Goal: Task Accomplishment & Management: Manage account settings

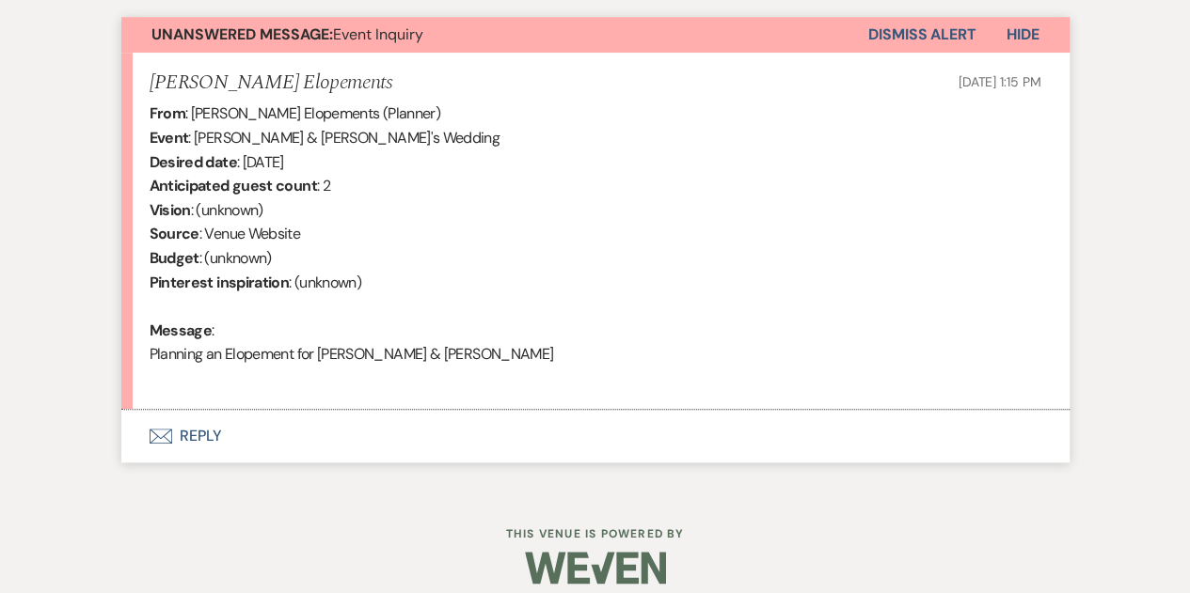
scroll to position [685, 0]
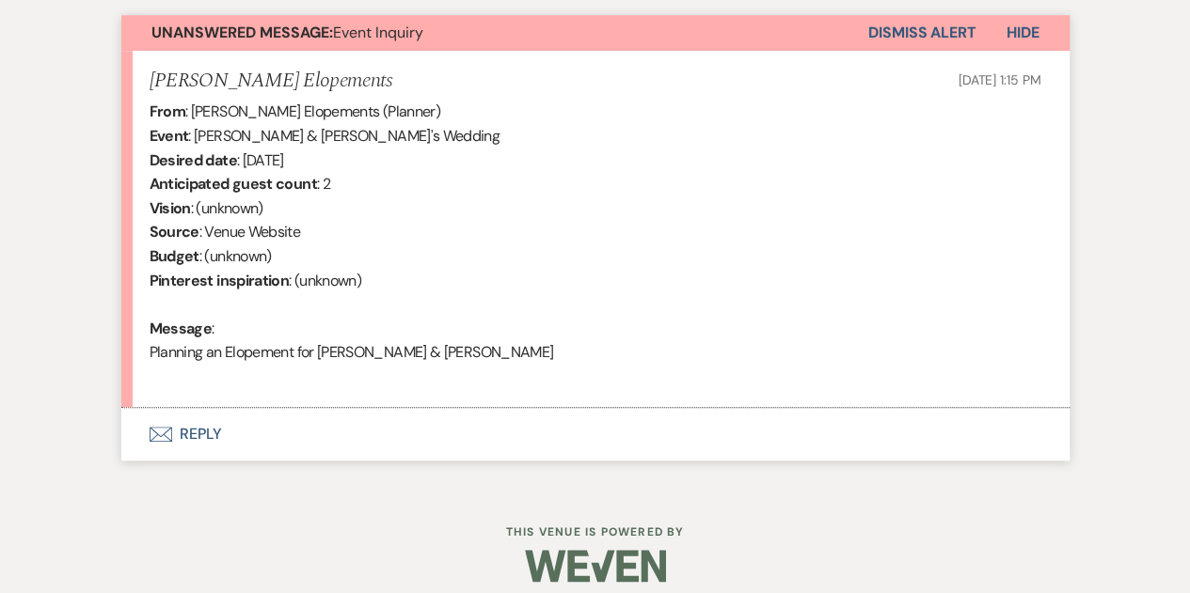
click at [249, 435] on button "Envelope Reply" at bounding box center [595, 434] width 948 height 53
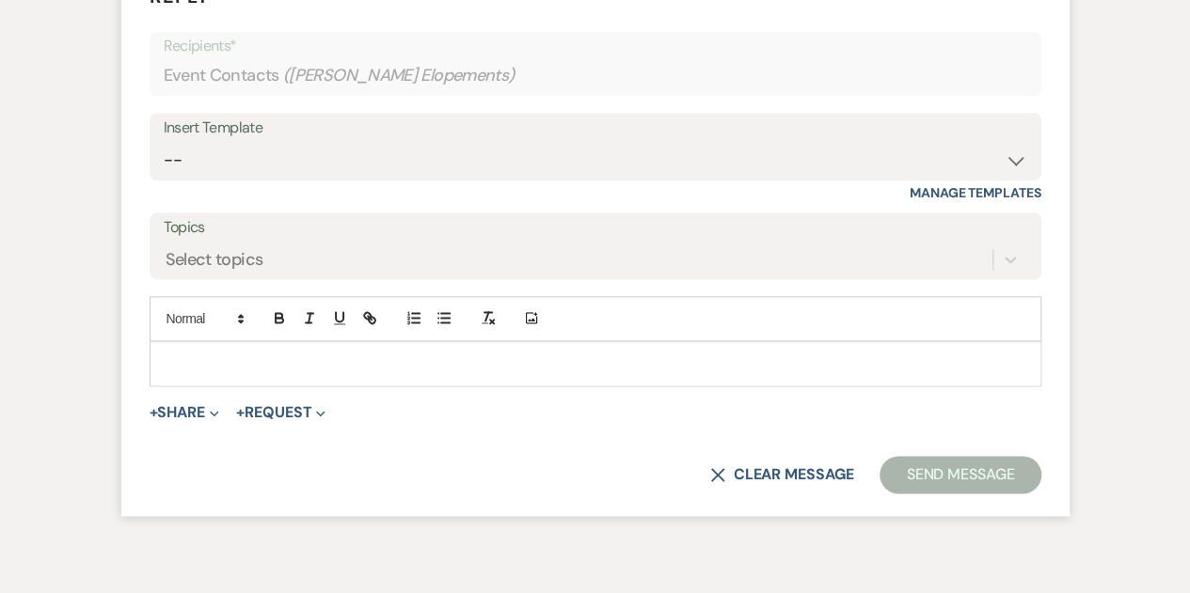
scroll to position [1134, 0]
click at [331, 362] on p at bounding box center [595, 363] width 861 height 21
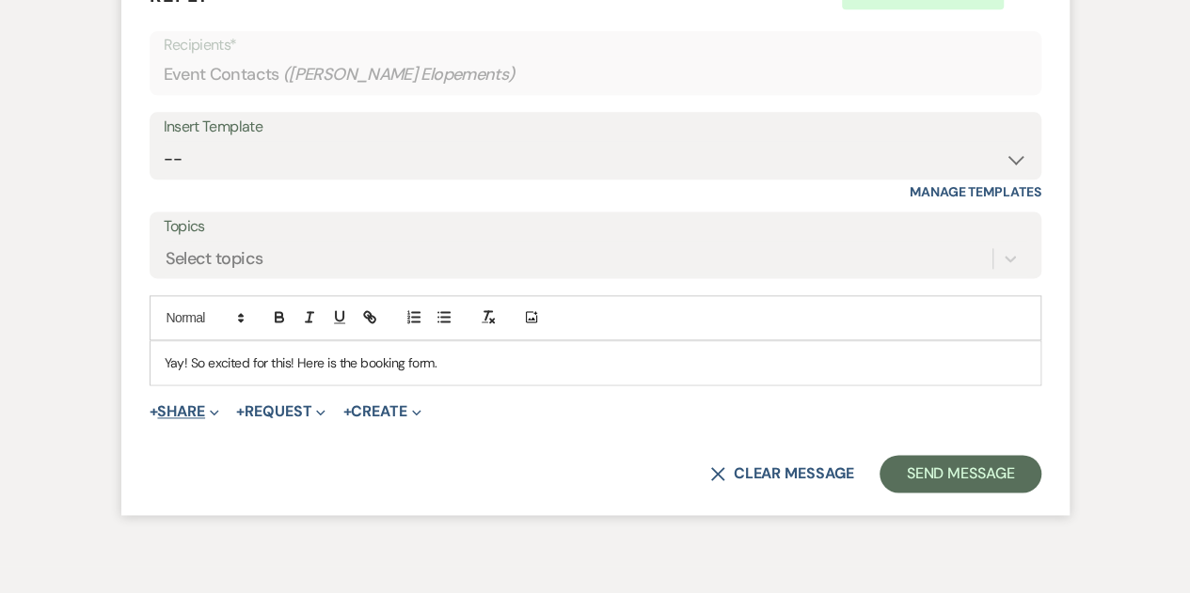
click at [218, 412] on use "button" at bounding box center [214, 413] width 8 height 6
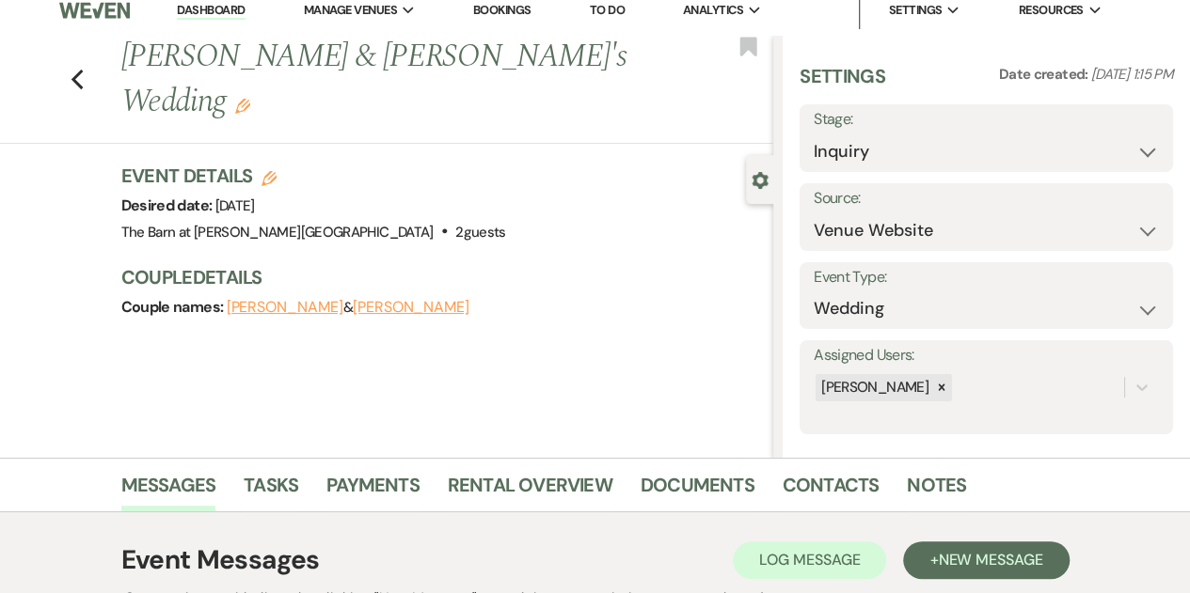
scroll to position [0, 0]
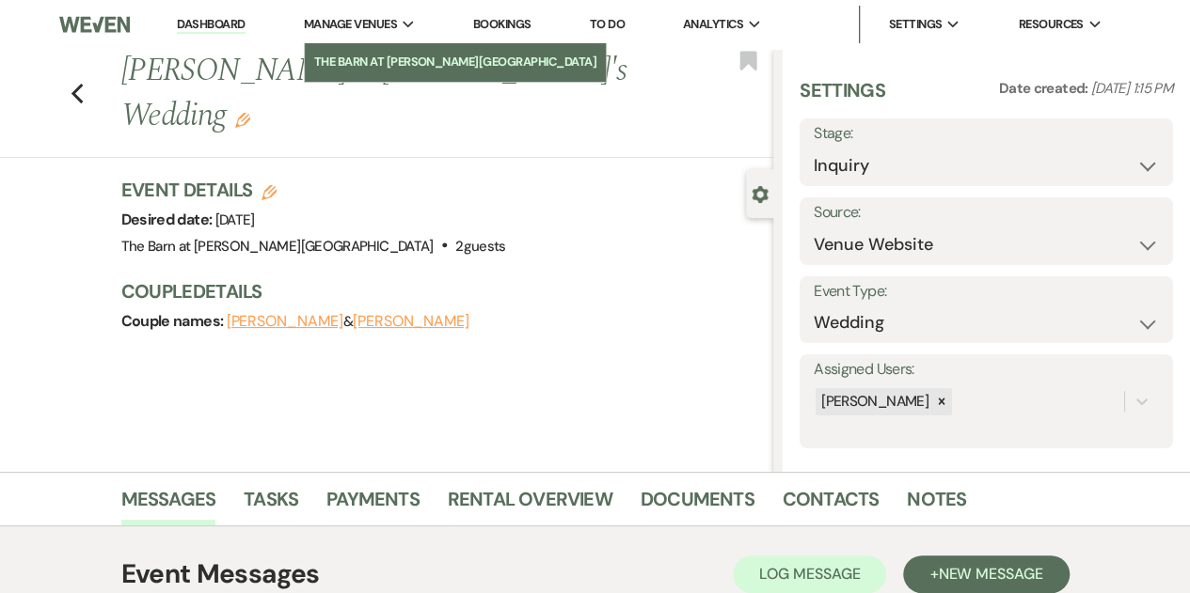
click at [389, 57] on li "The Barn at [PERSON_NAME][GEOGRAPHIC_DATA]" at bounding box center [455, 62] width 283 height 19
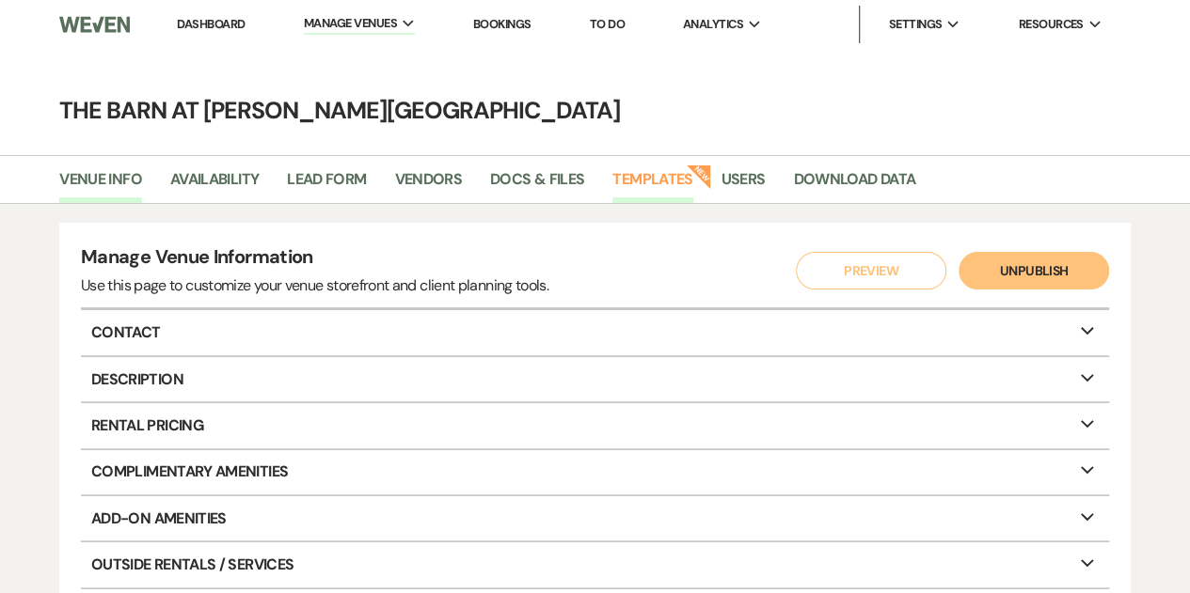
click at [656, 175] on link "Templates" at bounding box center [652, 185] width 80 height 36
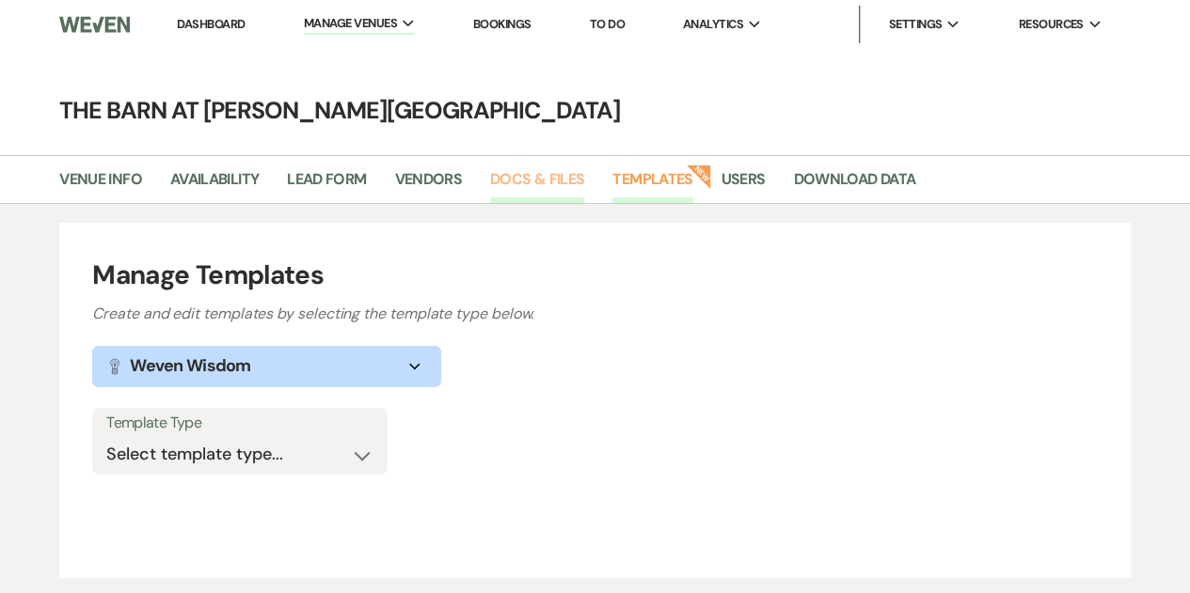
click at [523, 176] on link "Docs & Files" at bounding box center [537, 185] width 94 height 36
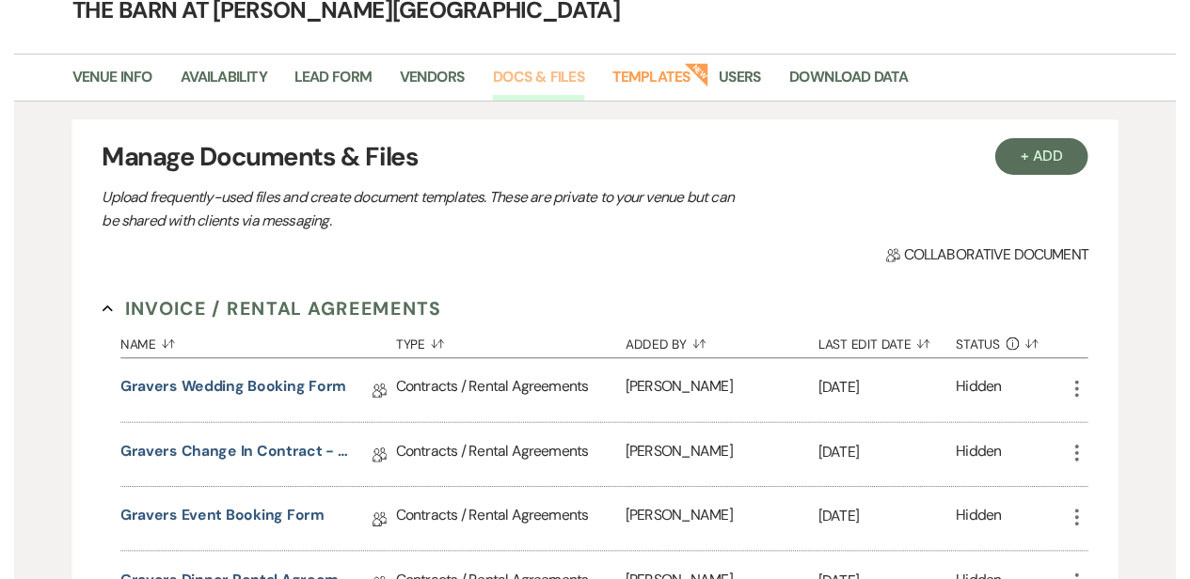
scroll to position [113, 0]
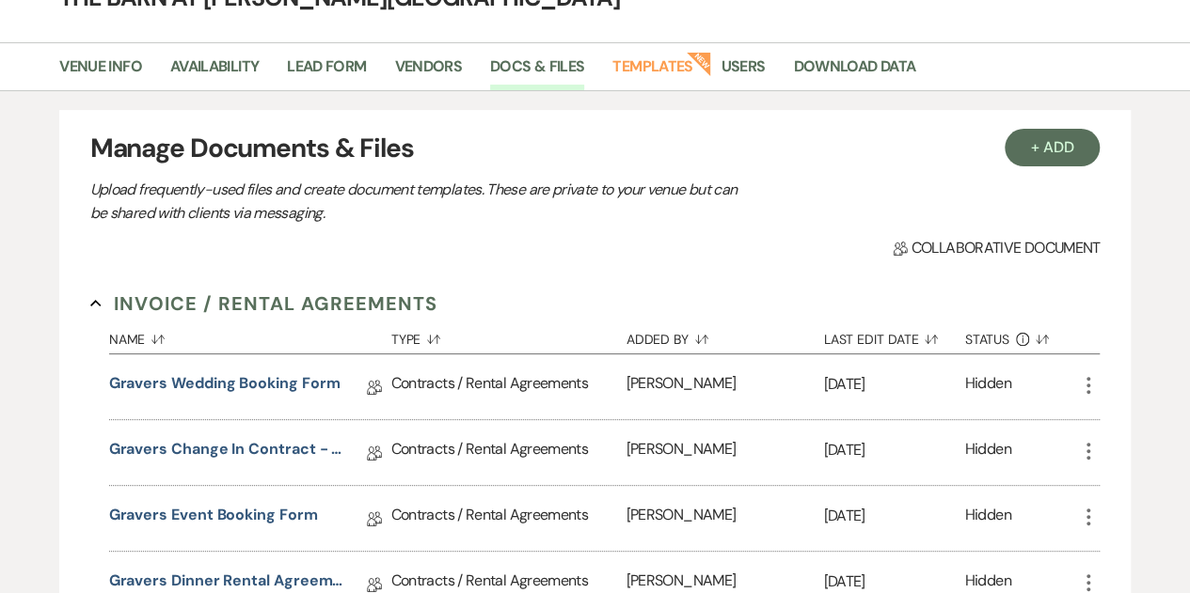
click at [1082, 384] on icon "More" at bounding box center [1088, 385] width 23 height 23
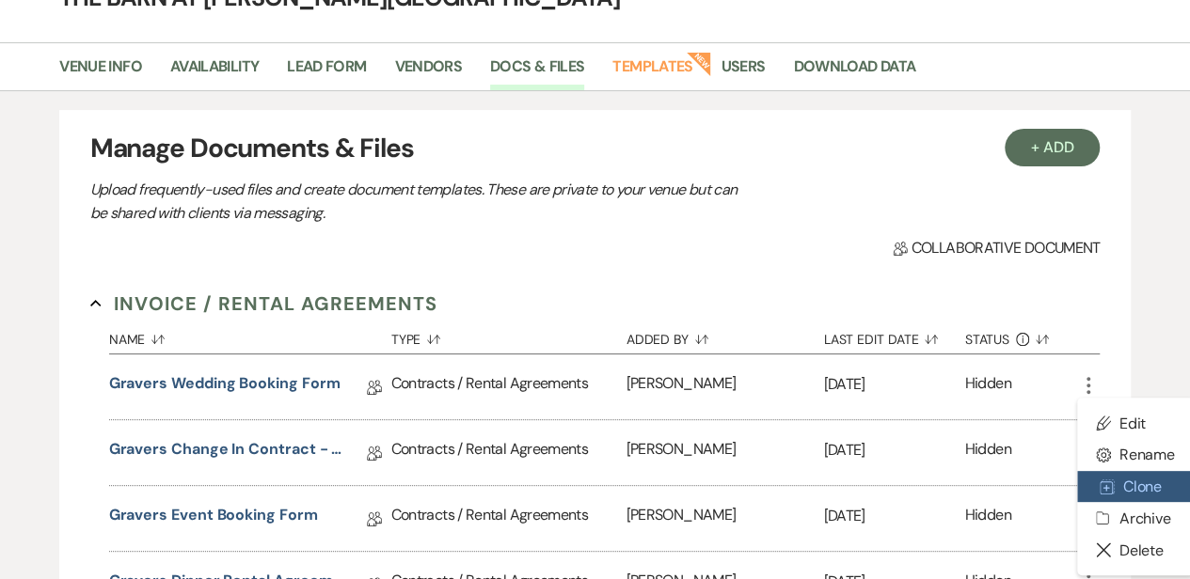
click at [1139, 479] on button "Duplicate Clone" at bounding box center [1135, 487] width 117 height 32
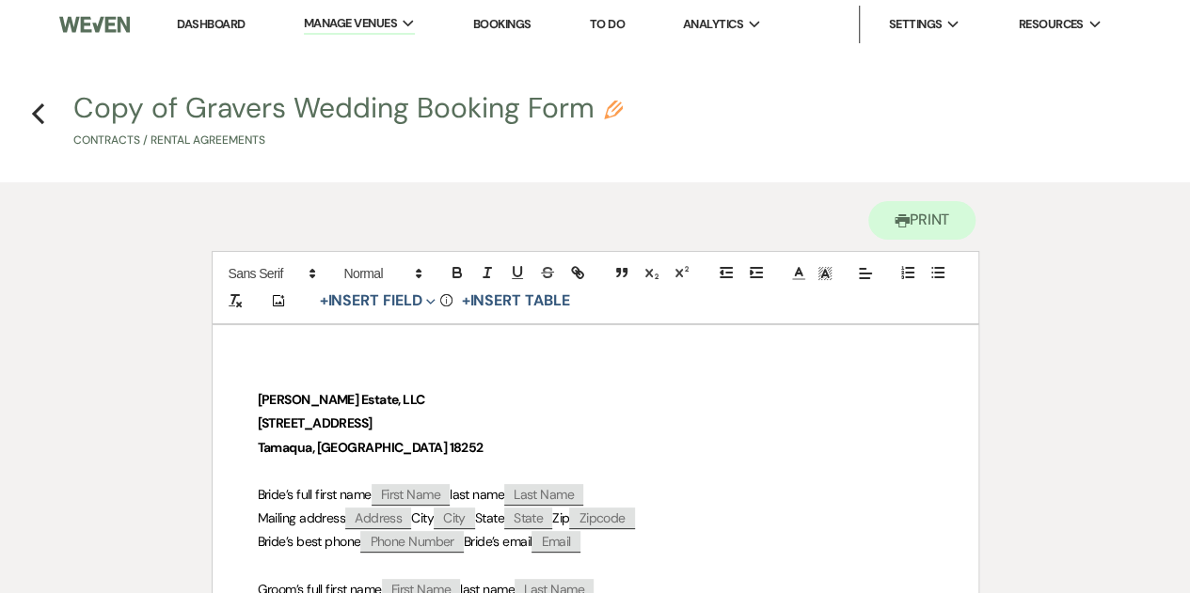
click at [190, 109] on button "Copy of Gravers Wedding Booking Form Pencil Contracts / Rental Agreements" at bounding box center [347, 121] width 549 height 55
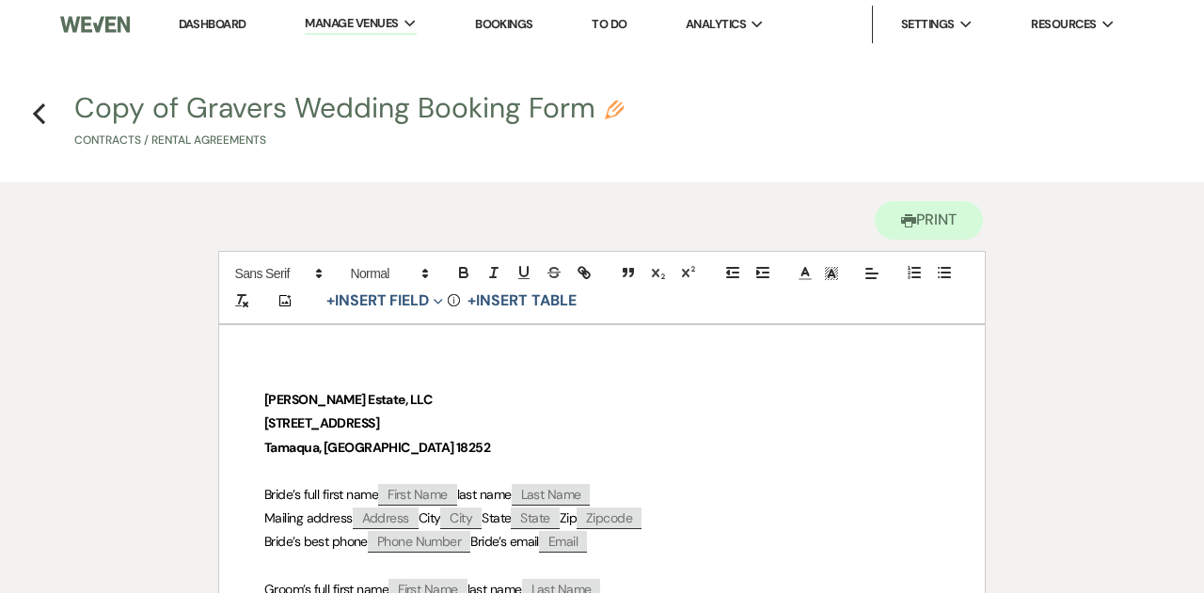
select select "10"
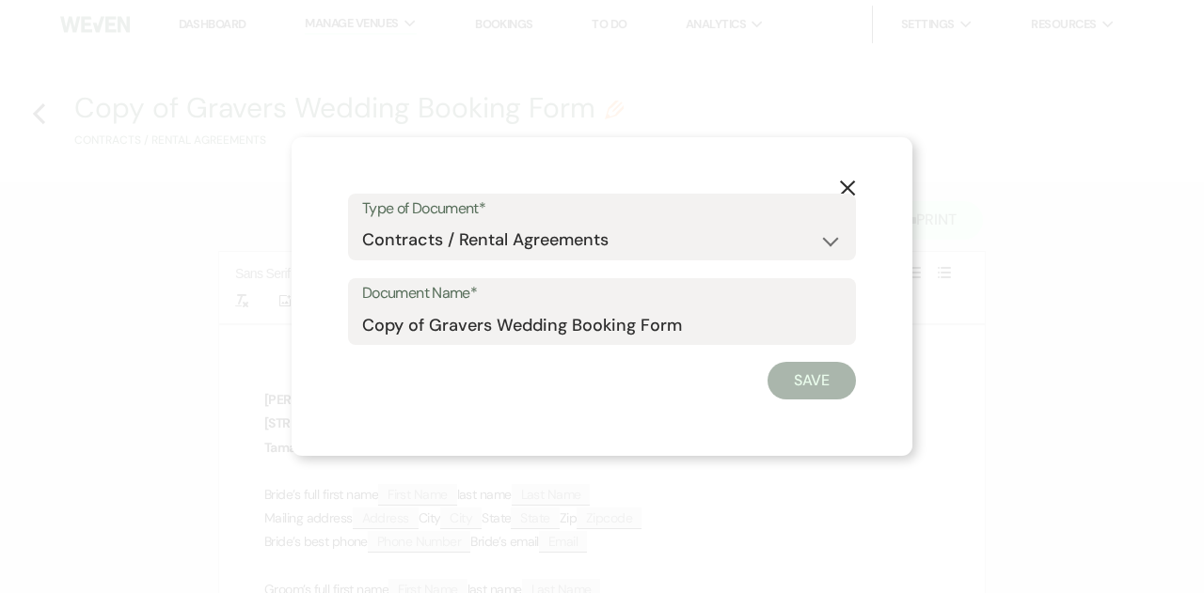
click at [852, 188] on icon "X" at bounding box center [847, 188] width 17 height 17
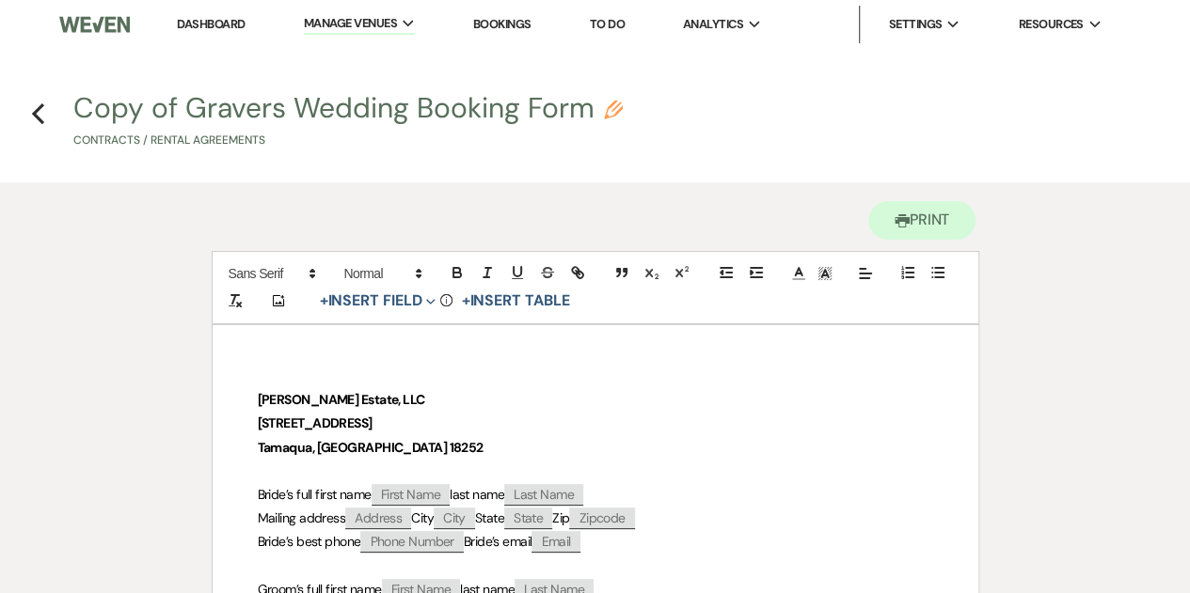
click at [182, 108] on button "Copy of Gravers Wedding Booking Form Pencil Contracts / Rental Agreements" at bounding box center [347, 121] width 549 height 55
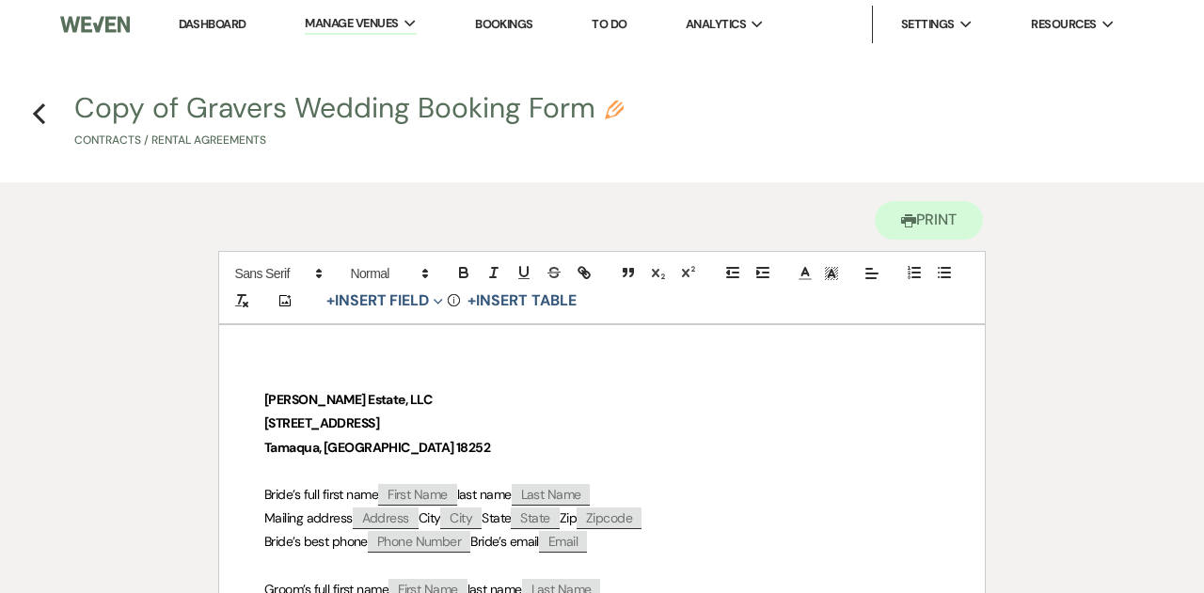
select select "10"
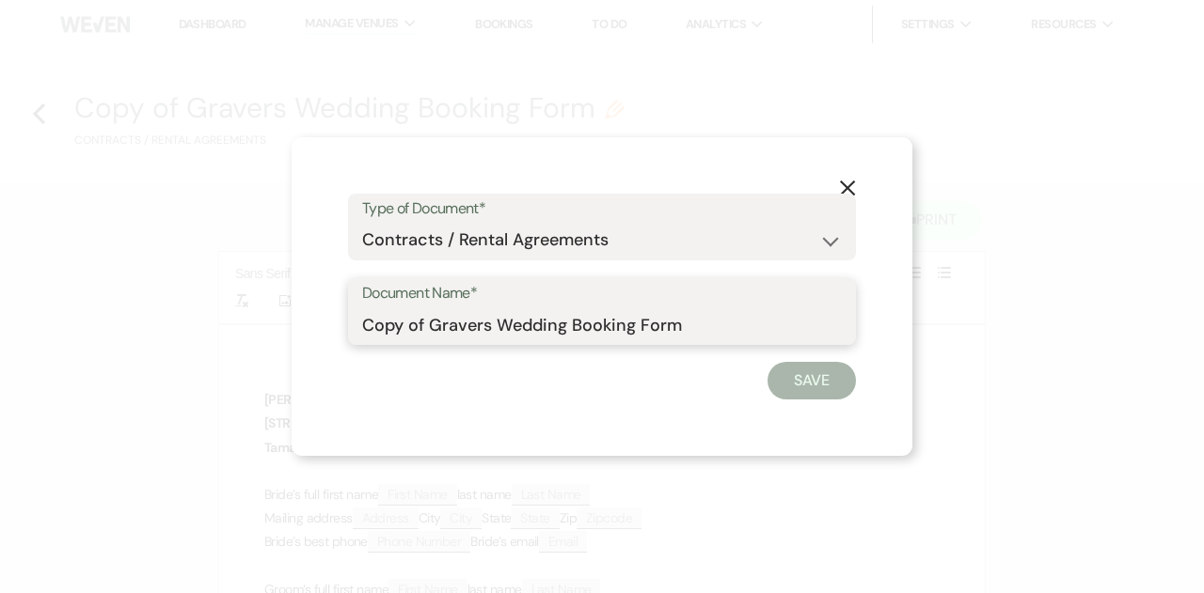
drag, startPoint x: 429, startPoint y: 328, endPoint x: 322, endPoint y: 325, distance: 107.3
click at [322, 325] on div "X Type of Document* Special Event Insurance Vendor Certificate of Insurance Con…" at bounding box center [602, 297] width 621 height 320
drag, startPoint x: 496, startPoint y: 328, endPoint x: 432, endPoint y: 324, distance: 64.1
click at [432, 324] on input "Gravers Wedding Booking Form" at bounding box center [602, 325] width 480 height 37
type input "Gravers Elopement Booking Form"
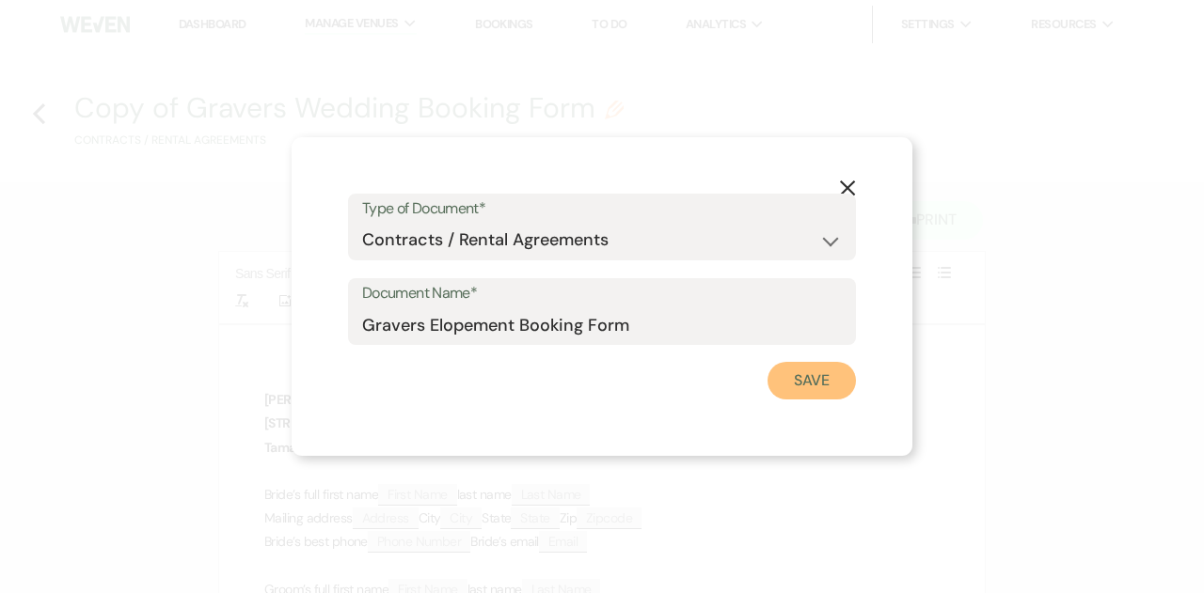
click at [812, 390] on button "Save" at bounding box center [811, 381] width 88 height 38
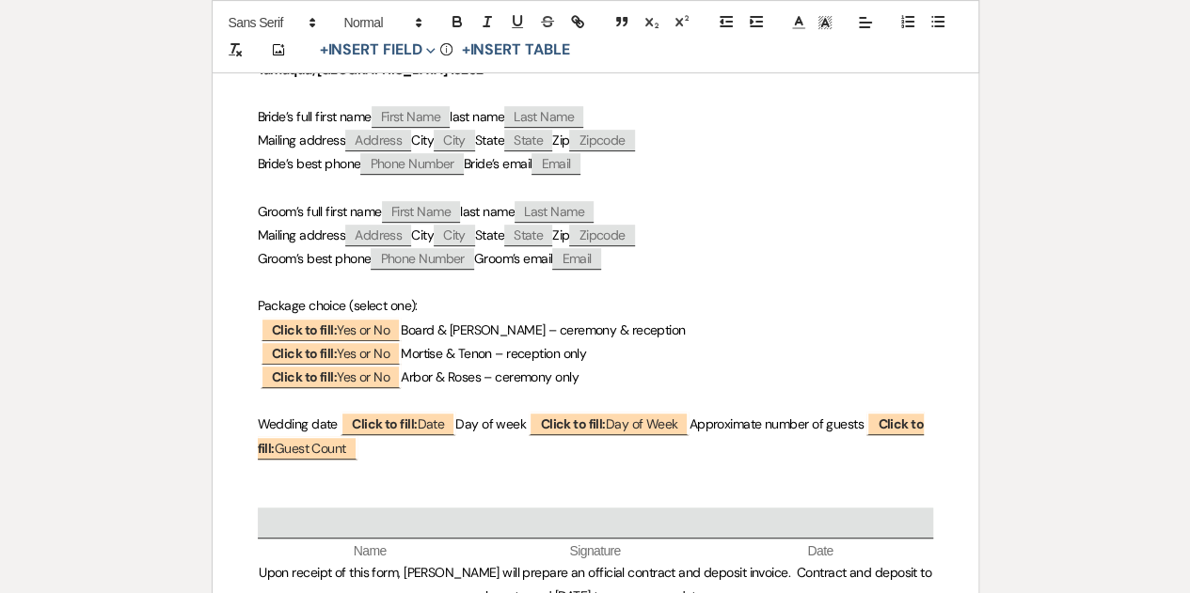
scroll to position [444, 0]
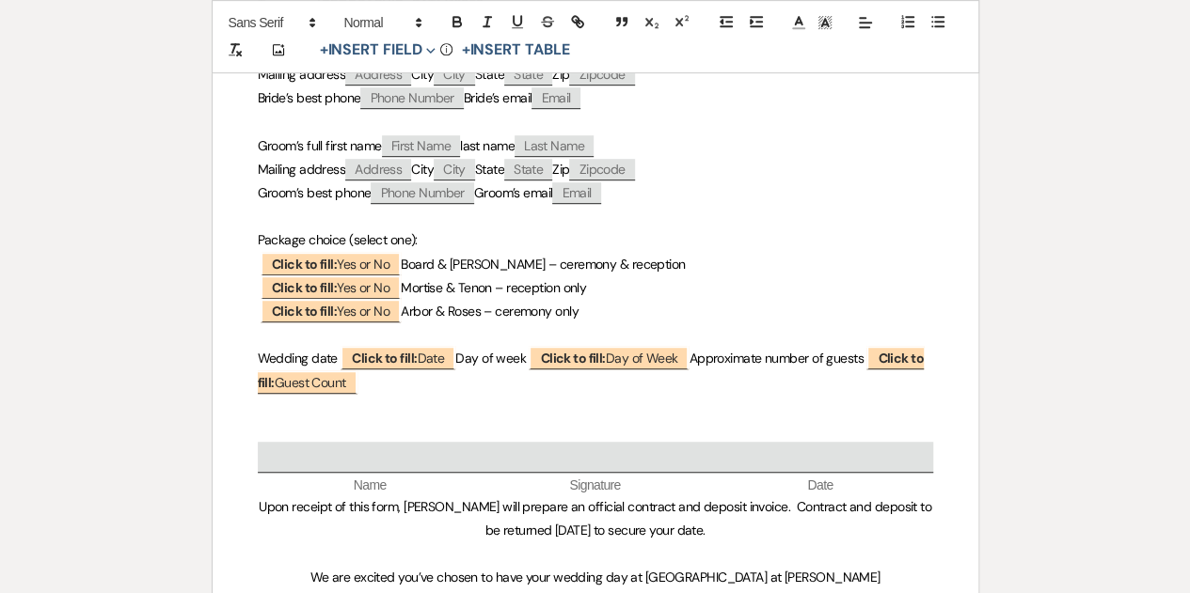
drag, startPoint x: 644, startPoint y: 259, endPoint x: 435, endPoint y: 242, distance: 210.4
click at [435, 242] on div "[PERSON_NAME] Estate, LLC [STREET_ADDRESS] Bride’s full first name ﻿ First Name…" at bounding box center [596, 327] width 766 height 893
click at [435, 242] on p "Package choice (select one):" at bounding box center [595, 241] width 675 height 24
drag, startPoint x: 602, startPoint y: 310, endPoint x: 253, endPoint y: 292, distance: 349.4
click at [253, 292] on div "[PERSON_NAME] Estate, LLC [STREET_ADDRESS] Bride’s full first name ﻿ First Name…" at bounding box center [596, 327] width 766 height 893
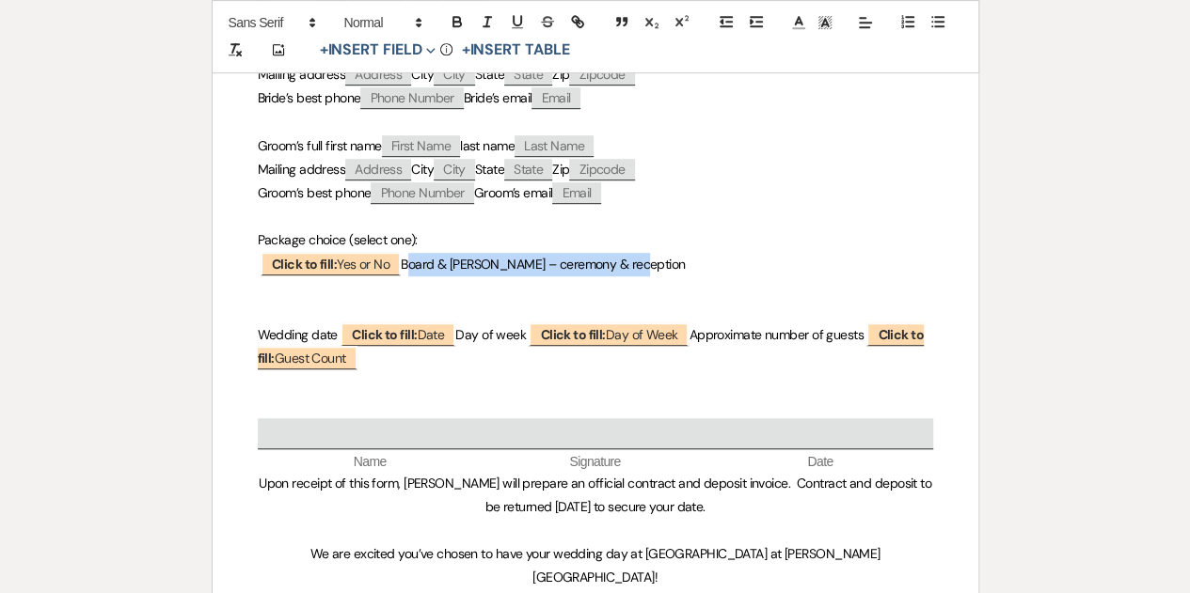
drag, startPoint x: 632, startPoint y: 257, endPoint x: 408, endPoint y: 267, distance: 224.1
click at [408, 267] on span "Board & [PERSON_NAME] – ceremony & reception" at bounding box center [543, 264] width 284 height 17
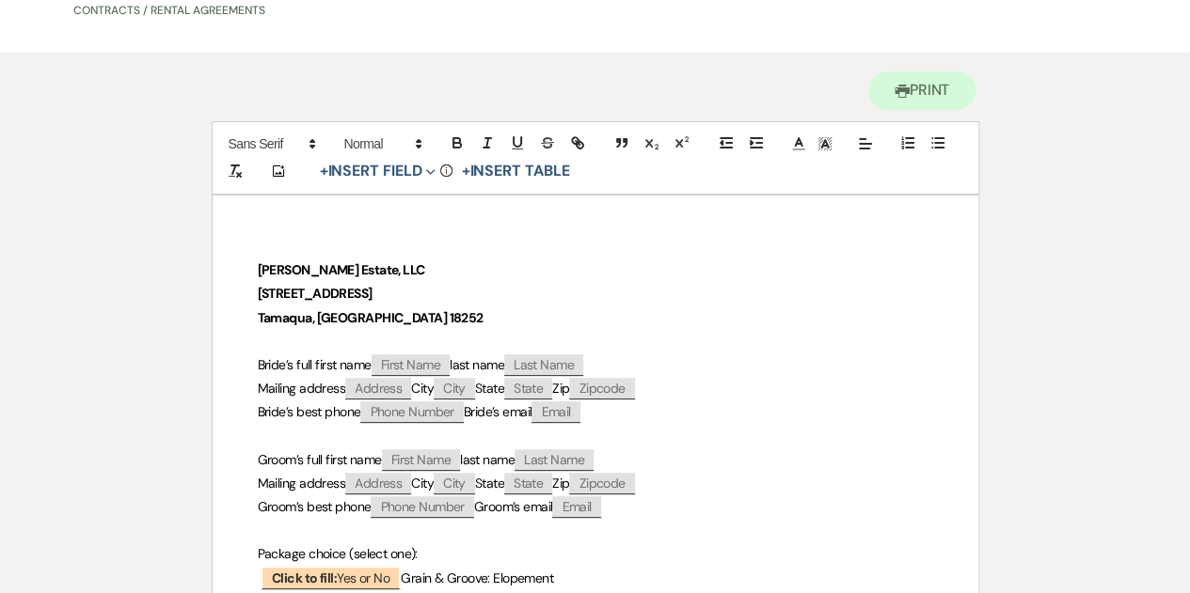
scroll to position [128, 0]
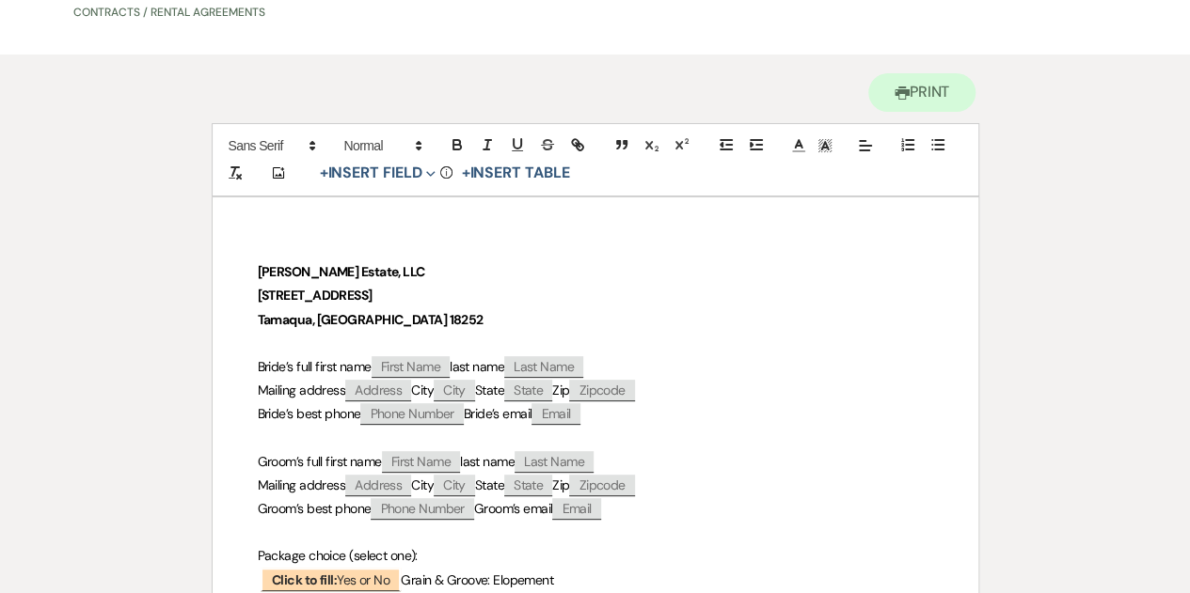
click at [391, 274] on p "[PERSON_NAME] Estate, LLC" at bounding box center [595, 273] width 675 height 24
click at [395, 327] on p "Tamaqua, [GEOGRAPHIC_DATA] 18252" at bounding box center [595, 320] width 675 height 24
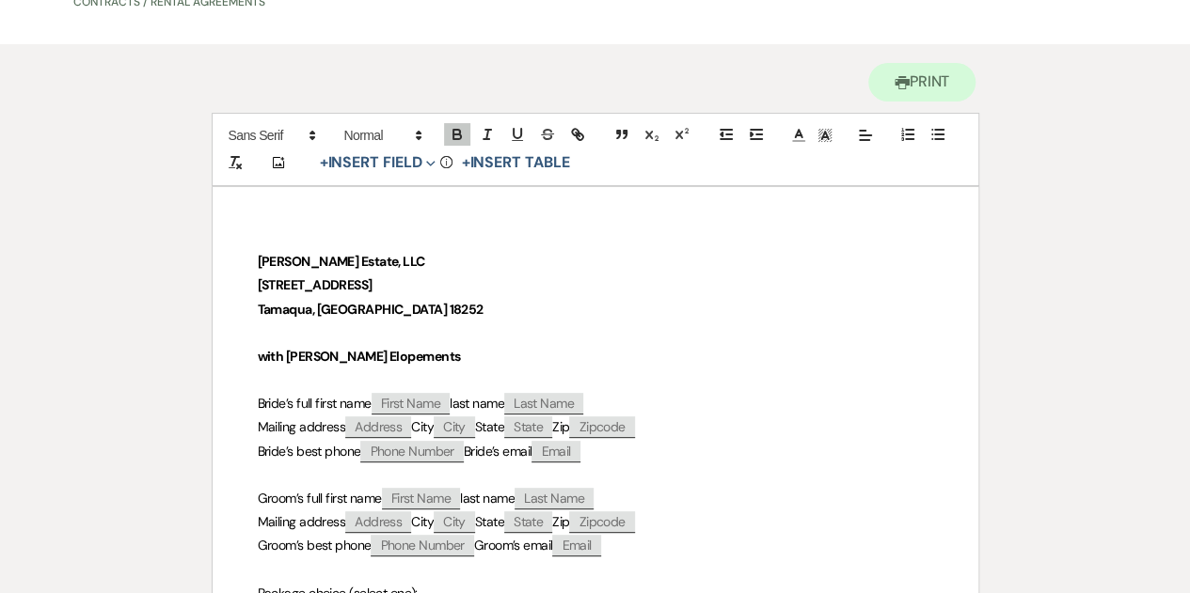
scroll to position [0, 0]
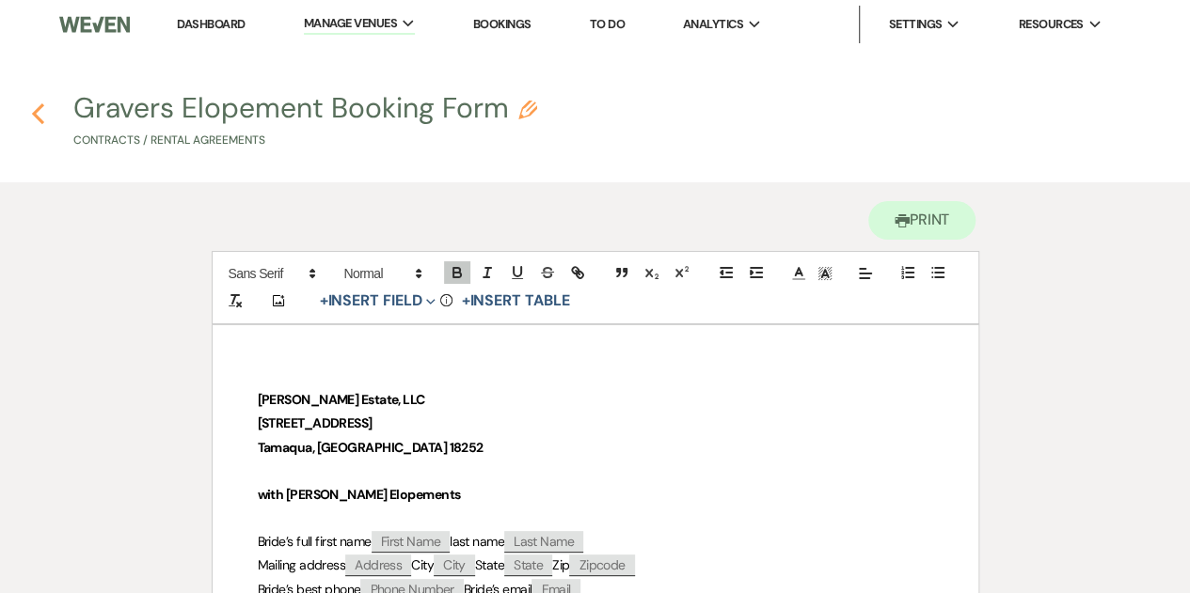
click at [34, 114] on use "button" at bounding box center [38, 113] width 12 height 21
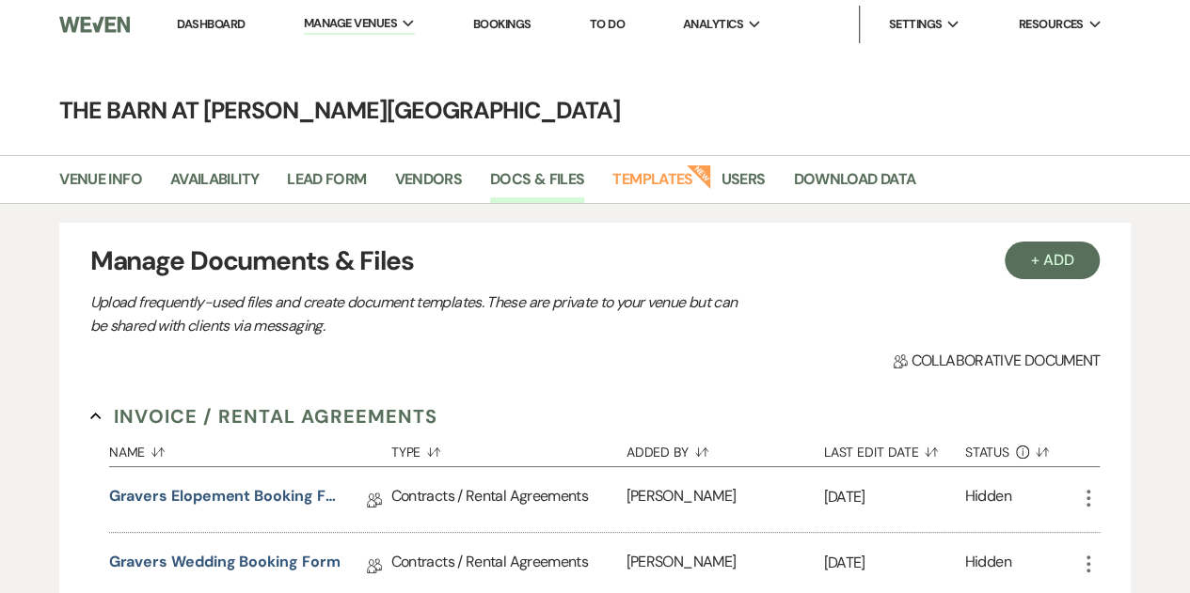
click at [222, 23] on link "Dashboard" at bounding box center [211, 24] width 68 height 16
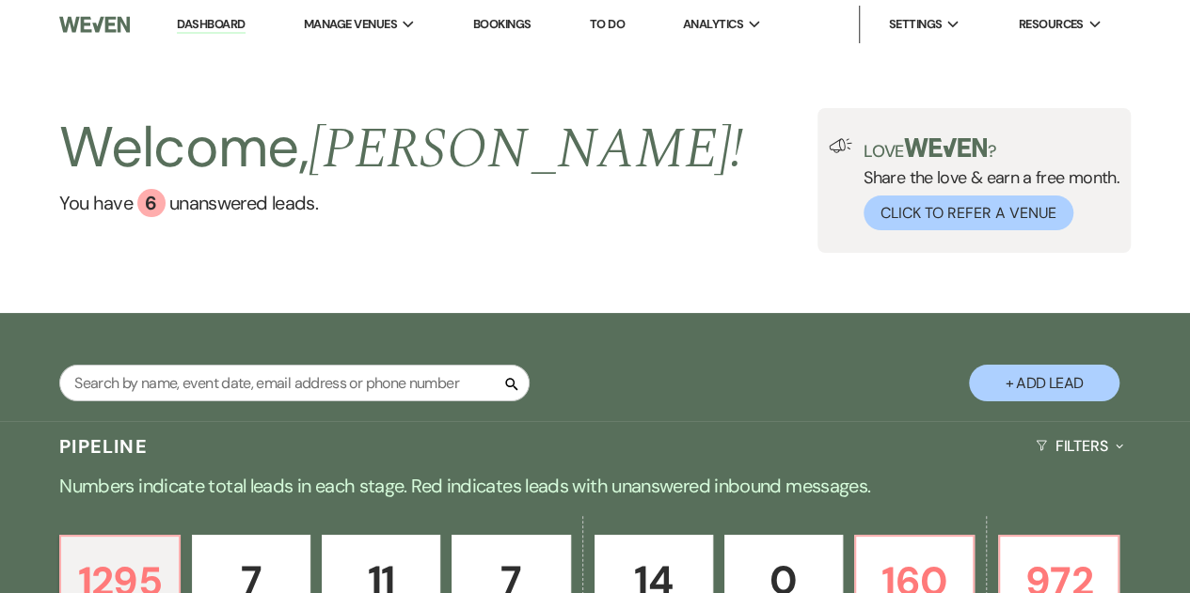
scroll to position [438, 0]
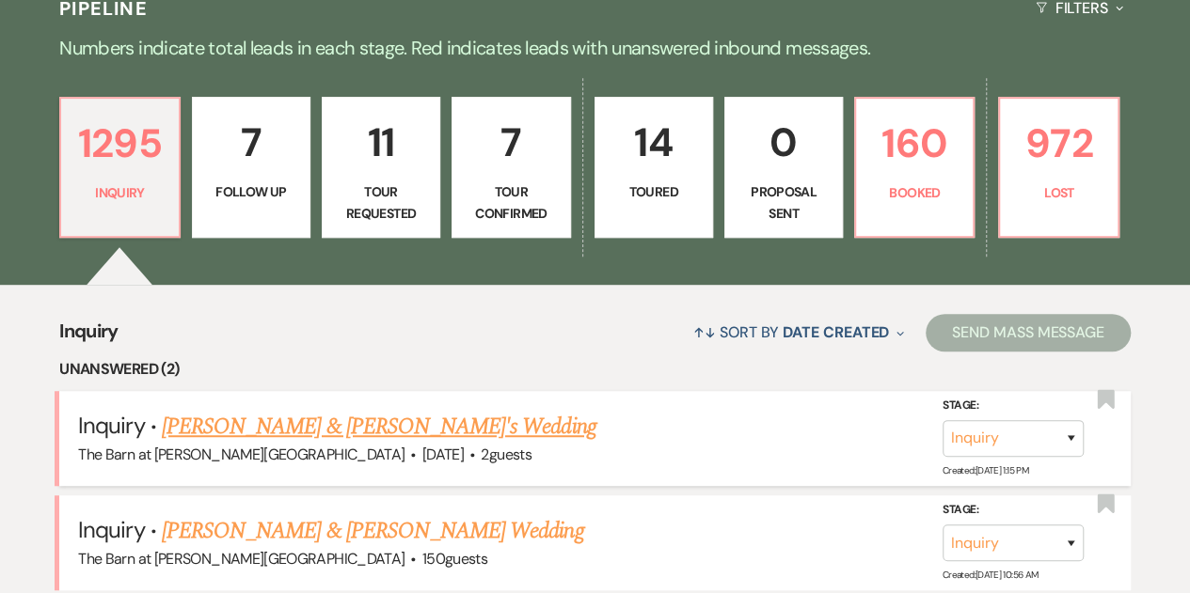
click at [339, 428] on link "[PERSON_NAME] & [PERSON_NAME]'s Wedding" at bounding box center [379, 427] width 435 height 34
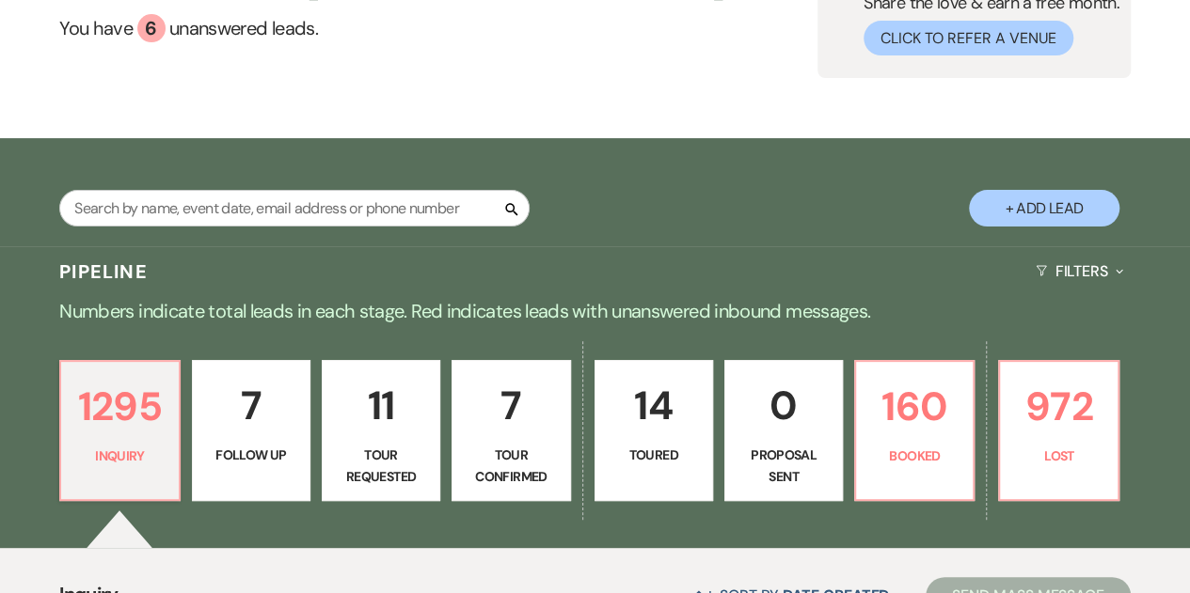
select select "5"
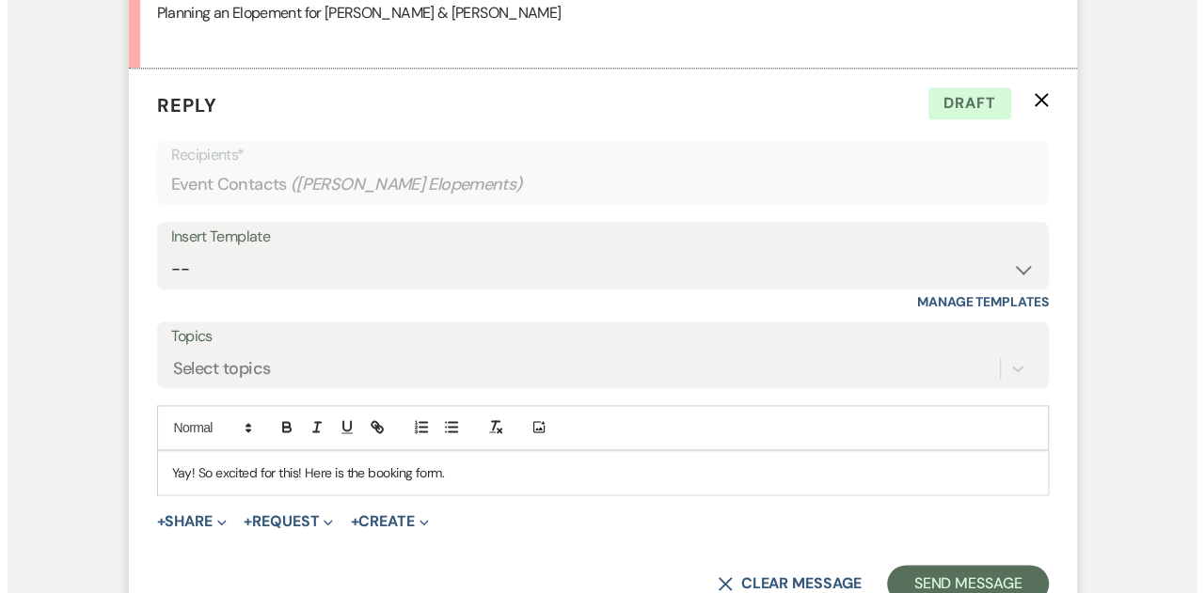
scroll to position [1226, 0]
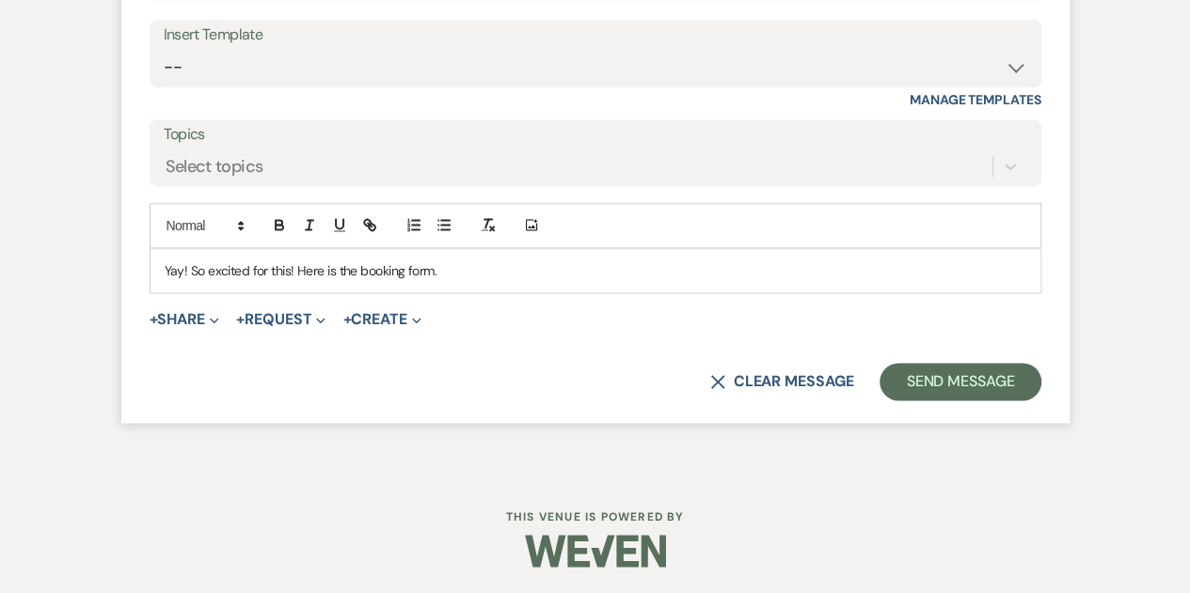
click at [459, 270] on p "Yay! So excited for this! Here is the booking form." at bounding box center [595, 271] width 861 height 21
click at [198, 319] on button "+ Share Expand" at bounding box center [185, 319] width 71 height 15
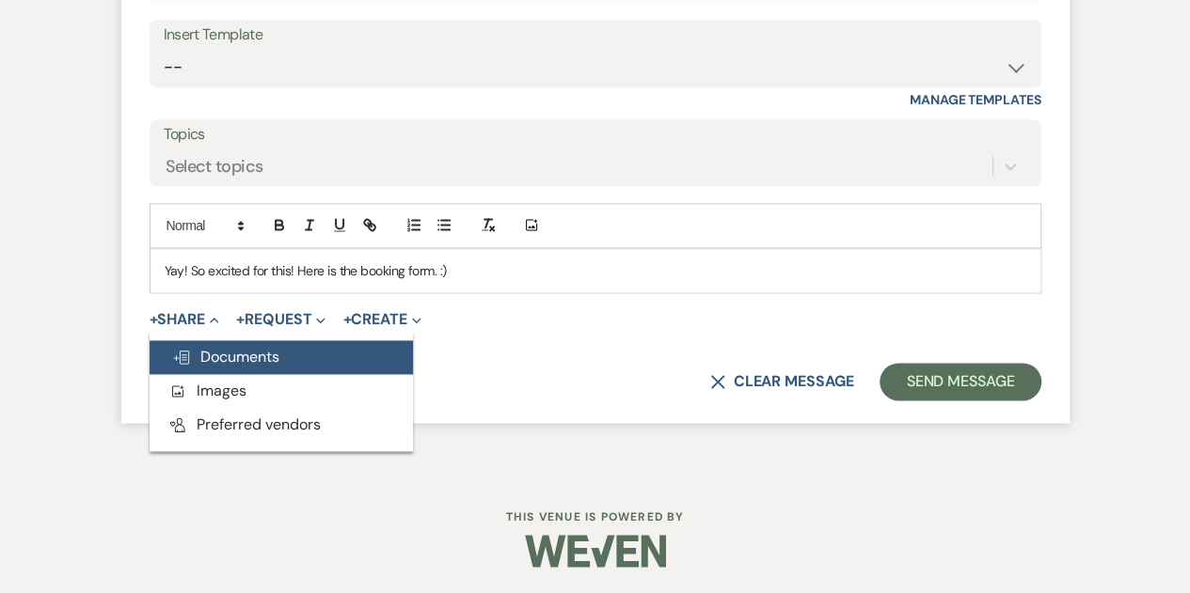
click at [211, 356] on span "Doc Upload Documents" at bounding box center [225, 357] width 107 height 20
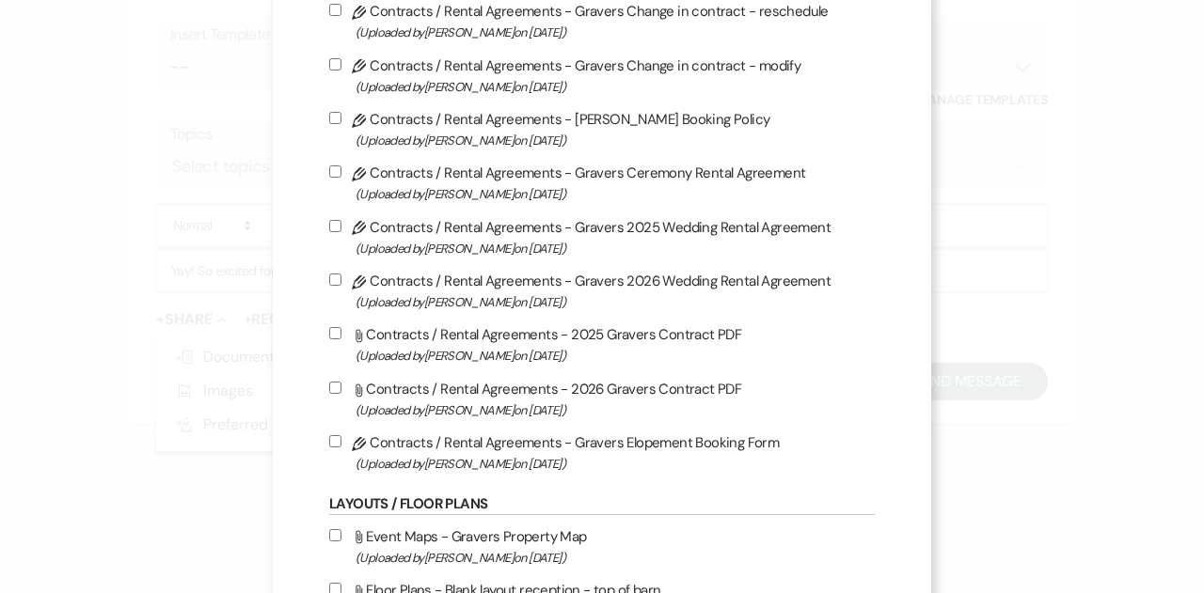
scroll to position [554, 0]
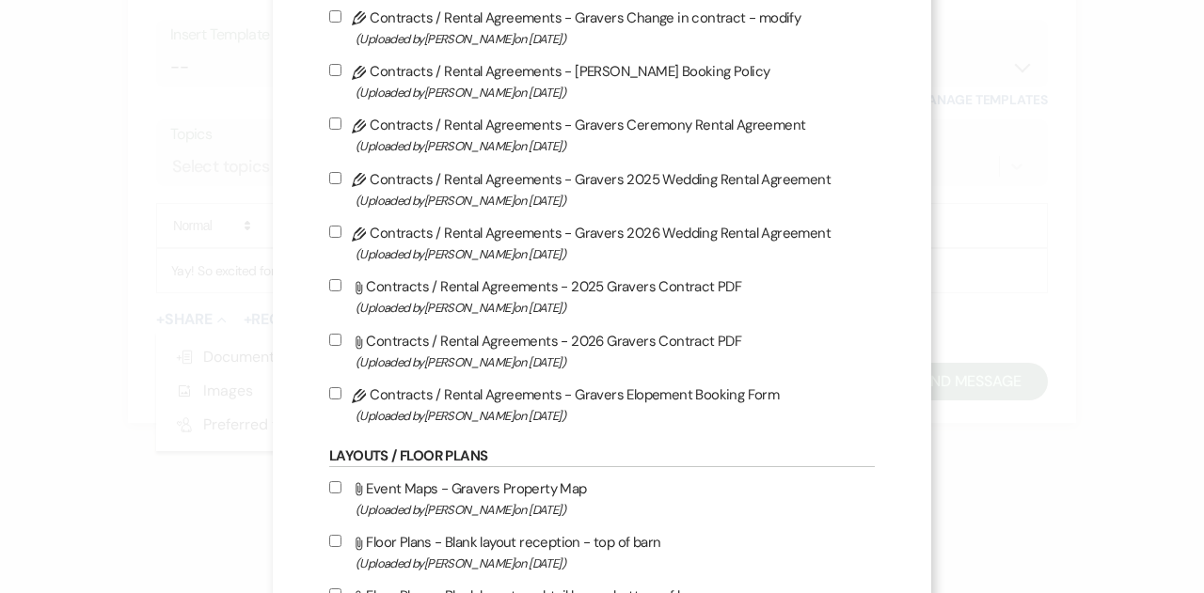
click at [329, 391] on input "Pencil Contracts / Rental Agreements - Gravers Elopement Booking Form (Uploaded…" at bounding box center [335, 393] width 12 height 12
checkbox input "true"
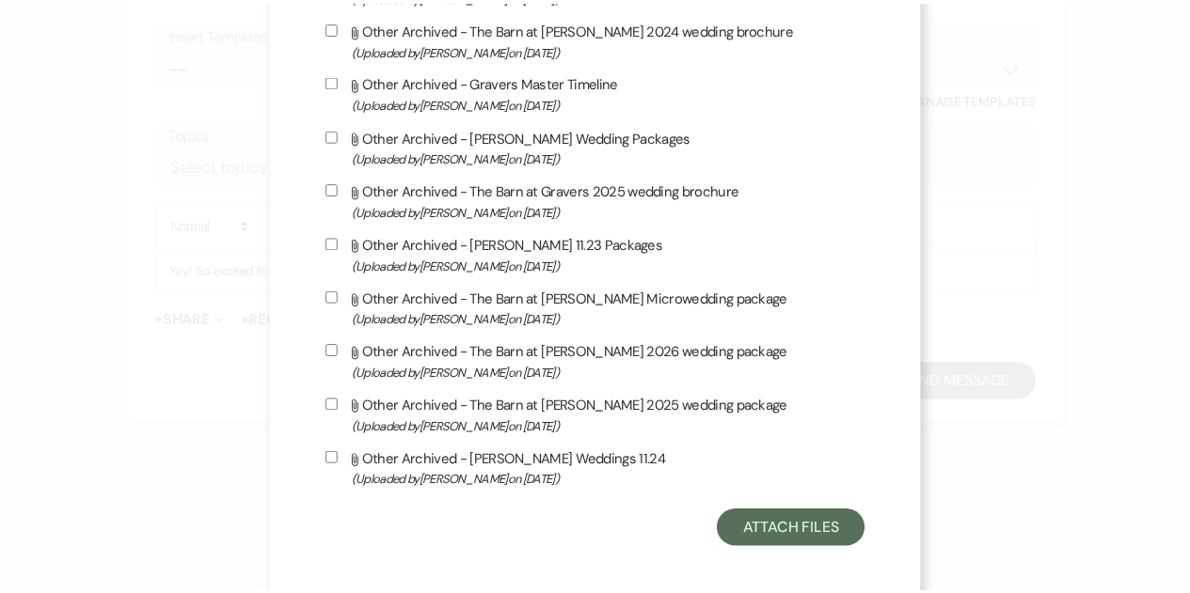
scroll to position [4067, 0]
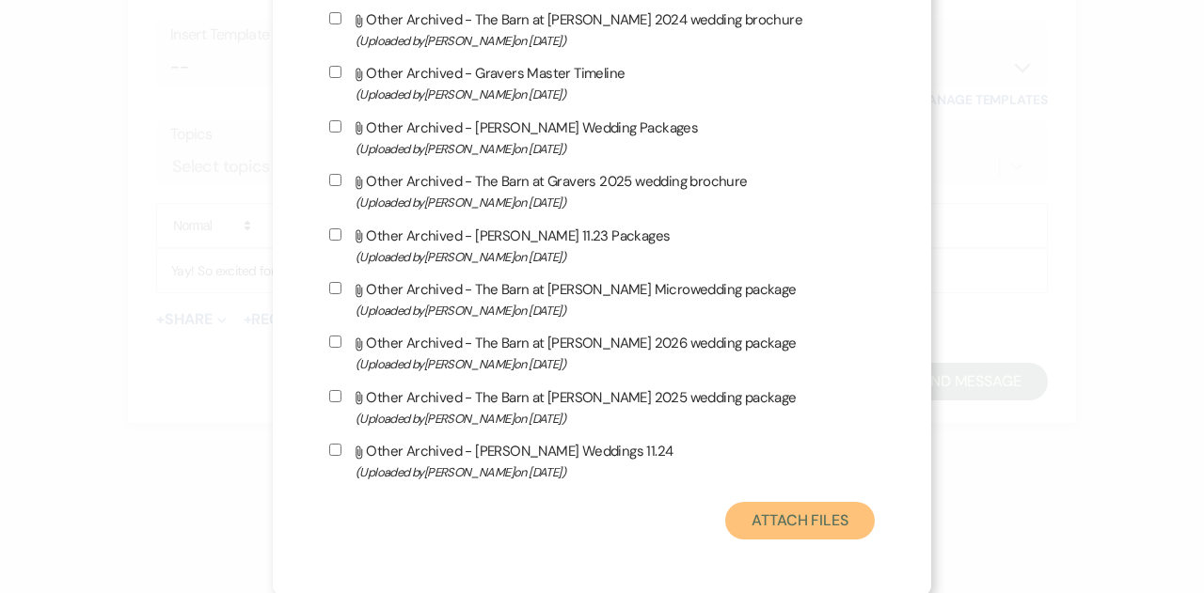
click at [777, 529] on button "Attach Files" at bounding box center [800, 521] width 150 height 38
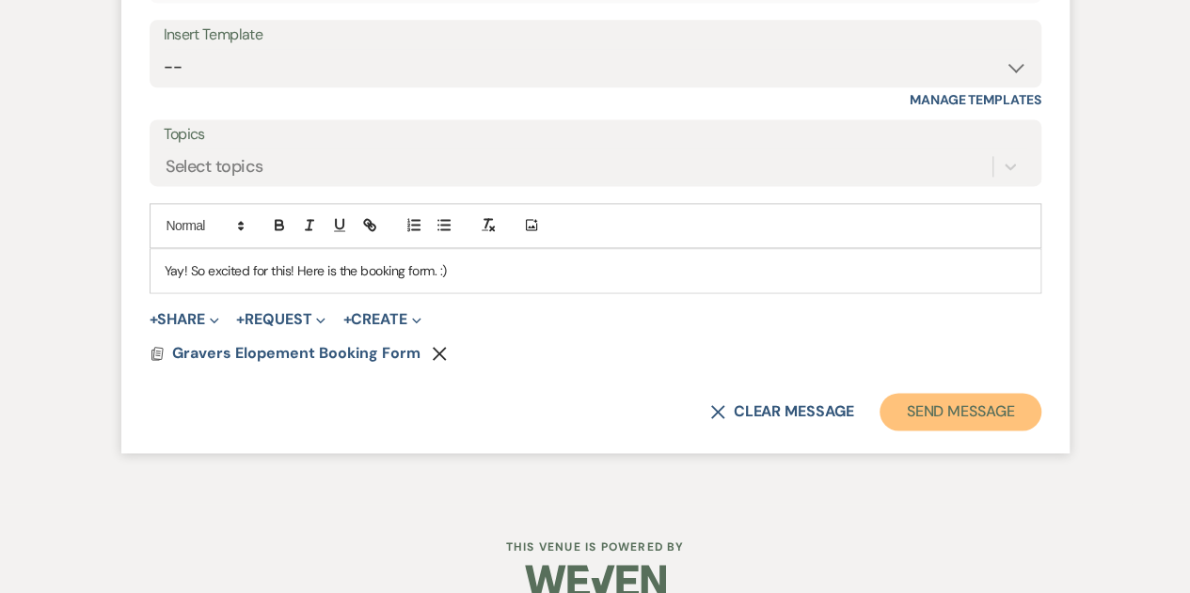
click at [956, 410] on button "Send Message" at bounding box center [959, 412] width 161 height 38
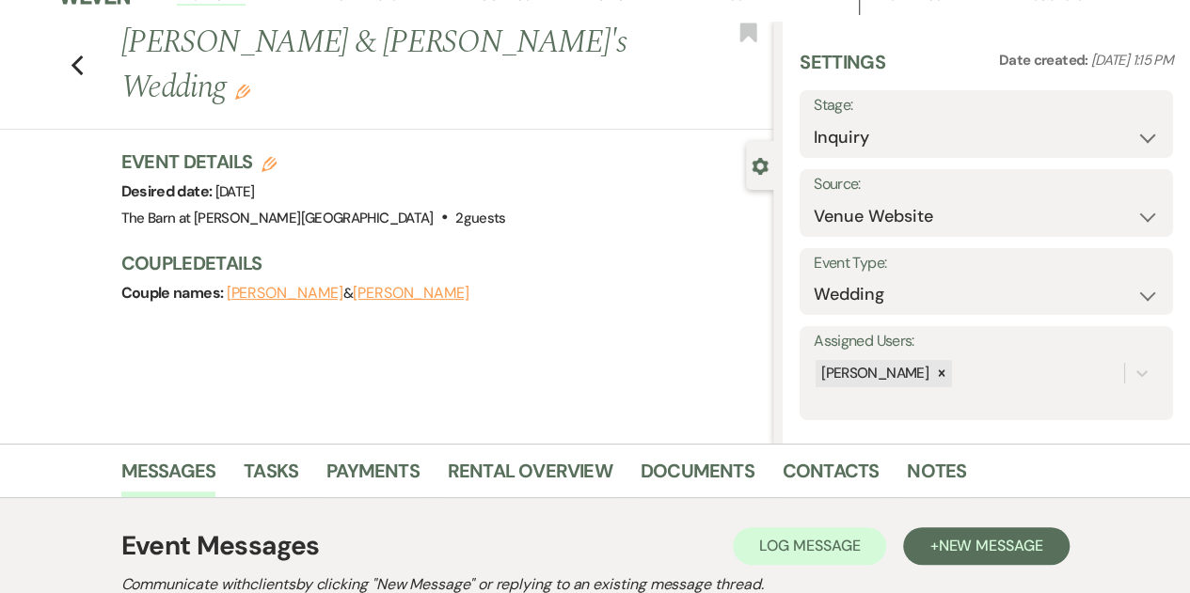
scroll to position [0, 0]
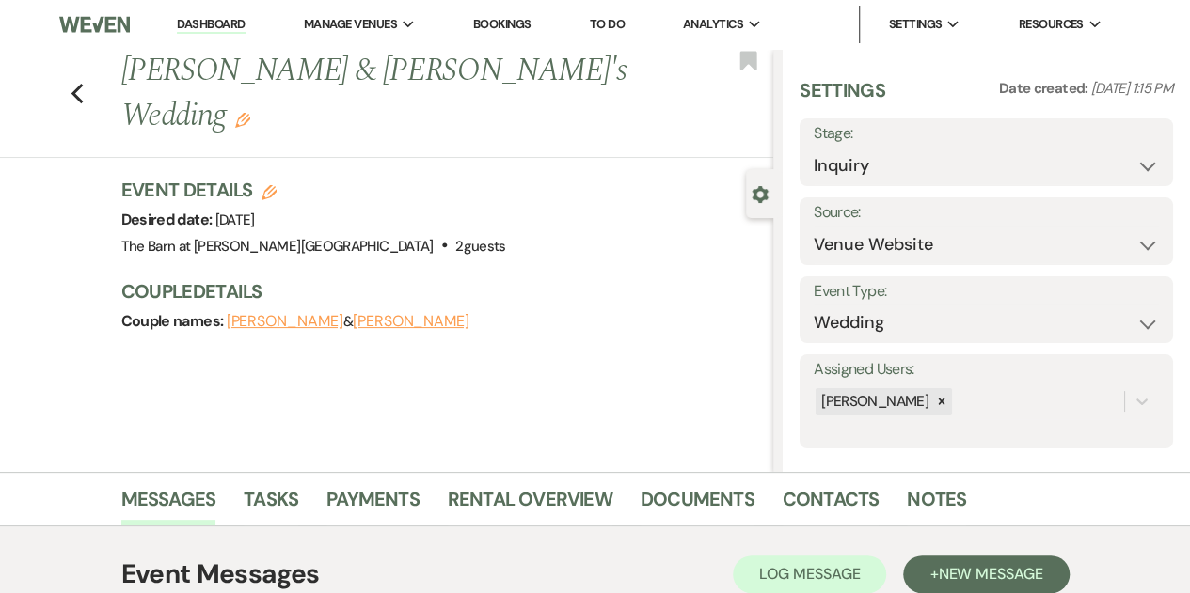
click at [250, 113] on icon "Edit" at bounding box center [242, 120] width 15 height 15
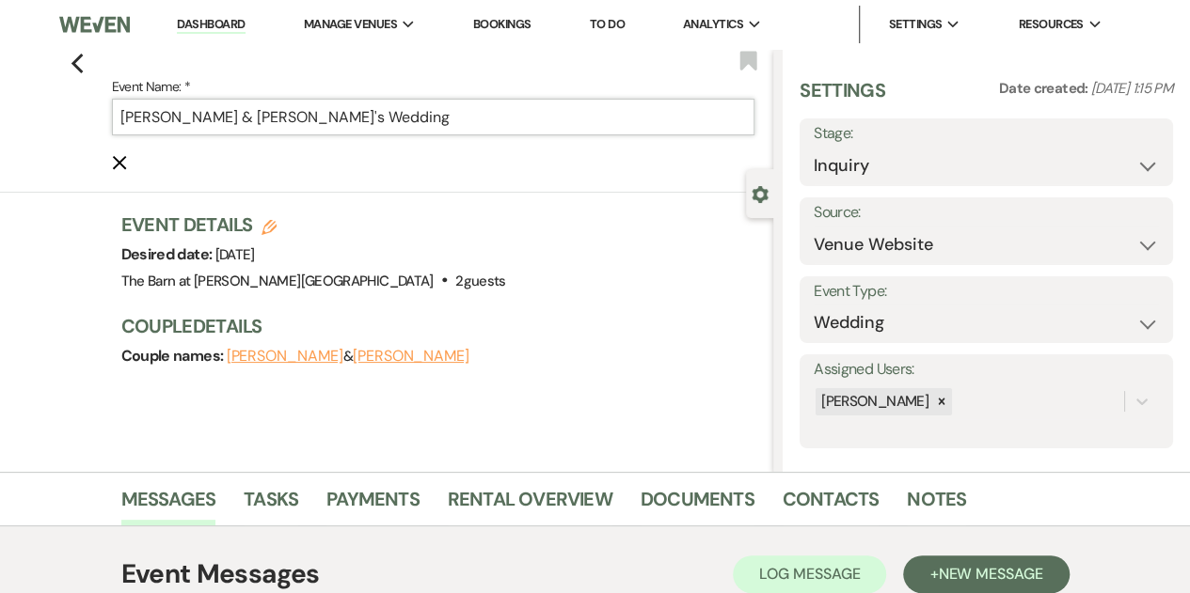
drag, startPoint x: 352, startPoint y: 121, endPoint x: 21, endPoint y: 119, distance: 331.1
click at [21, 119] on div "Previous Event Name: * [PERSON_NAME] & [PERSON_NAME]'s Wedding Cancel Edit Book…" at bounding box center [382, 121] width 782 height 144
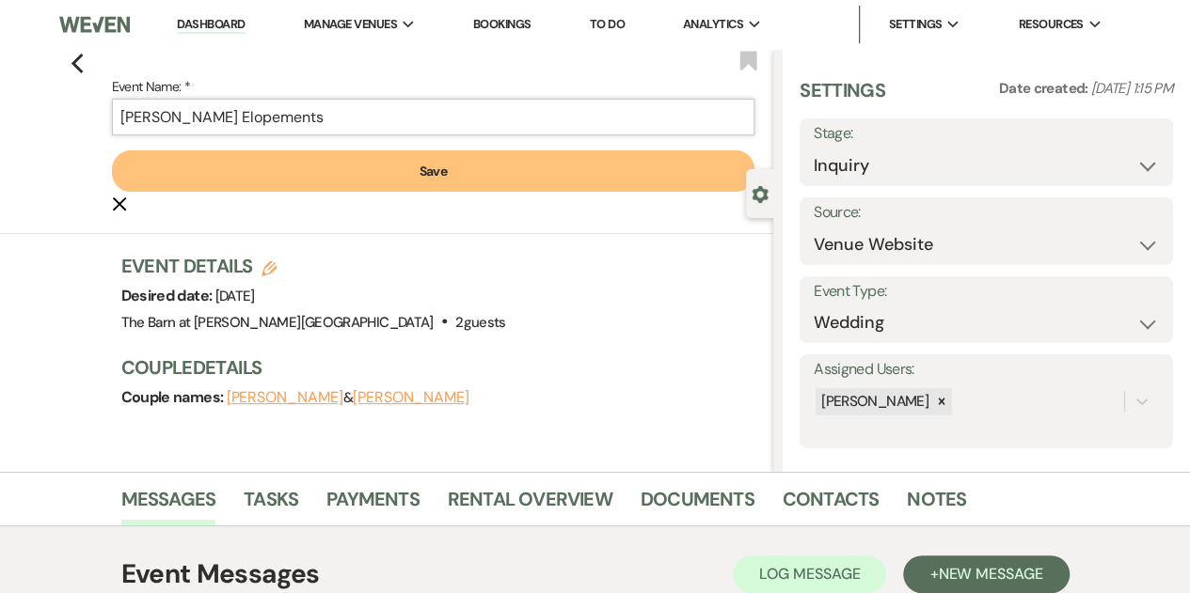
type input "[PERSON_NAME] Elopements"
click at [210, 169] on button "Save" at bounding box center [433, 170] width 643 height 41
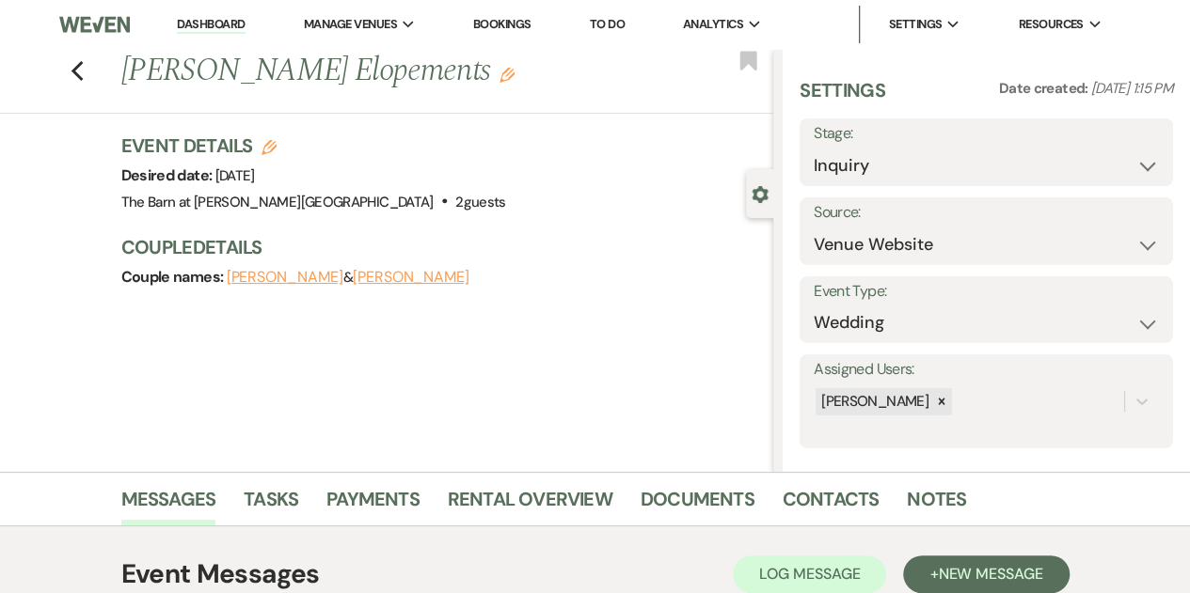
click at [186, 22] on link "Dashboard" at bounding box center [211, 25] width 68 height 18
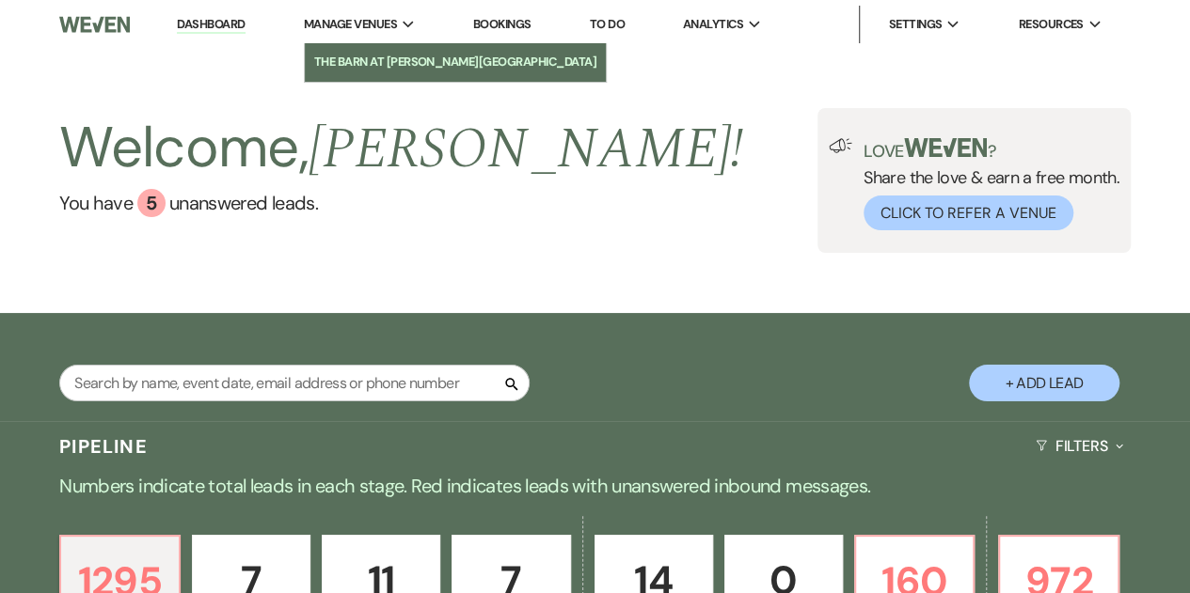
click at [392, 74] on link "The Barn at [PERSON_NAME][GEOGRAPHIC_DATA]" at bounding box center [456, 62] width 302 height 38
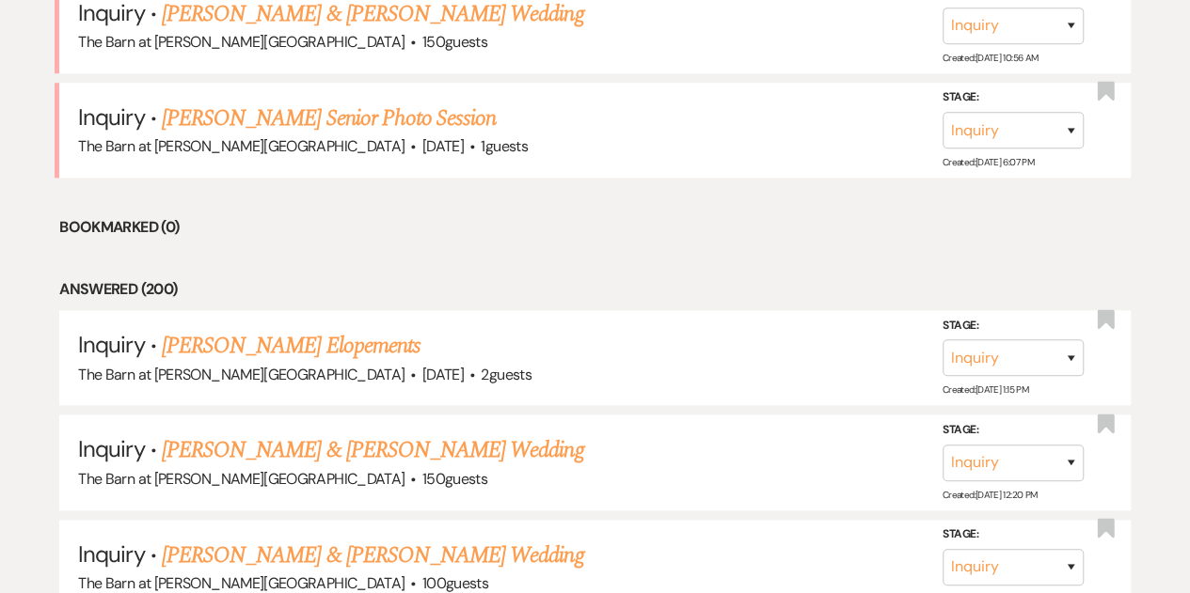
scroll to position [854, 0]
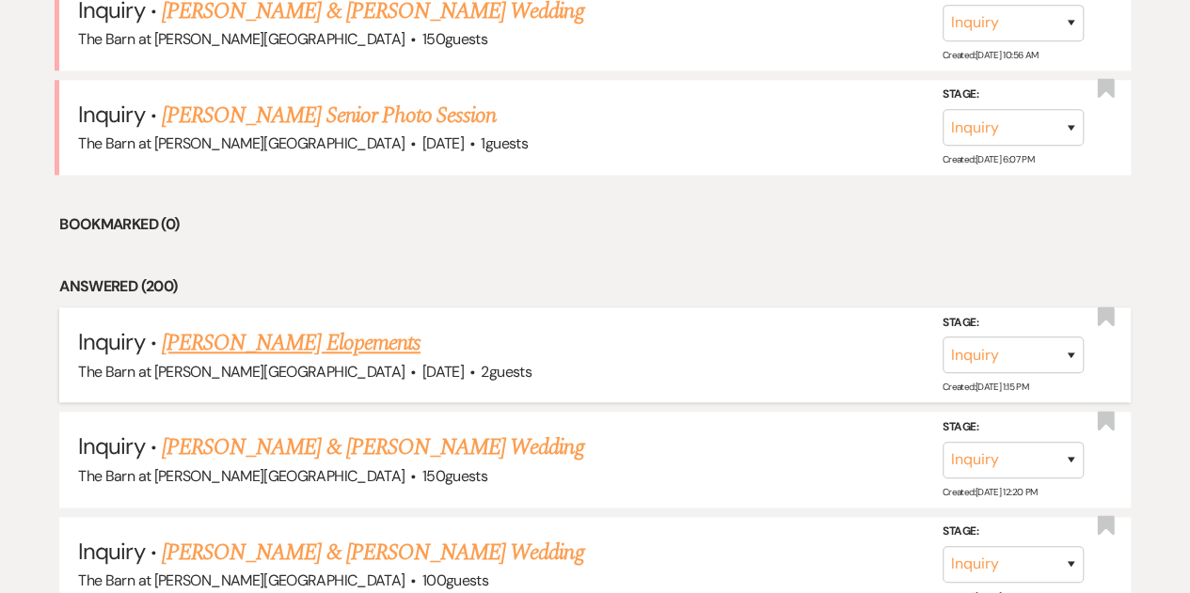
click at [312, 340] on link "[PERSON_NAME] Elopements" at bounding box center [291, 343] width 259 height 34
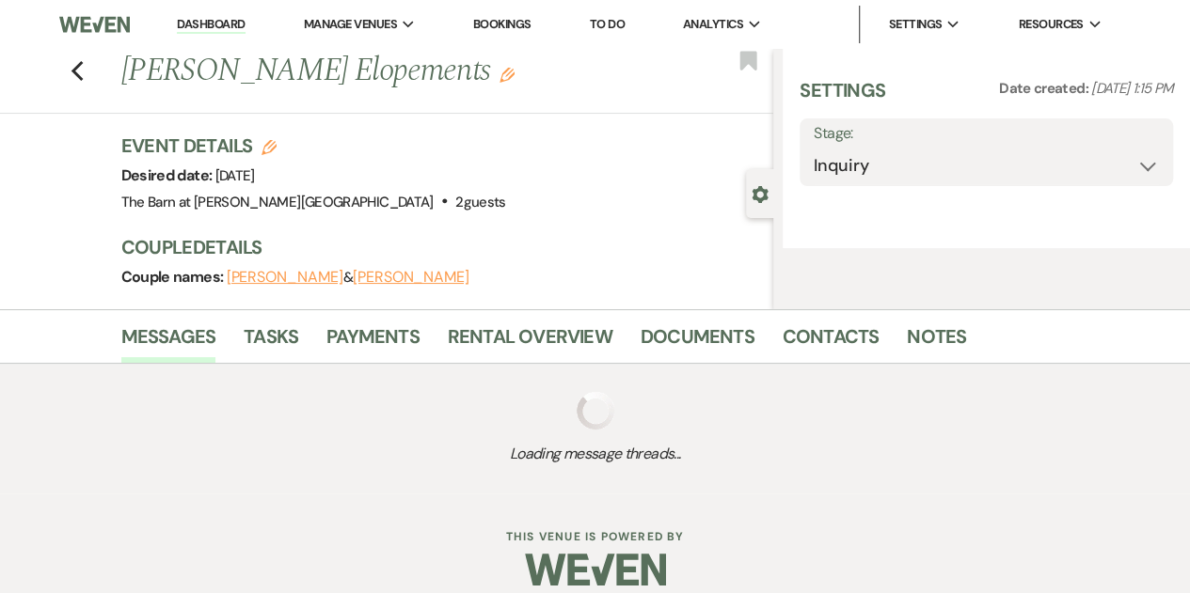
select select "5"
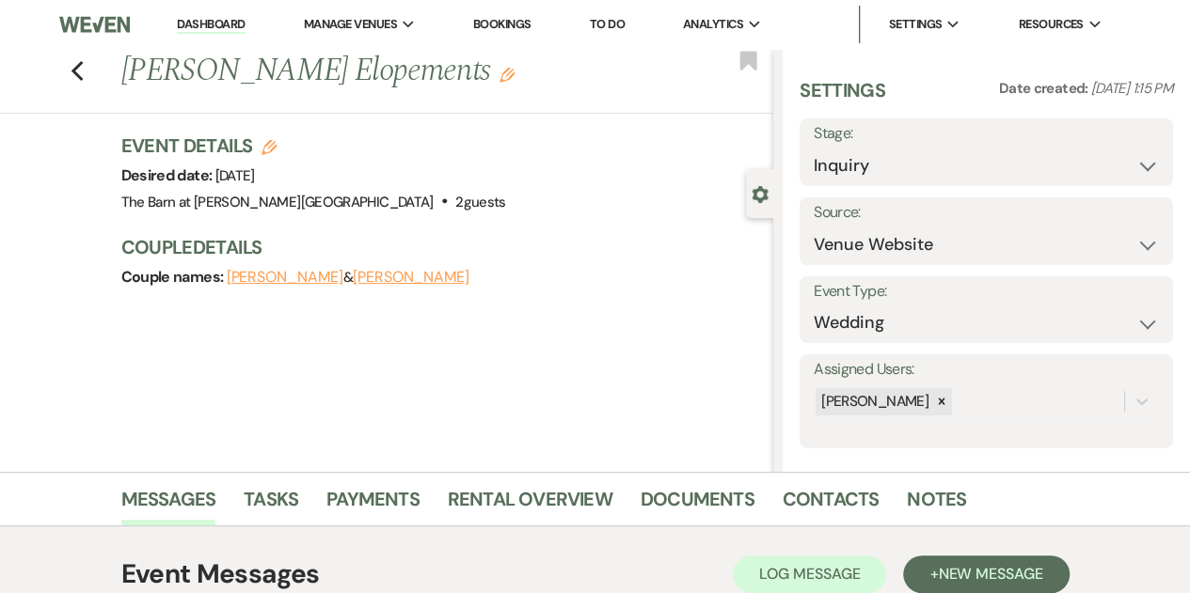
scroll to position [322, 0]
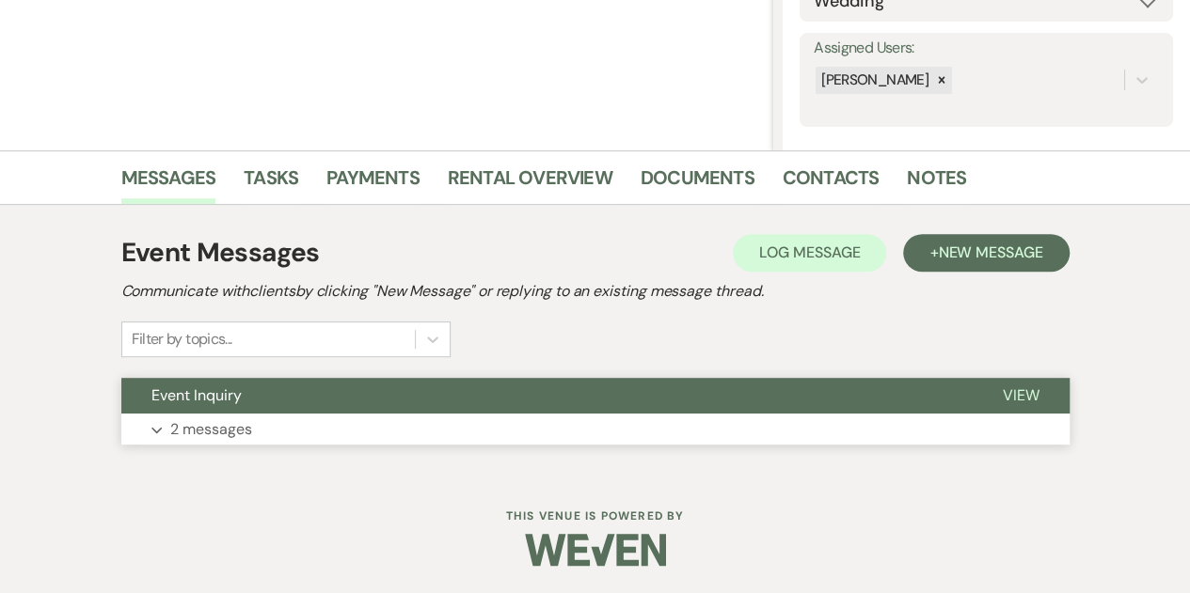
click at [294, 428] on button "Expand 2 messages" at bounding box center [595, 430] width 948 height 32
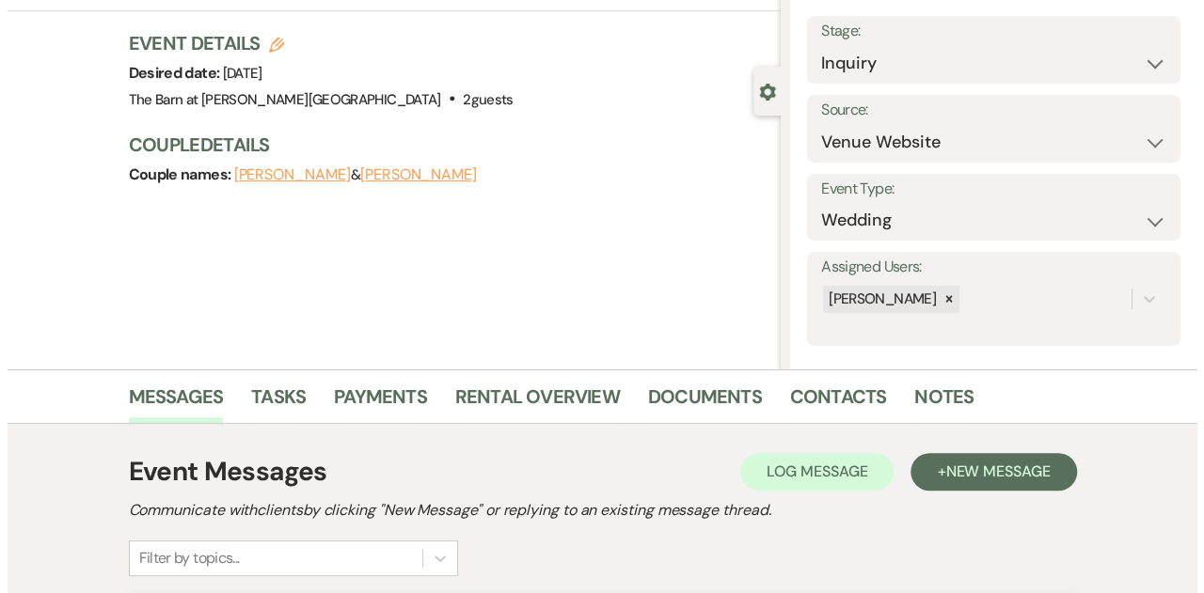
scroll to position [0, 0]
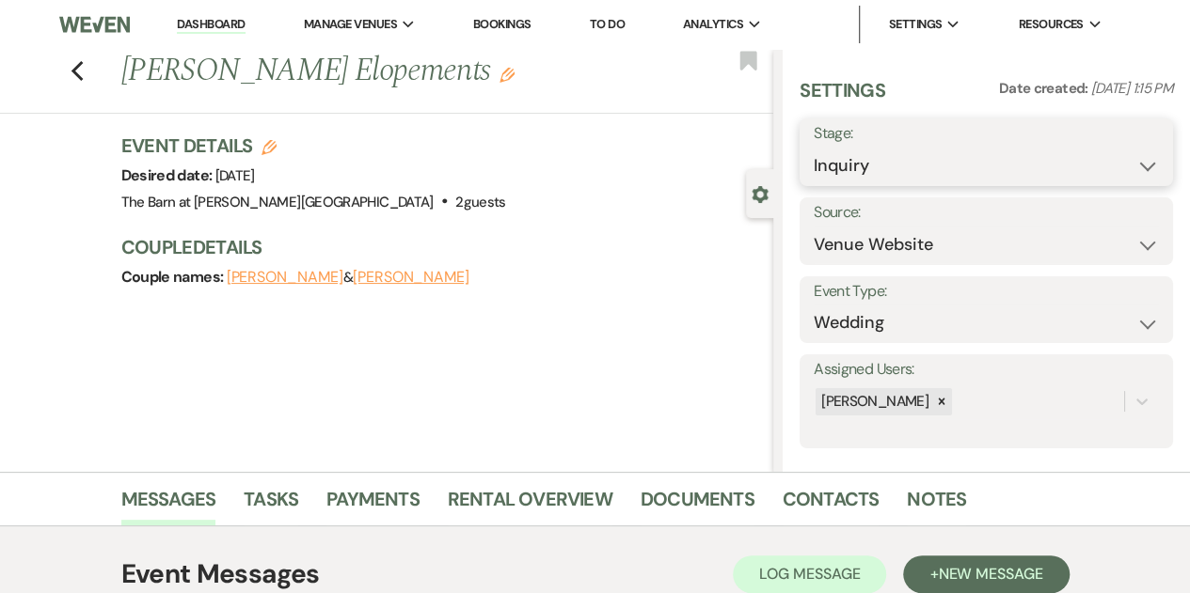
click at [861, 168] on select "Inquiry Follow Up Tour Requested Tour Confirmed Toured Proposal Sent Booked Lost" at bounding box center [986, 166] width 345 height 37
select select "7"
click at [814, 148] on select "Inquiry Follow Up Tour Requested Tour Confirmed Toured Proposal Sent Booked Lost" at bounding box center [986, 166] width 345 height 37
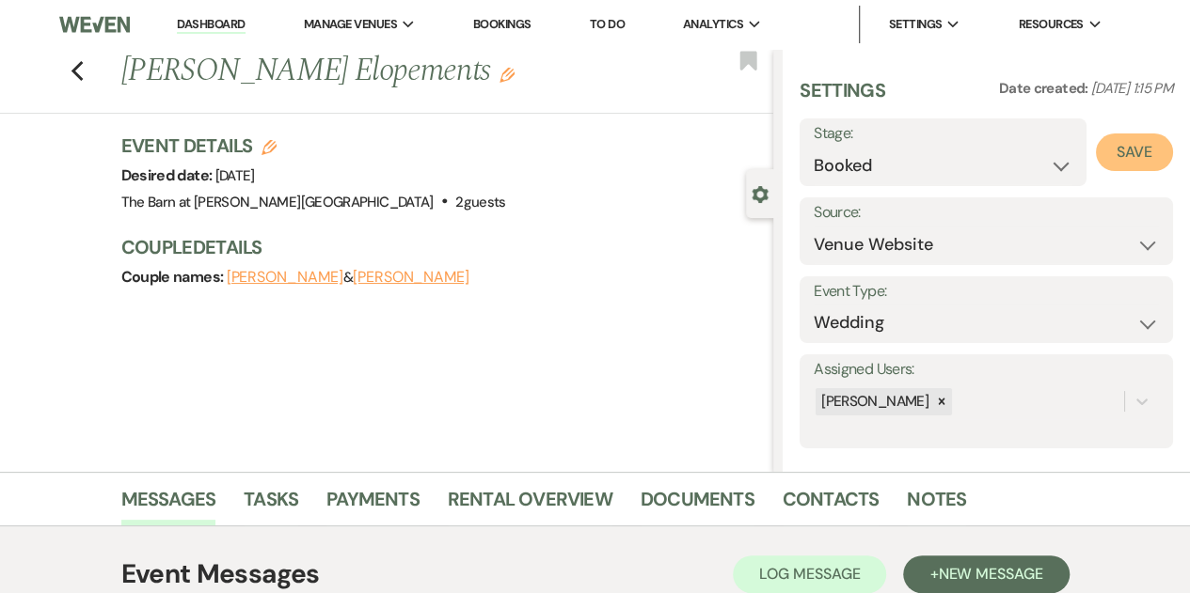
click at [1117, 154] on button "Save" at bounding box center [1134, 153] width 77 height 38
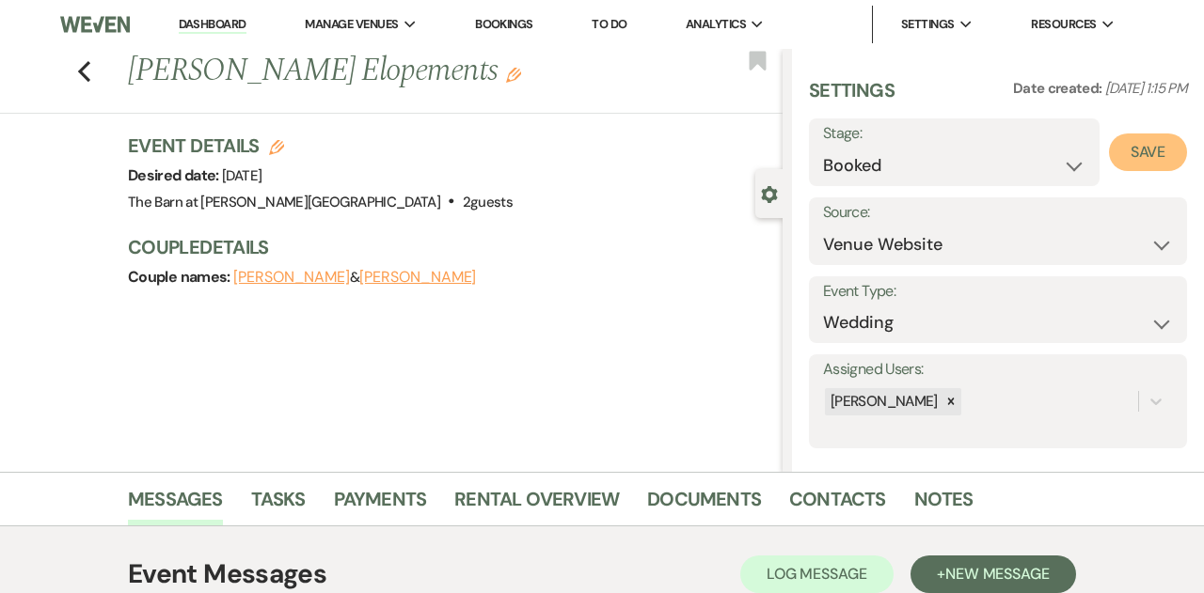
select select "1"
select select "522"
select select "false"
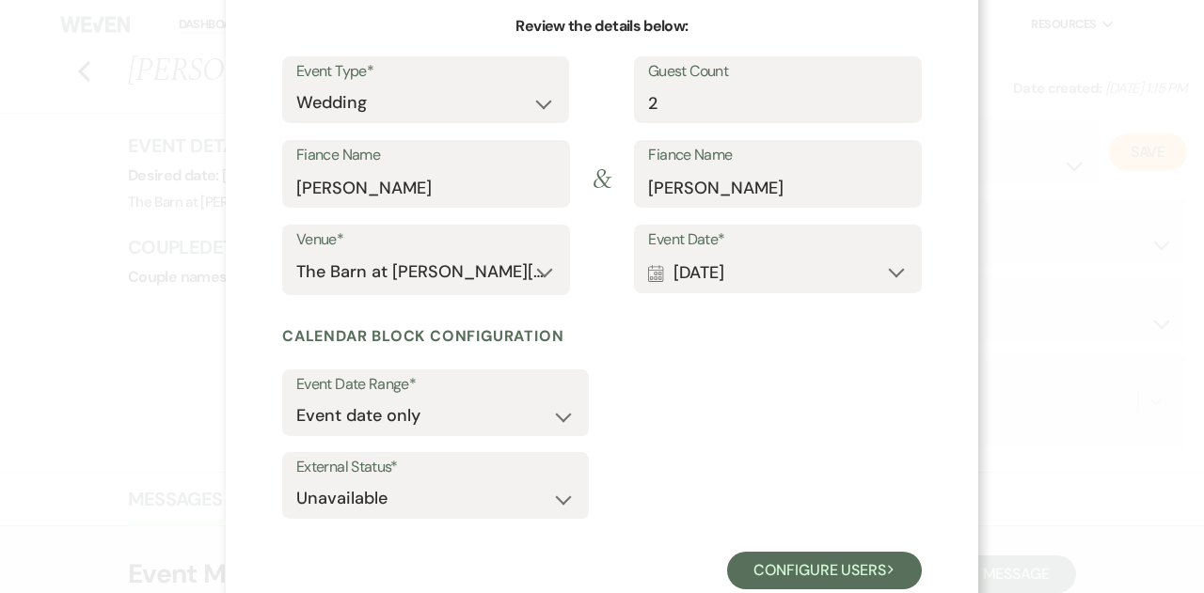
scroll to position [236, 0]
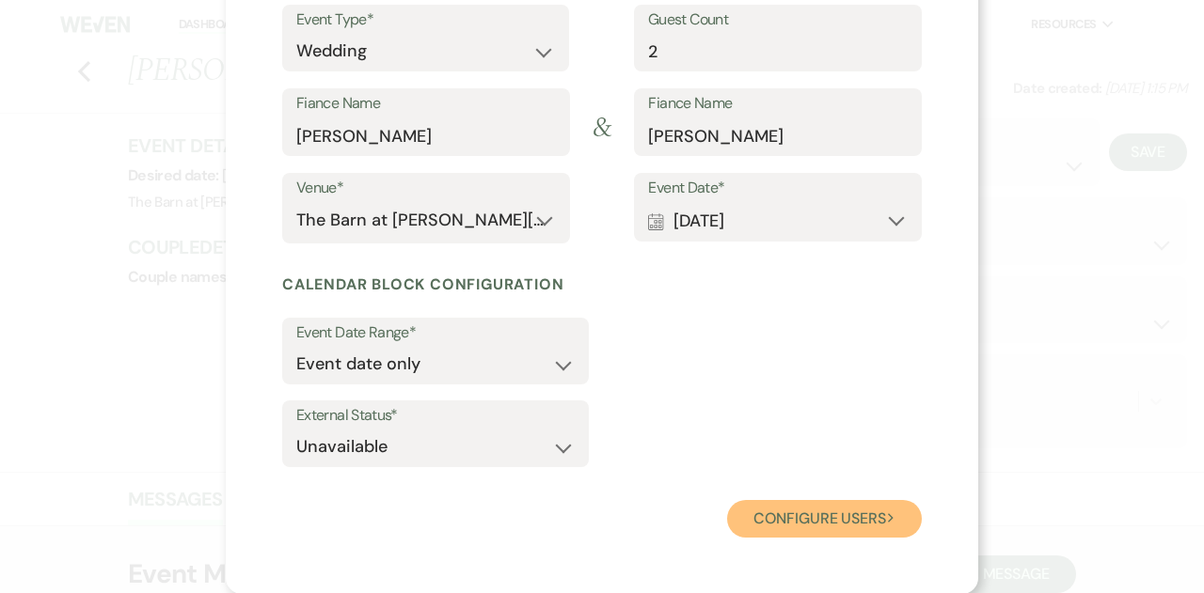
click at [809, 513] on button "Configure users Next" at bounding box center [824, 519] width 195 height 38
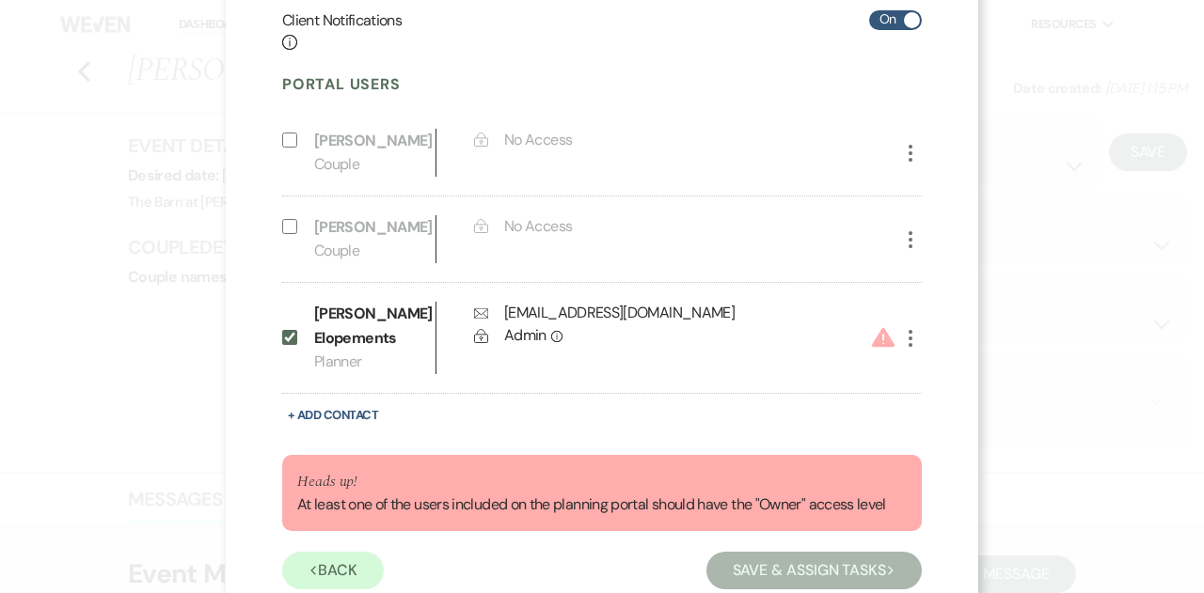
scroll to position [401, 0]
click at [909, 341] on use "button" at bounding box center [911, 337] width 4 height 17
click at [923, 375] on use "button" at bounding box center [930, 375] width 14 height 14
select select "2"
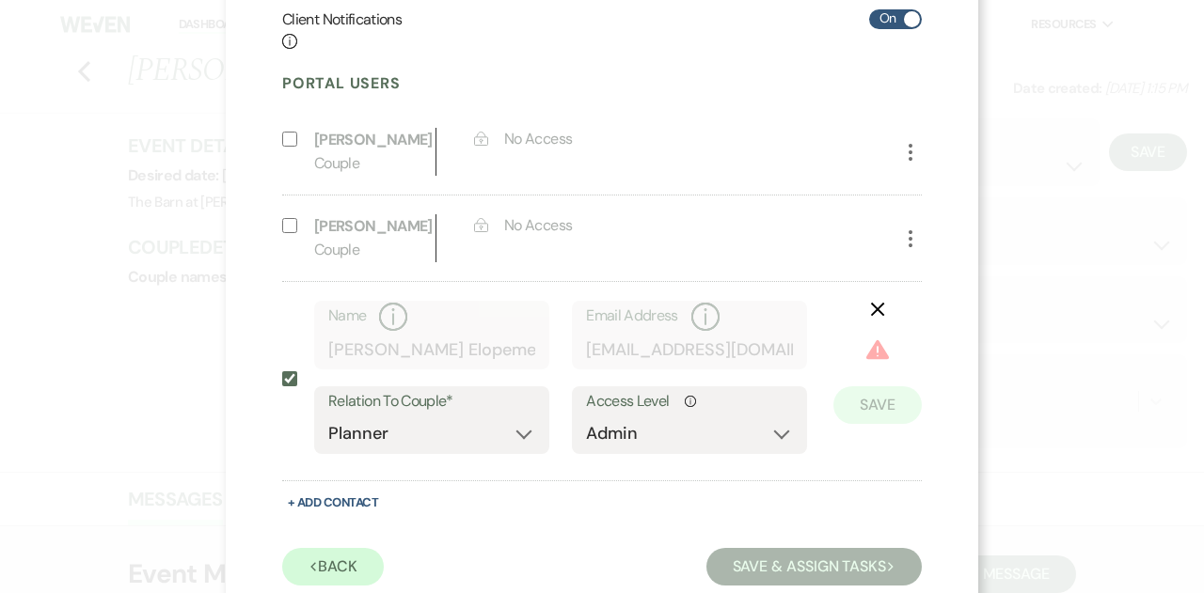
click at [786, 435] on div "Access Level Info No Access Owner Admin Supporter Financier" at bounding box center [689, 421] width 235 height 68
click at [775, 436] on select "No Access Owner Admin Supporter Financier" at bounding box center [689, 434] width 207 height 37
select select "6"
click at [586, 416] on select "No Access Owner Admin Supporter Financier" at bounding box center [689, 434] width 207 height 37
click at [876, 378] on button "Save" at bounding box center [877, 377] width 88 height 38
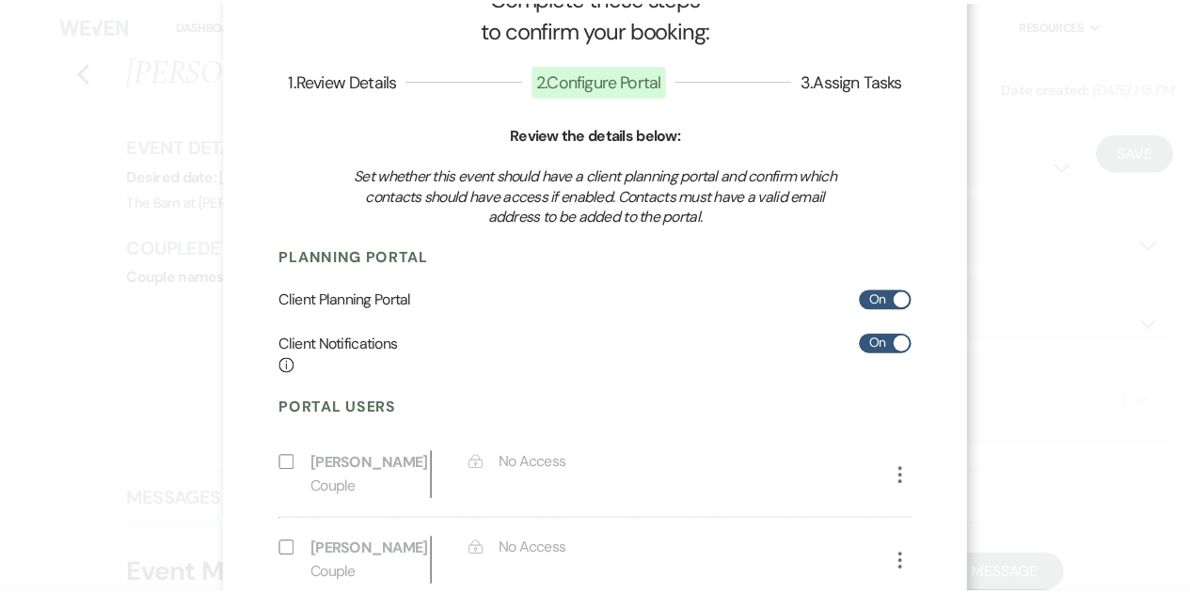
scroll to position [0, 0]
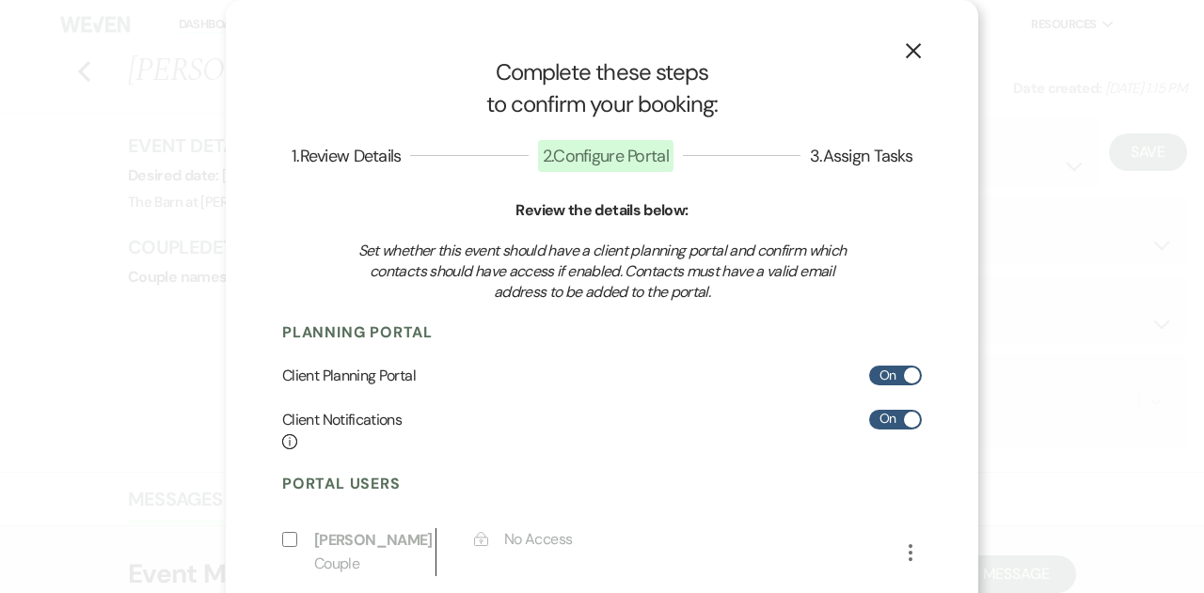
click at [906, 54] on use "button" at bounding box center [913, 50] width 15 height 15
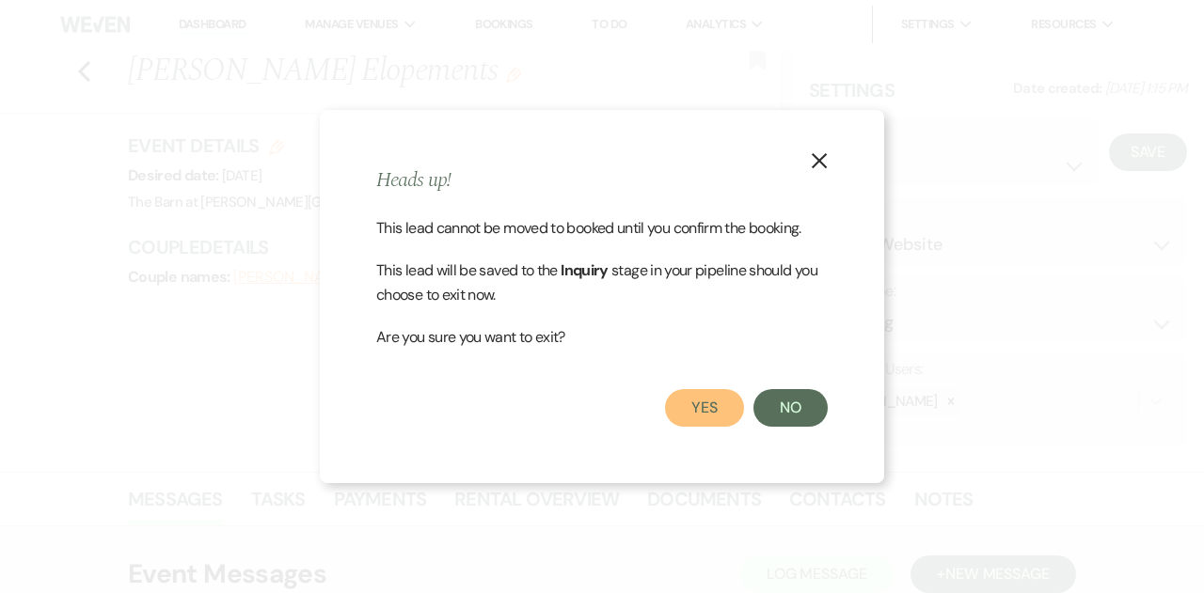
click at [723, 417] on button "Yes" at bounding box center [704, 408] width 79 height 38
select select "1"
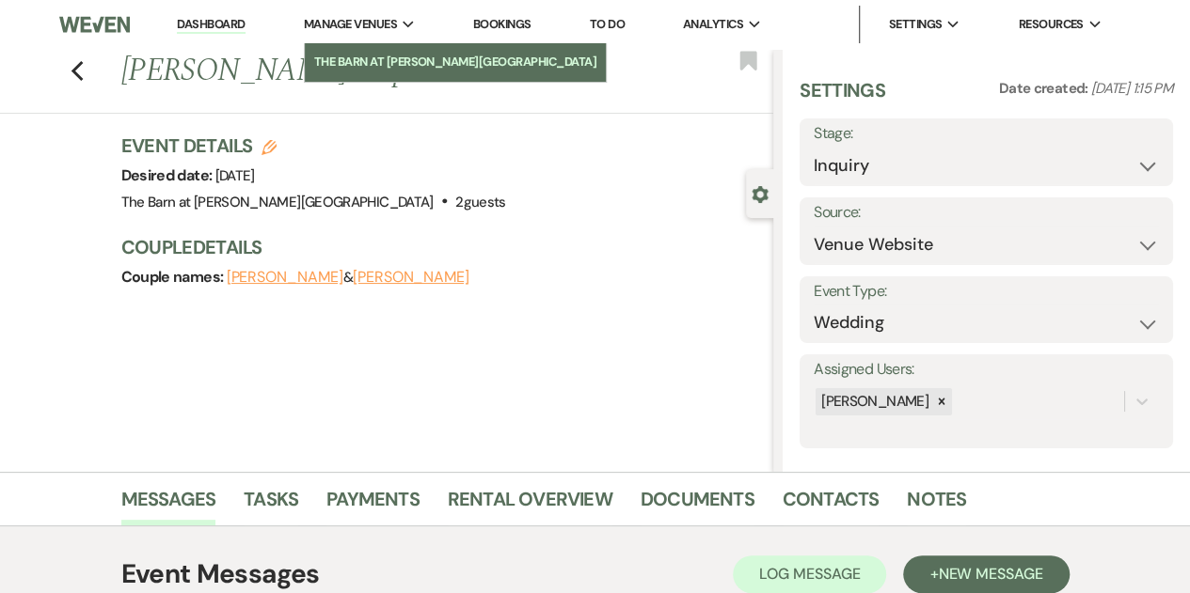
click at [369, 55] on li "The Barn at [PERSON_NAME][GEOGRAPHIC_DATA]" at bounding box center [455, 62] width 283 height 19
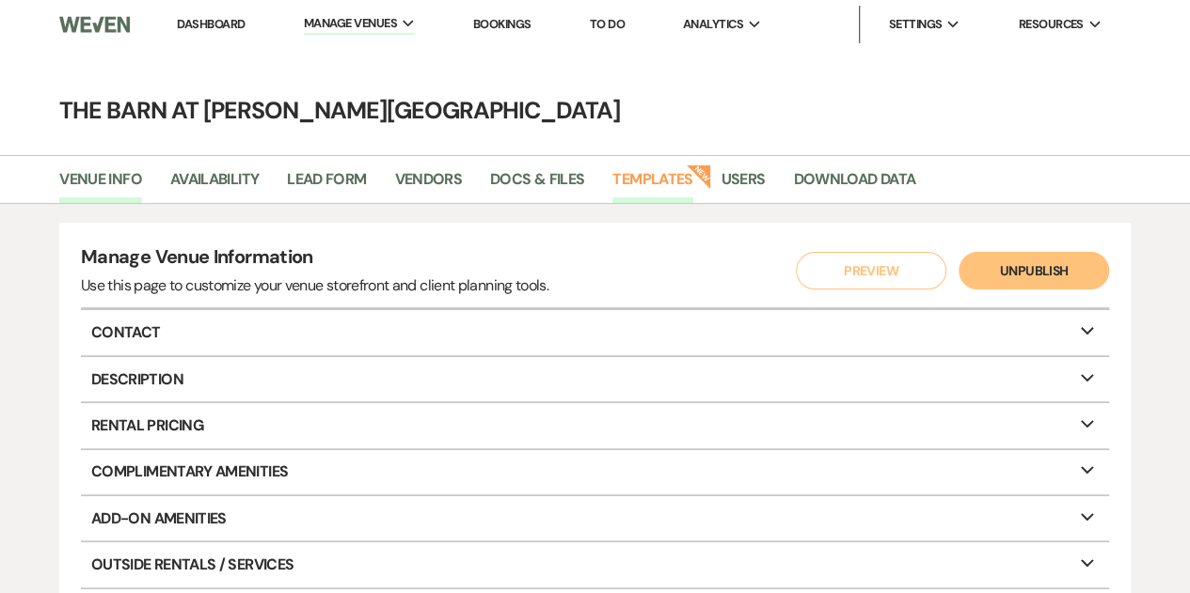
click at [647, 175] on link "Templates" at bounding box center [652, 185] width 80 height 36
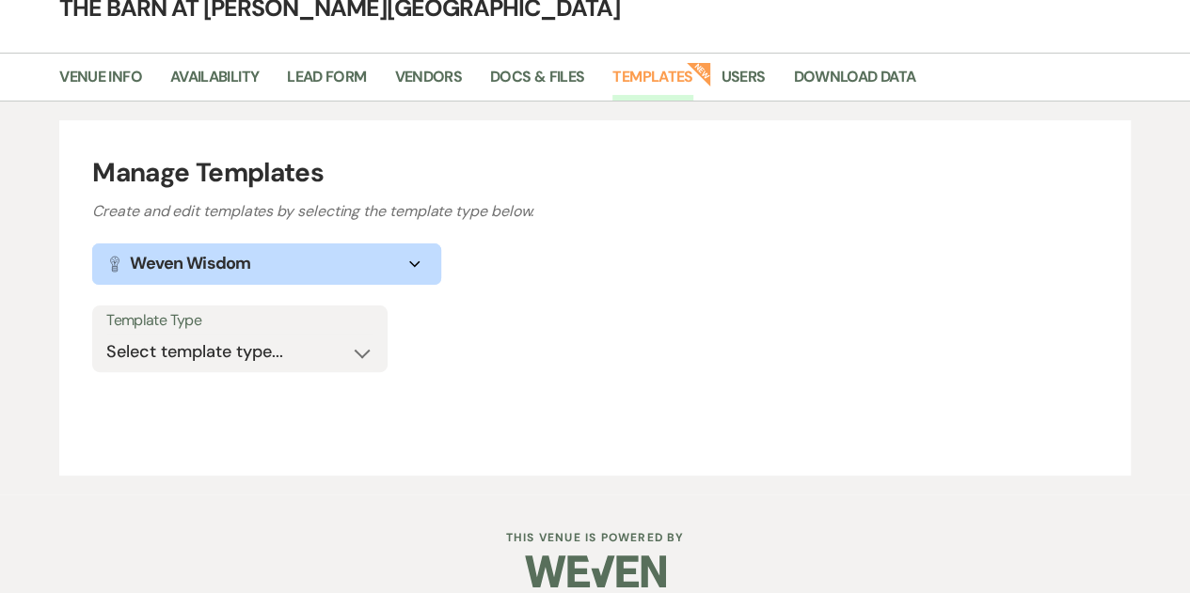
scroll to position [103, 0]
click at [363, 345] on select "Select template type... Task List Message Templates Payment Plan Inventory Item…" at bounding box center [239, 351] width 267 height 37
select select "Task List"
click at [106, 333] on select "Select template type... Task List Message Templates Payment Plan Inventory Item…" at bounding box center [239, 351] width 267 height 37
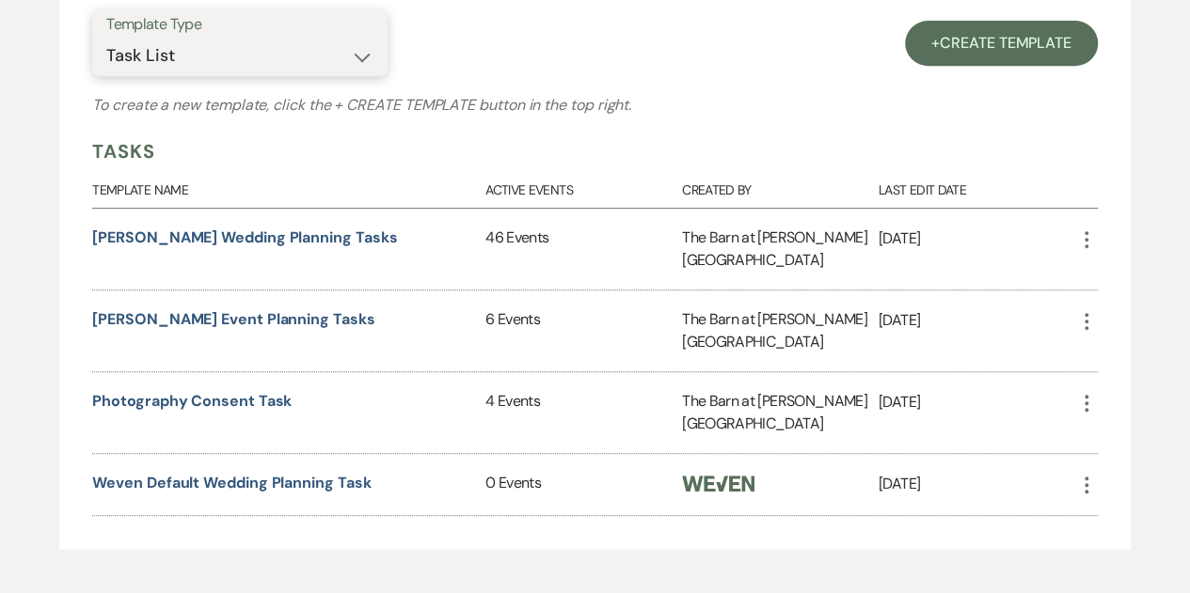
scroll to position [401, 0]
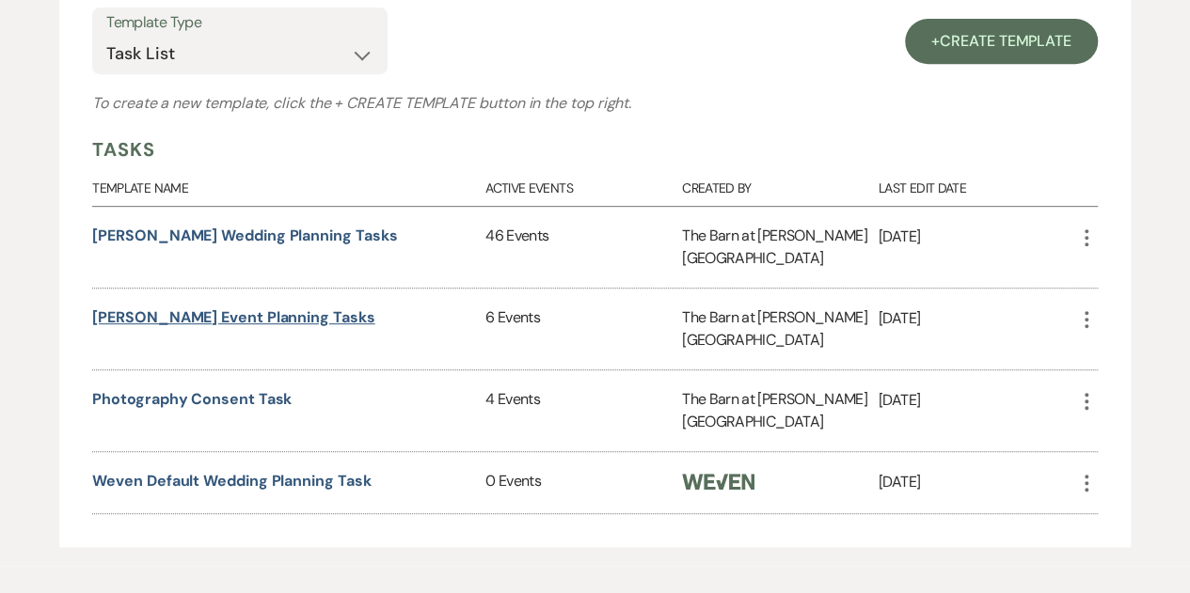
click at [286, 308] on link "Graver's Event Planning Tasks" at bounding box center [233, 318] width 282 height 20
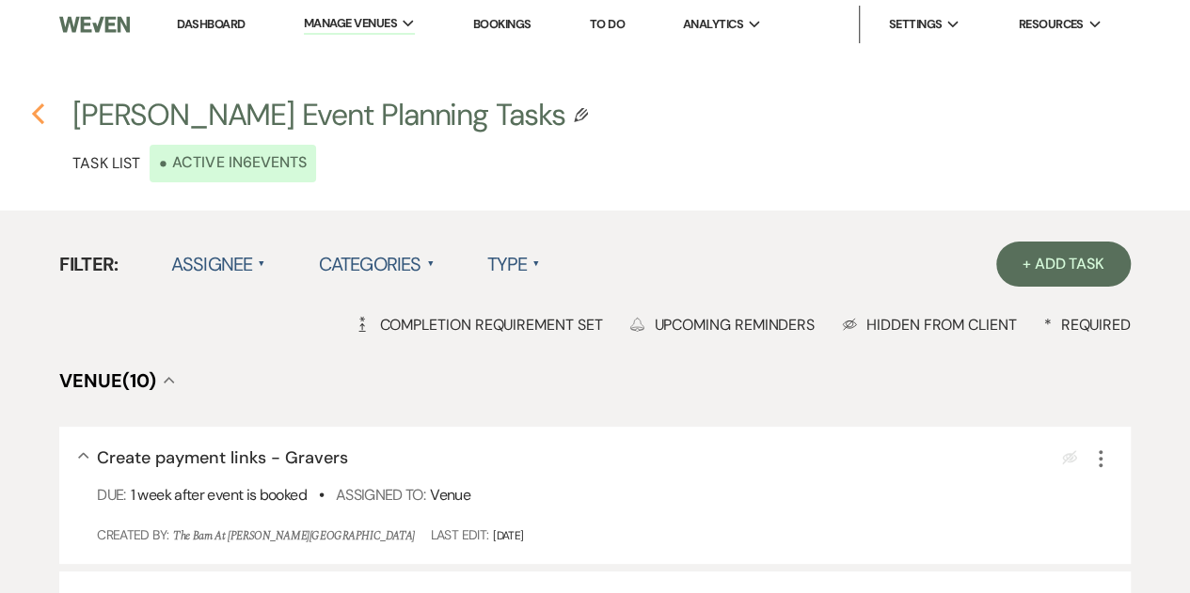
click at [43, 117] on icon "Previous" at bounding box center [38, 114] width 14 height 23
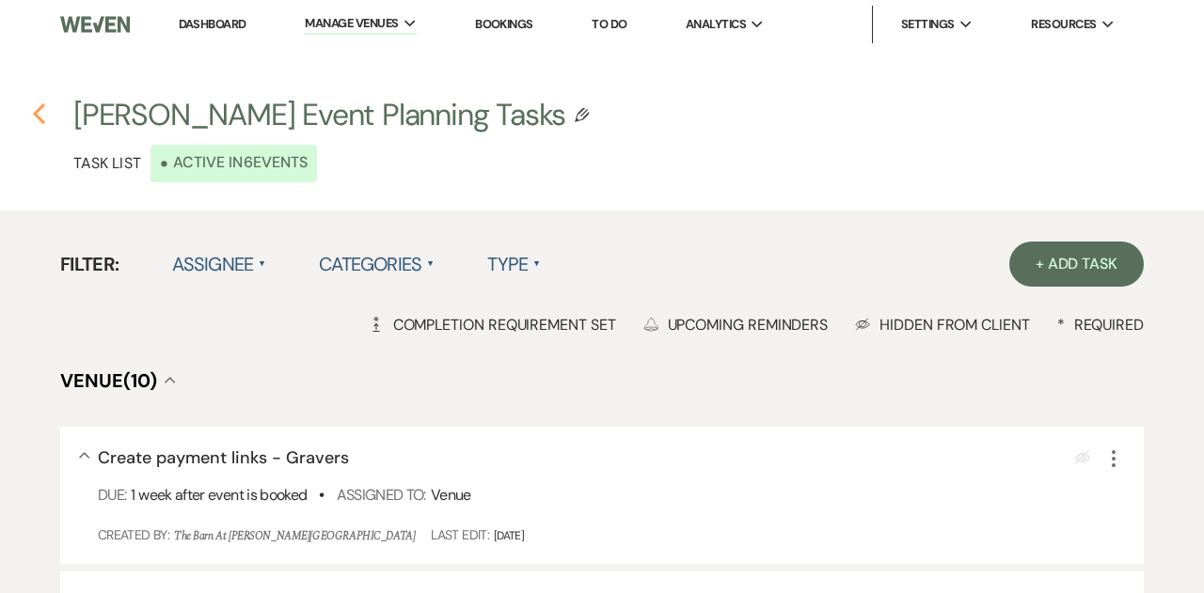
select select "Task List"
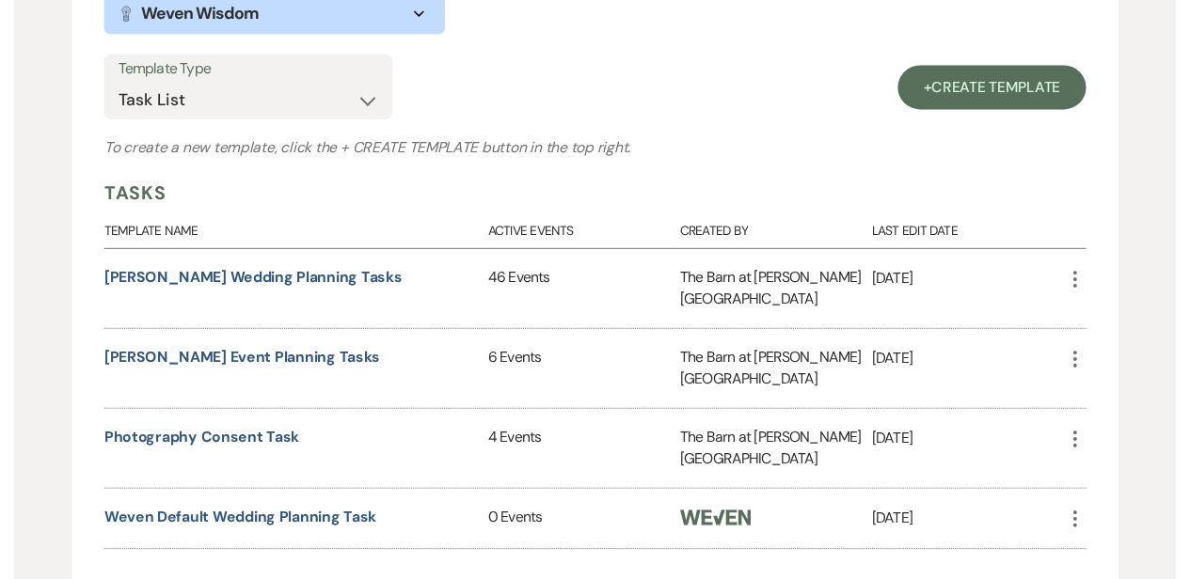
scroll to position [354, 0]
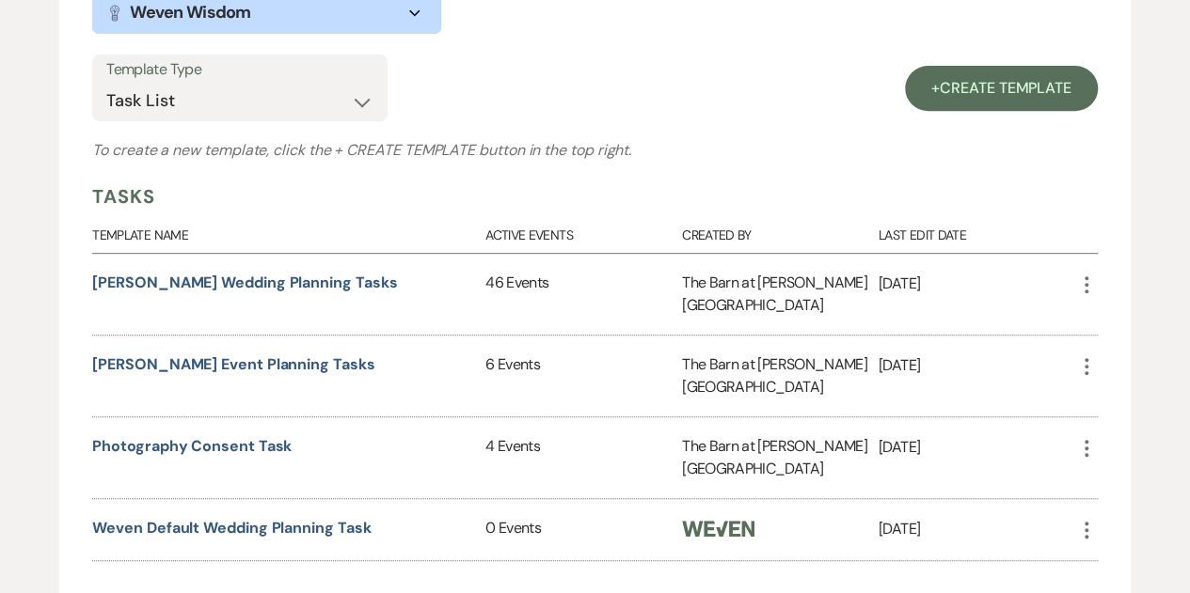
click at [1089, 356] on icon "More" at bounding box center [1086, 367] width 23 height 23
click at [1125, 451] on button "Duplicate Clone" at bounding box center [1127, 467] width 105 height 32
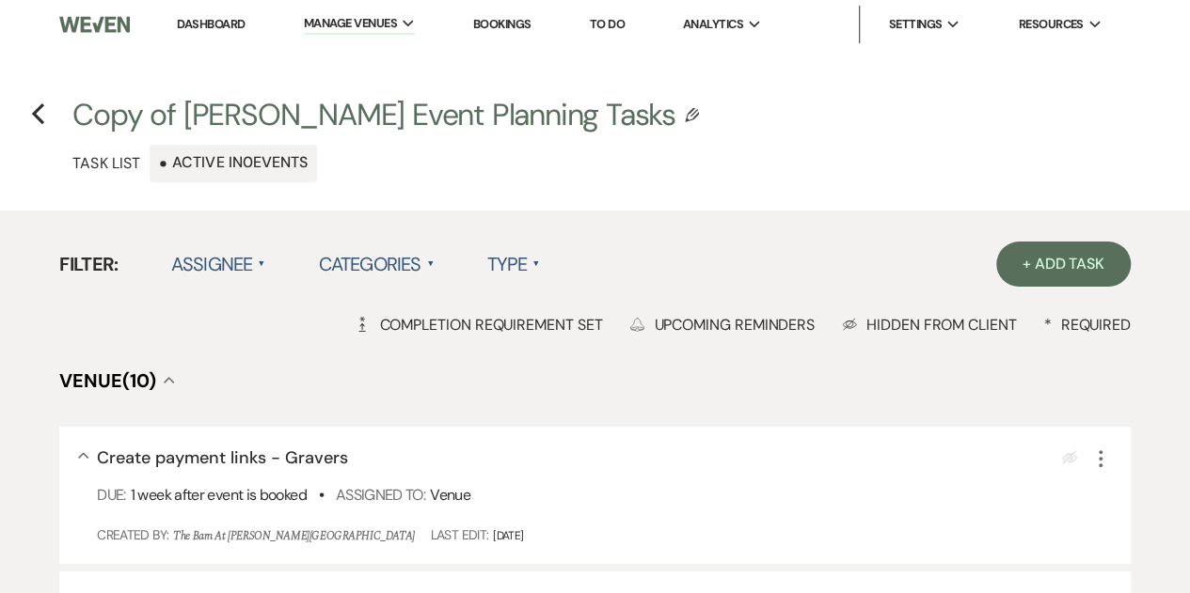
click at [685, 116] on icon "Edit Plan Template" at bounding box center [692, 115] width 14 height 14
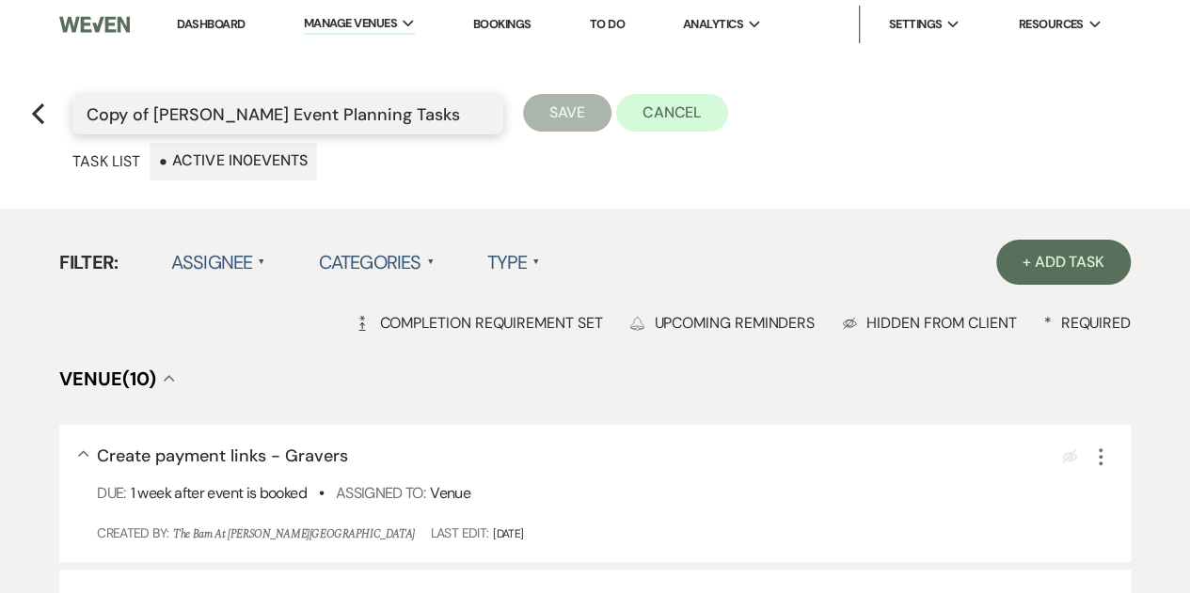
click at [150, 112] on input "Copy of Graver's Event Planning Tasks" at bounding box center [288, 114] width 403 height 37
click at [199, 112] on input "Graver's Event Planning Tasks" at bounding box center [288, 114] width 403 height 37
type input "Graver's Elopement Planning Tasks"
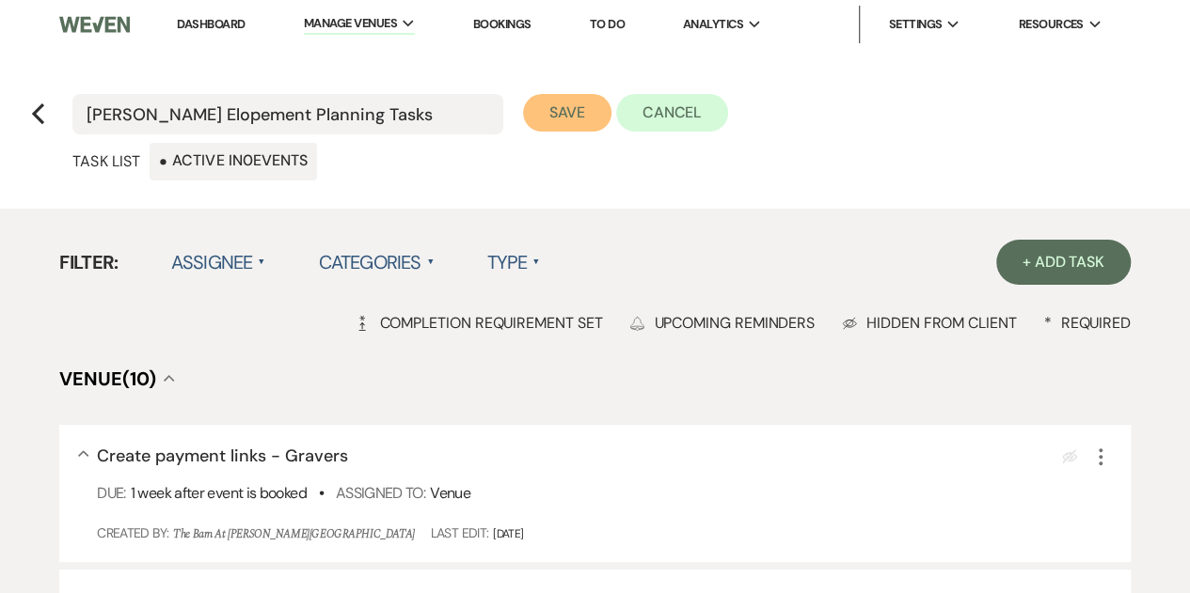
click at [570, 113] on button "Save" at bounding box center [567, 113] width 88 height 38
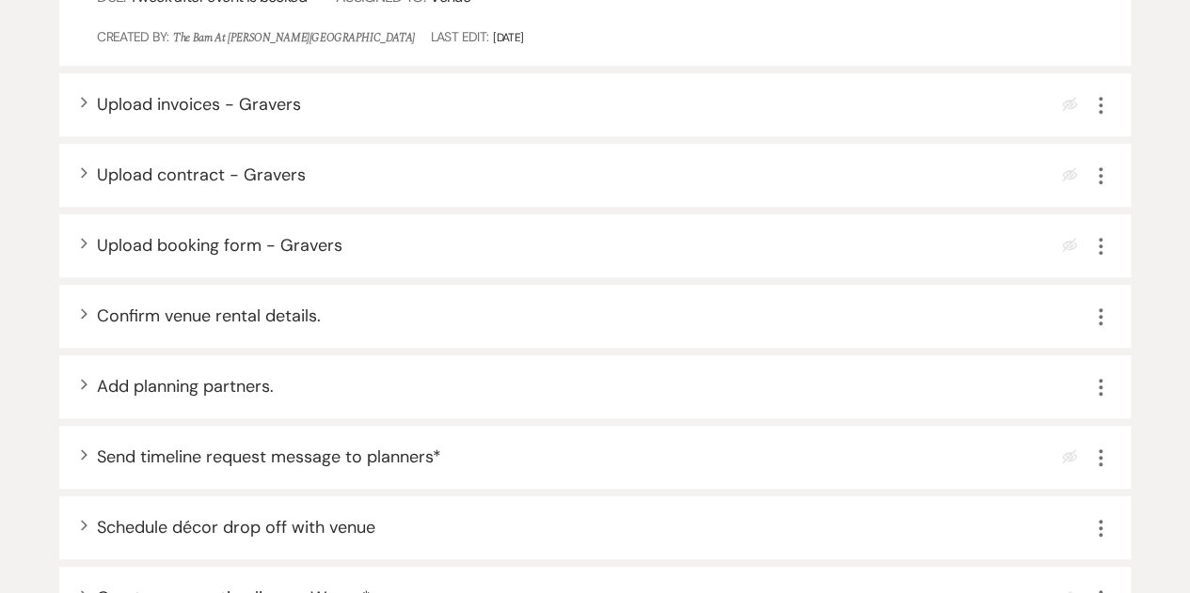
scroll to position [499, 0]
click at [90, 308] on div "Expand Confirm venue rental details. More" at bounding box center [594, 315] width 1071 height 63
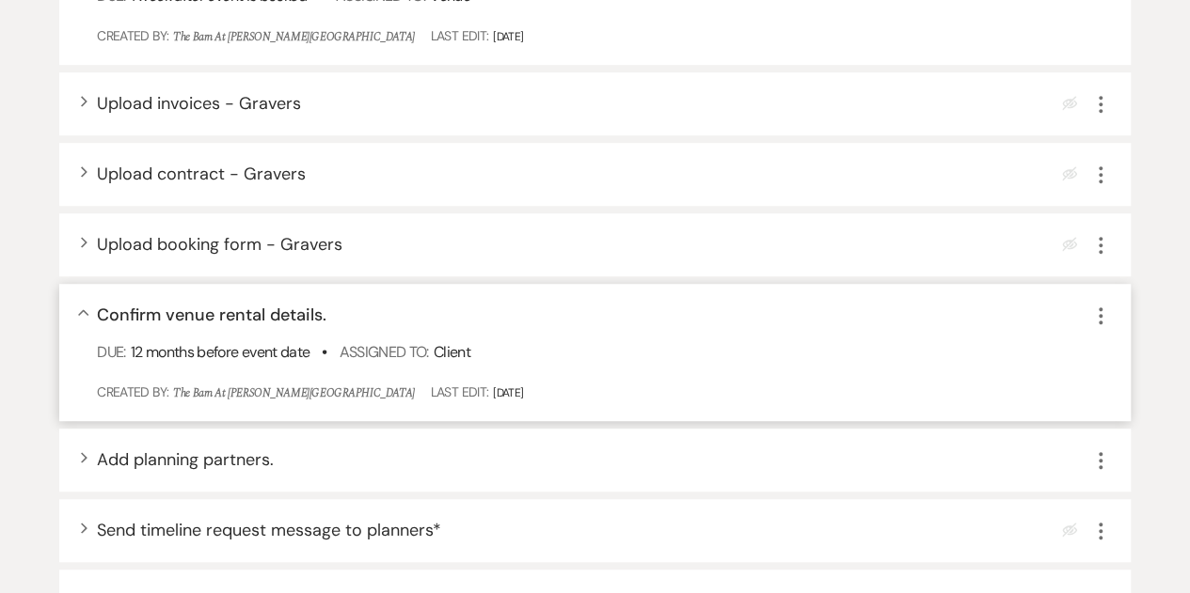
click at [1098, 309] on icon "More" at bounding box center [1100, 316] width 23 height 23
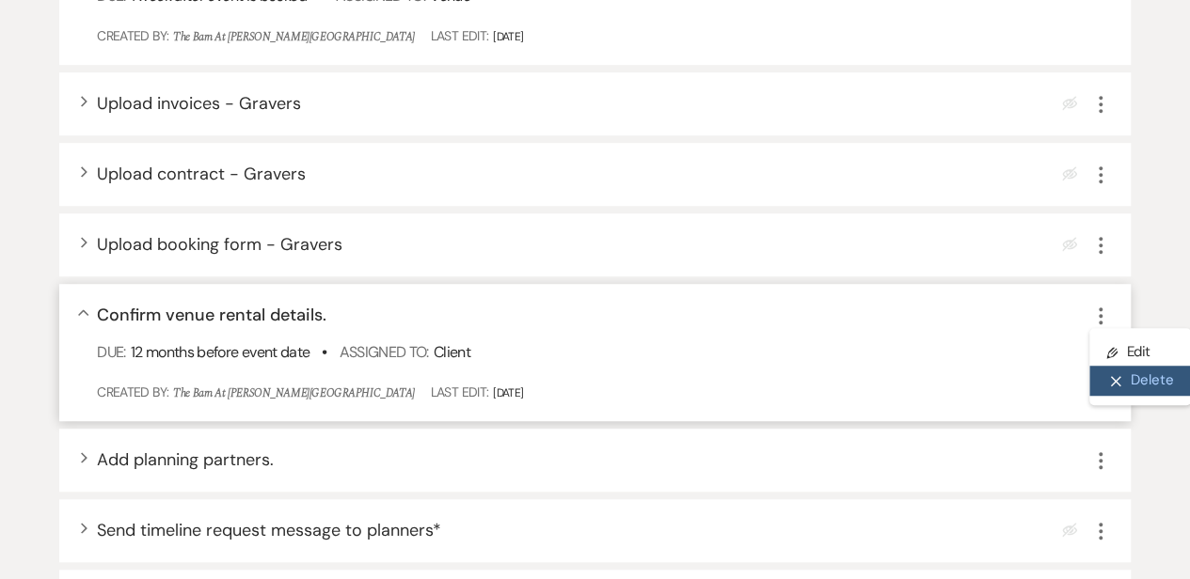
click at [1138, 382] on button "X Delete" at bounding box center [1140, 381] width 102 height 30
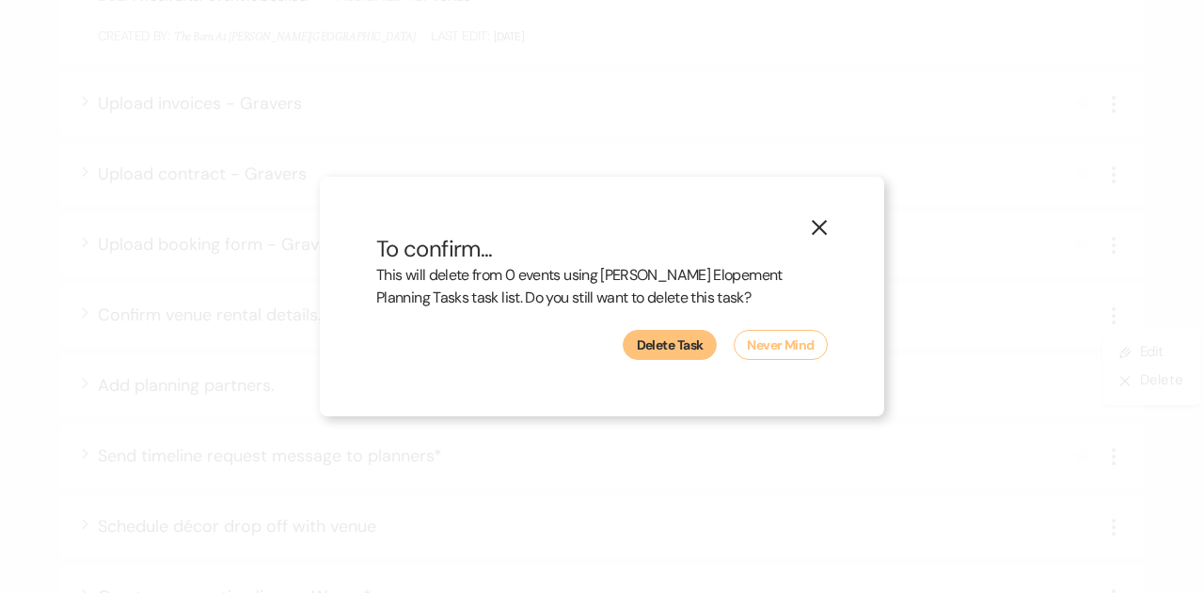
click at [662, 341] on button "Delete Task" at bounding box center [670, 345] width 94 height 30
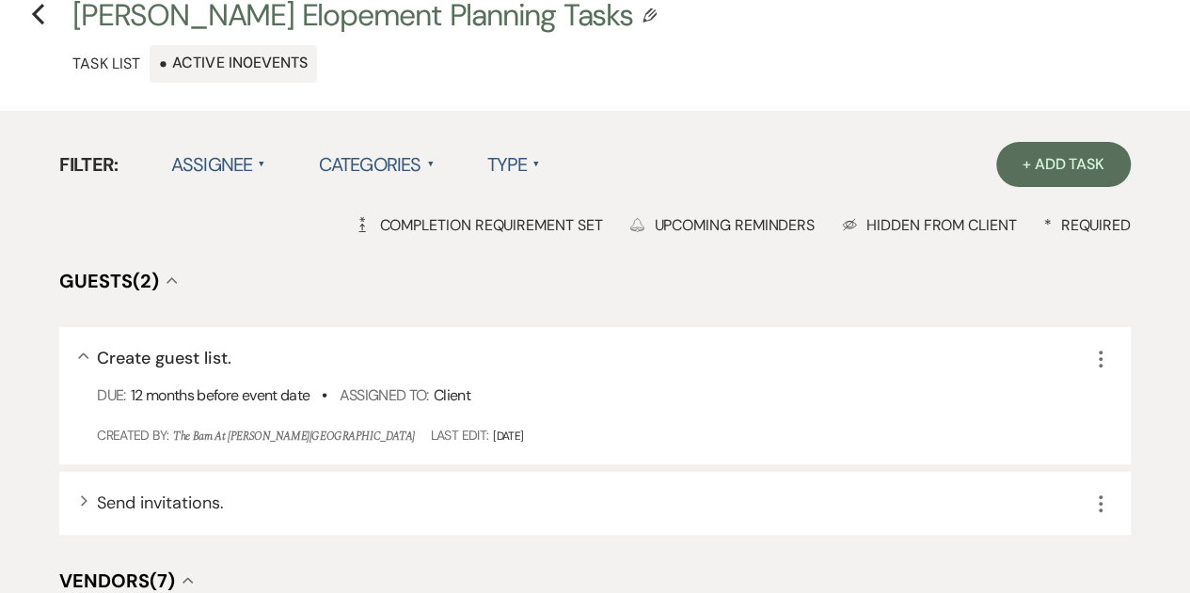
scroll to position [99, 0]
click at [1100, 359] on use "button" at bounding box center [1100, 360] width 4 height 17
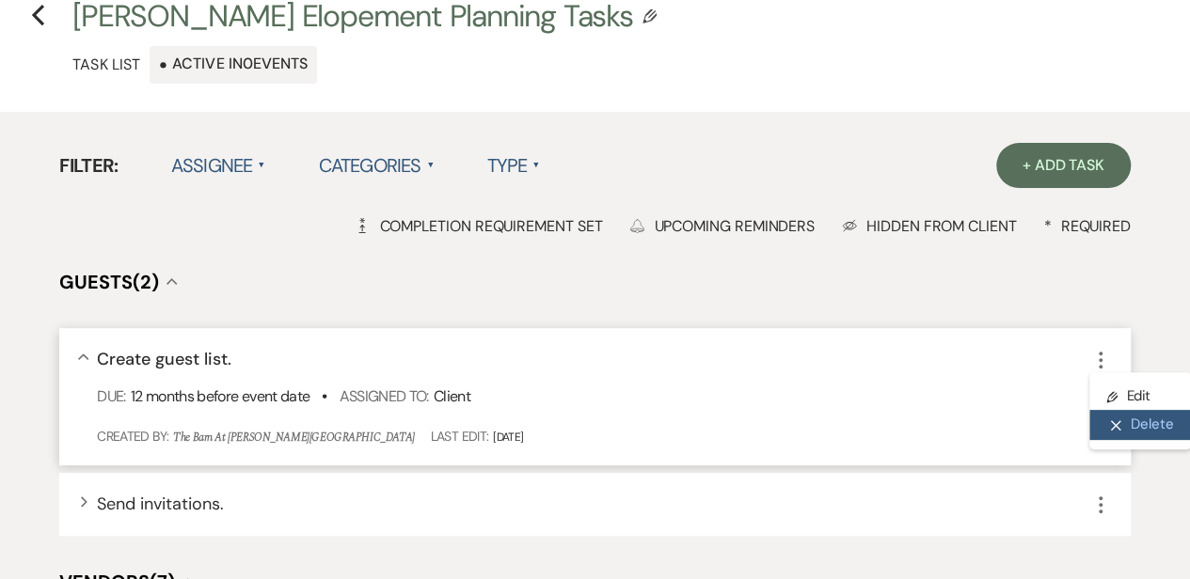
click at [1136, 424] on button "X Delete" at bounding box center [1140, 425] width 102 height 30
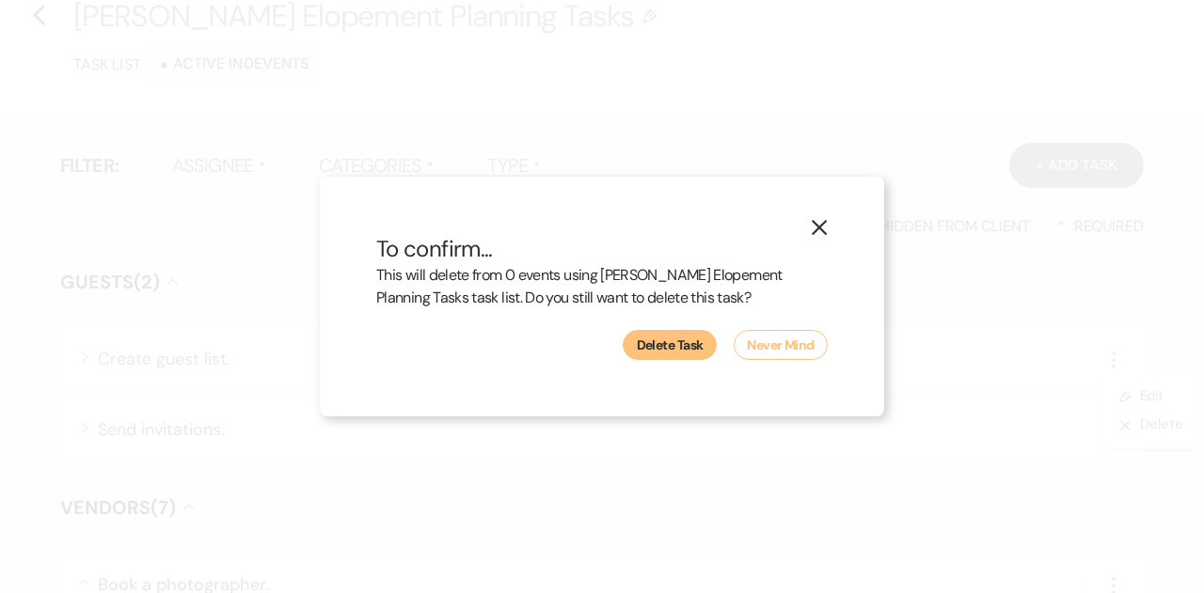
click at [676, 347] on button "Delete Task" at bounding box center [670, 345] width 94 height 30
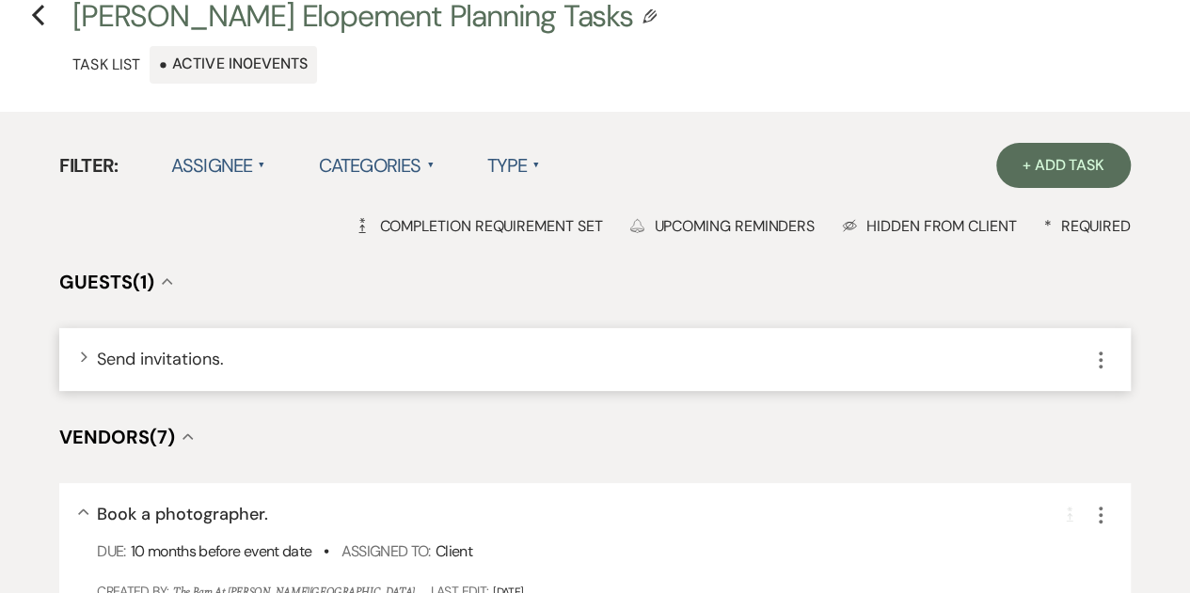
click at [1103, 357] on icon "More" at bounding box center [1100, 360] width 23 height 23
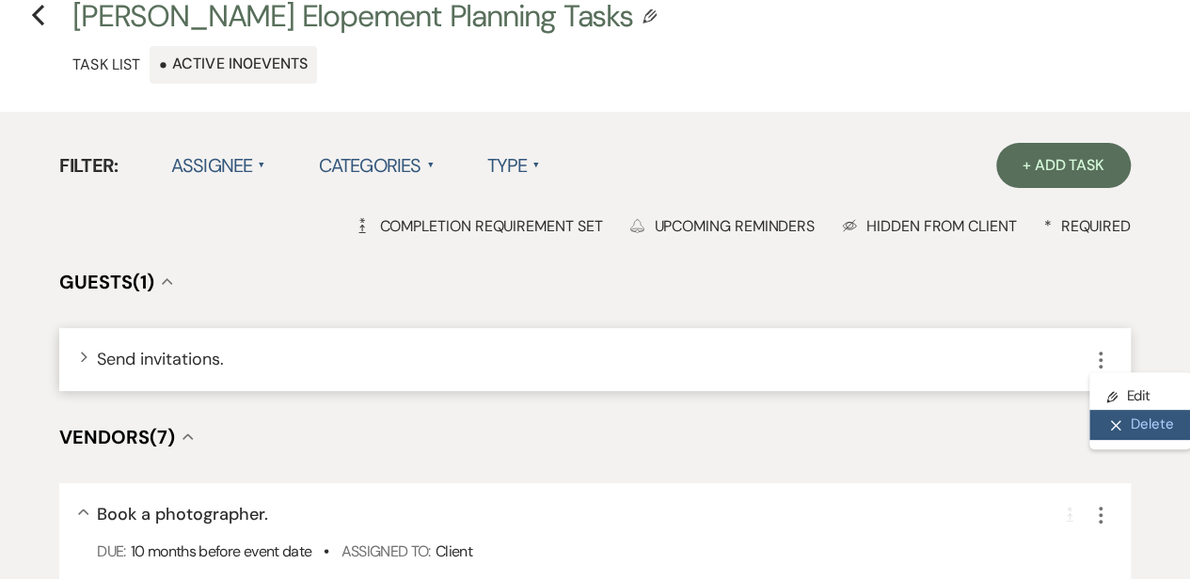
click at [1136, 433] on button "X Delete" at bounding box center [1140, 425] width 102 height 30
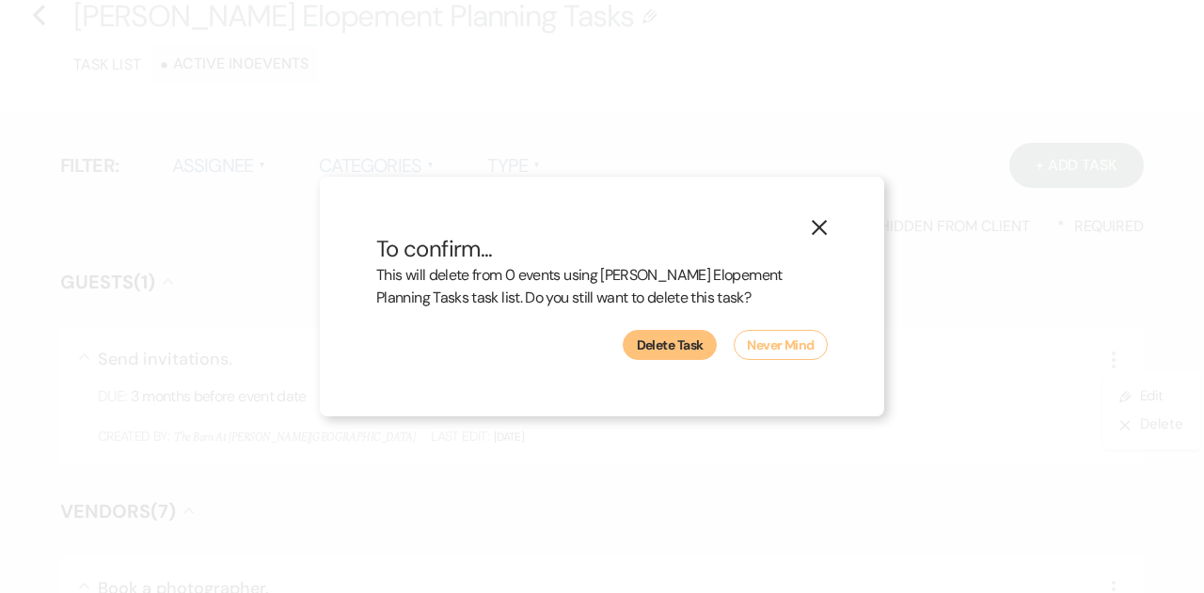
click at [670, 349] on button "Delete Task" at bounding box center [670, 345] width 94 height 30
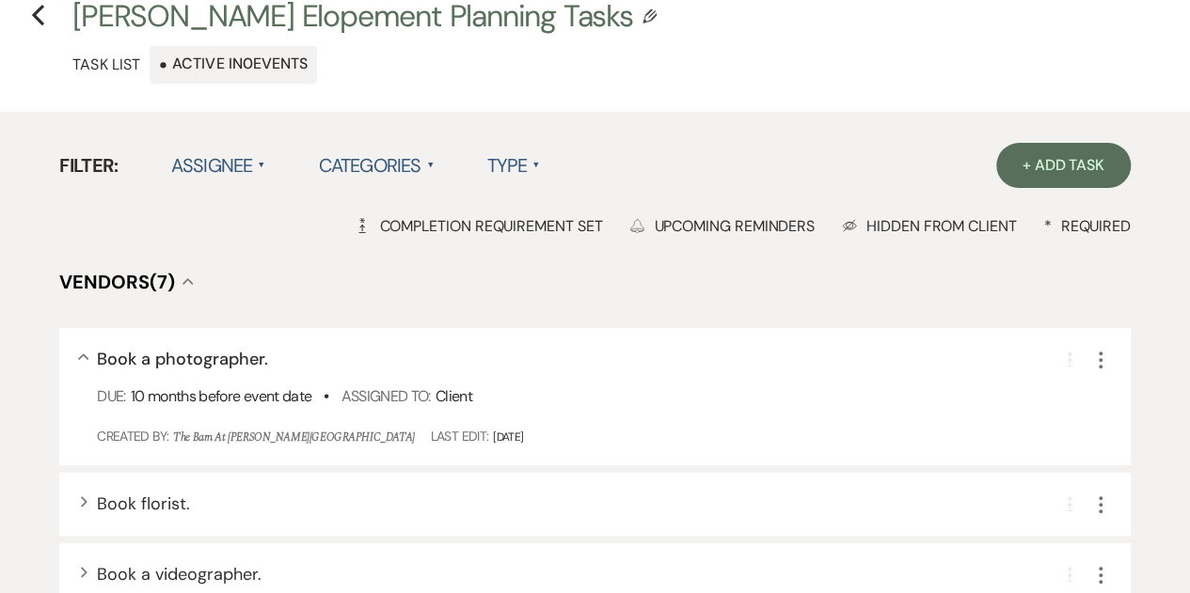
scroll to position [173, 0]
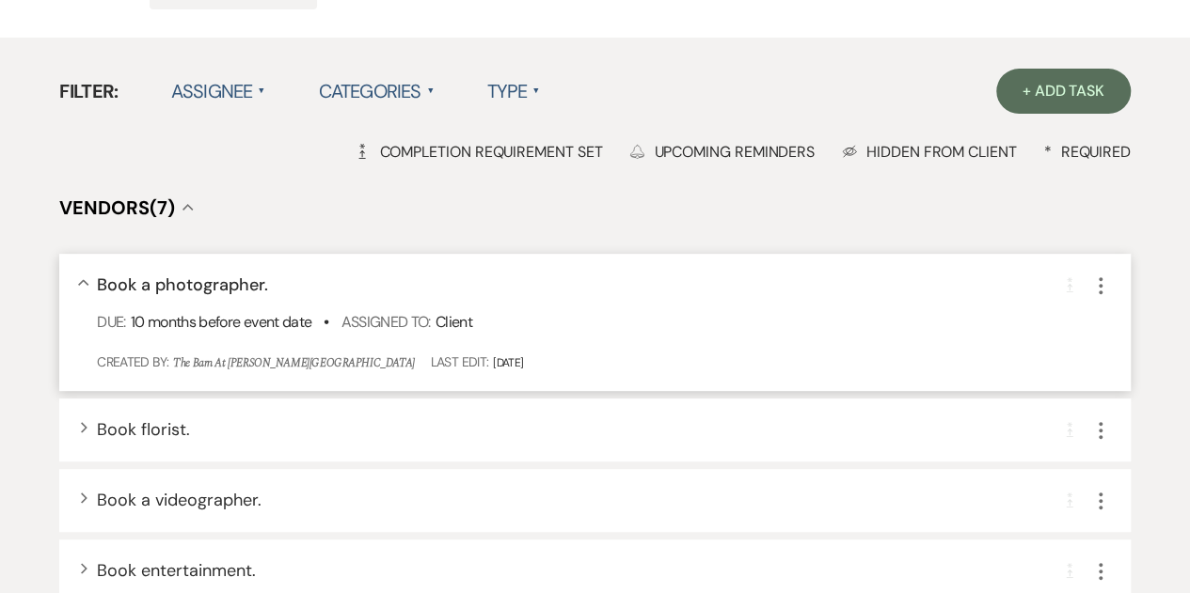
click at [1103, 289] on icon "More" at bounding box center [1100, 286] width 23 height 23
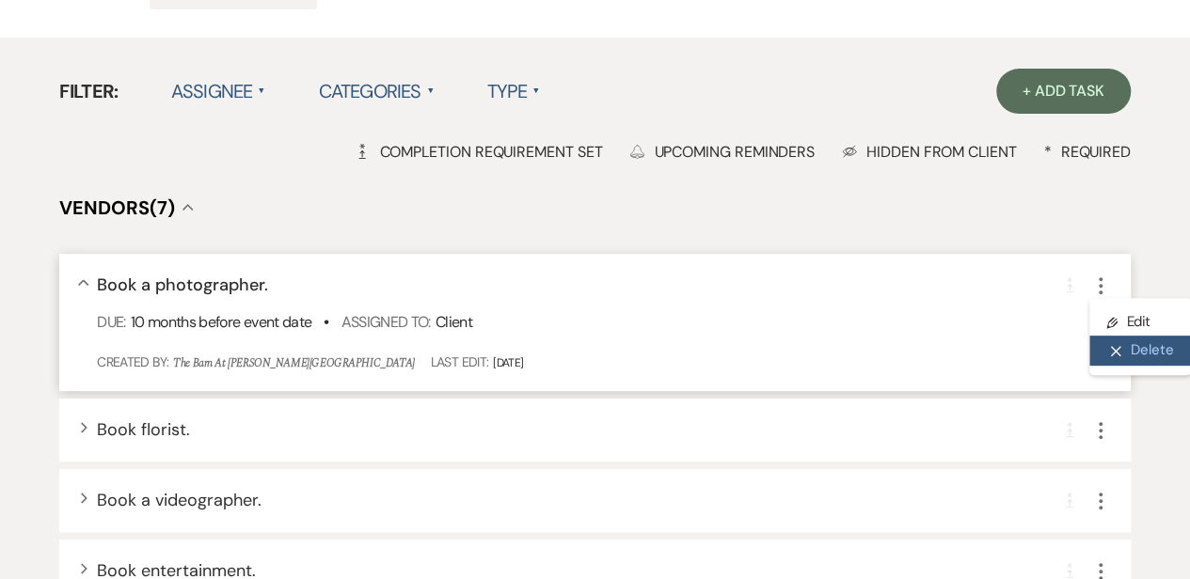
click at [1129, 351] on button "X Delete" at bounding box center [1140, 351] width 102 height 30
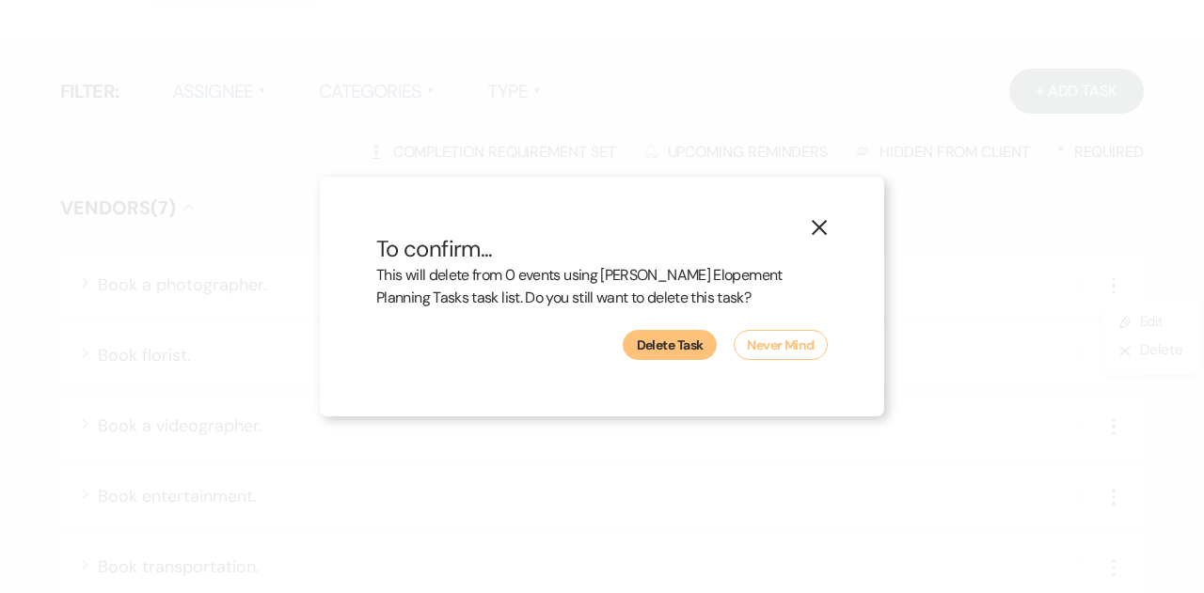
click at [666, 345] on button "Delete Task" at bounding box center [670, 345] width 94 height 30
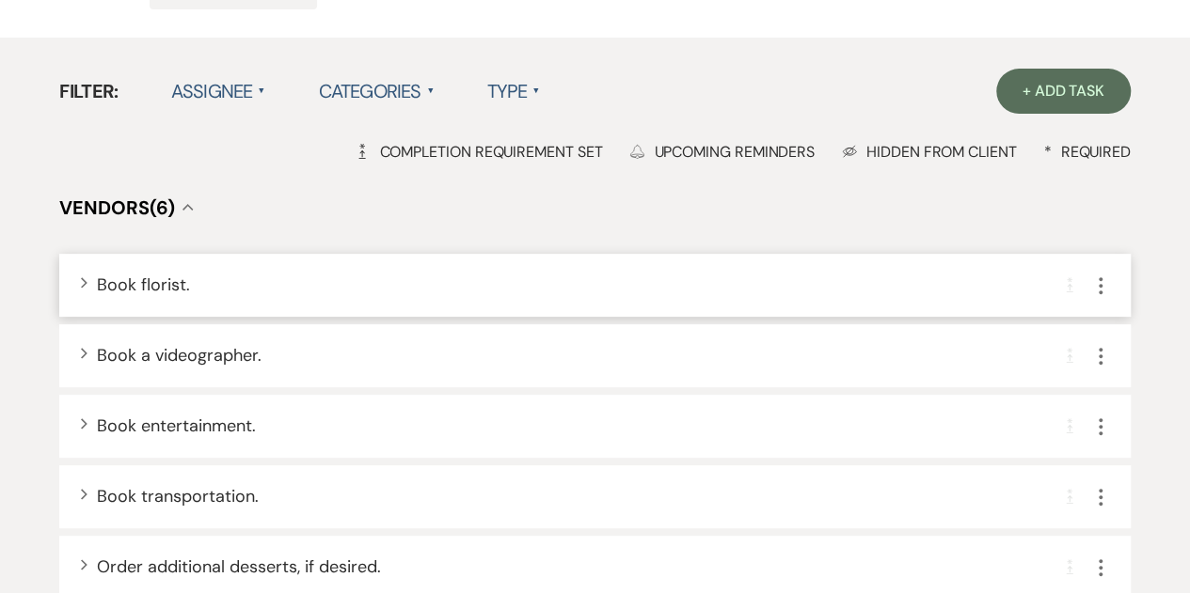
click at [1097, 289] on icon "More" at bounding box center [1100, 286] width 23 height 23
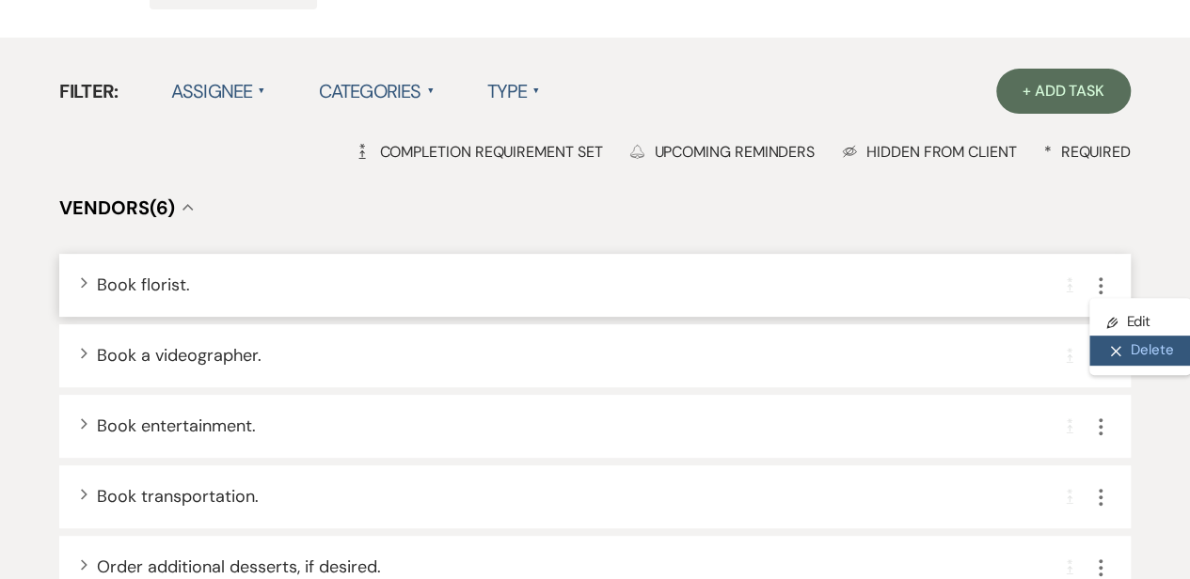
click at [1125, 348] on button "X Delete" at bounding box center [1140, 351] width 102 height 30
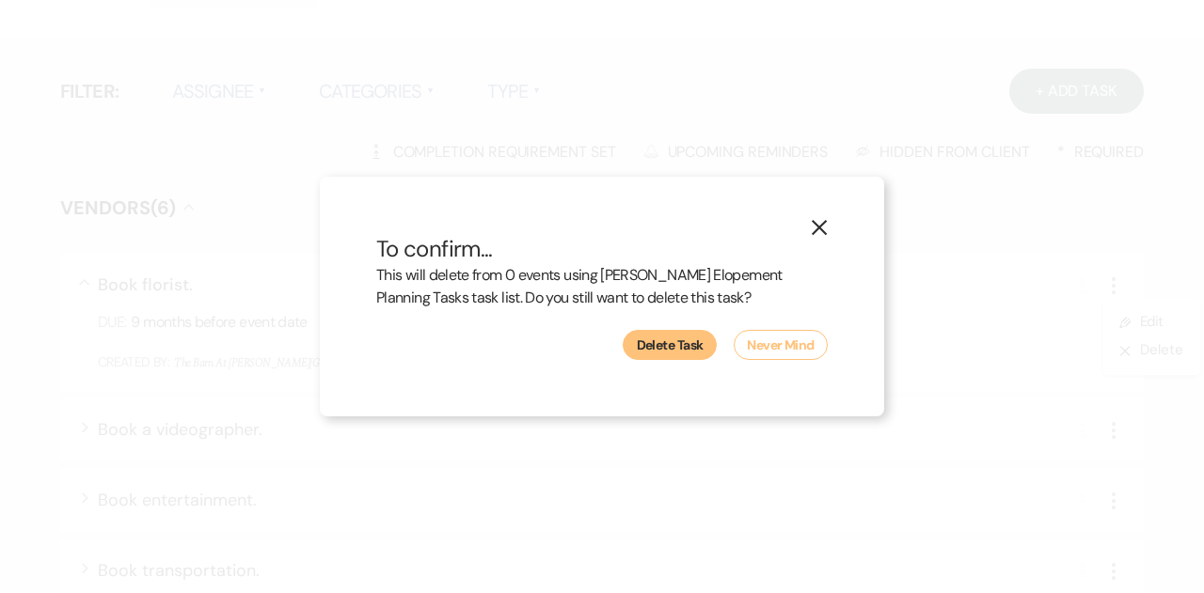
click at [679, 348] on button "Delete Task" at bounding box center [670, 345] width 94 height 30
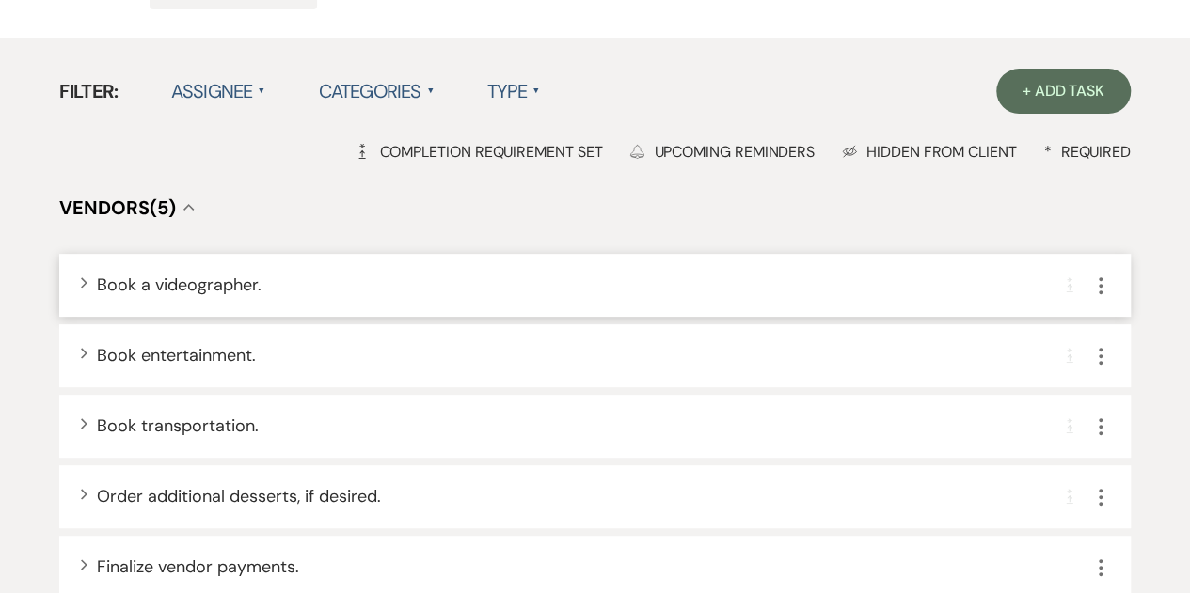
click at [1097, 281] on icon "More" at bounding box center [1100, 286] width 23 height 23
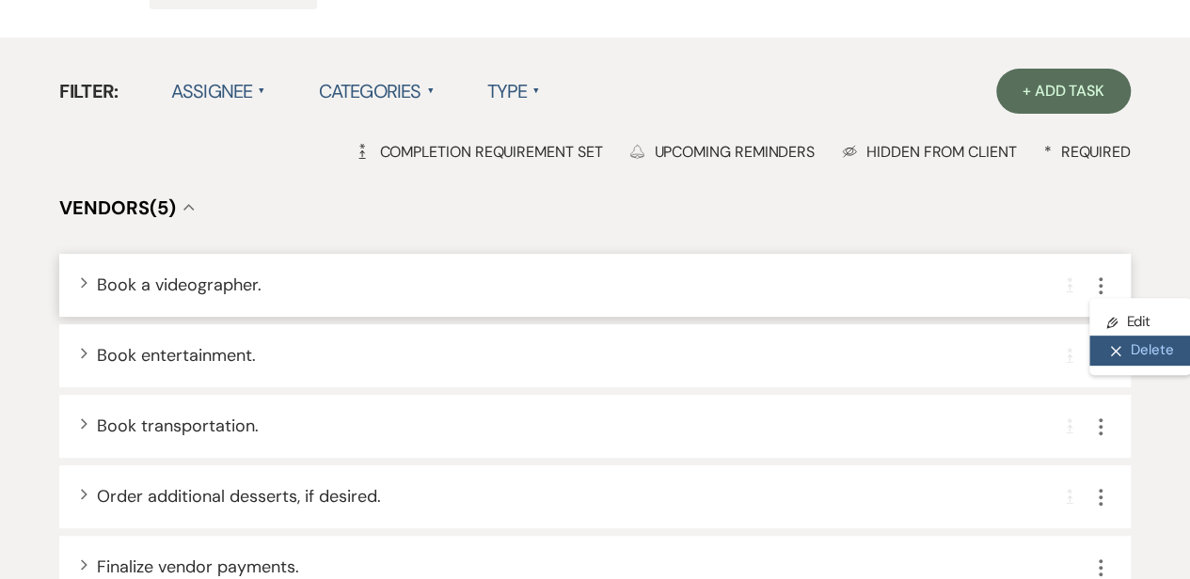
click at [1153, 351] on button "X Delete" at bounding box center [1140, 351] width 102 height 30
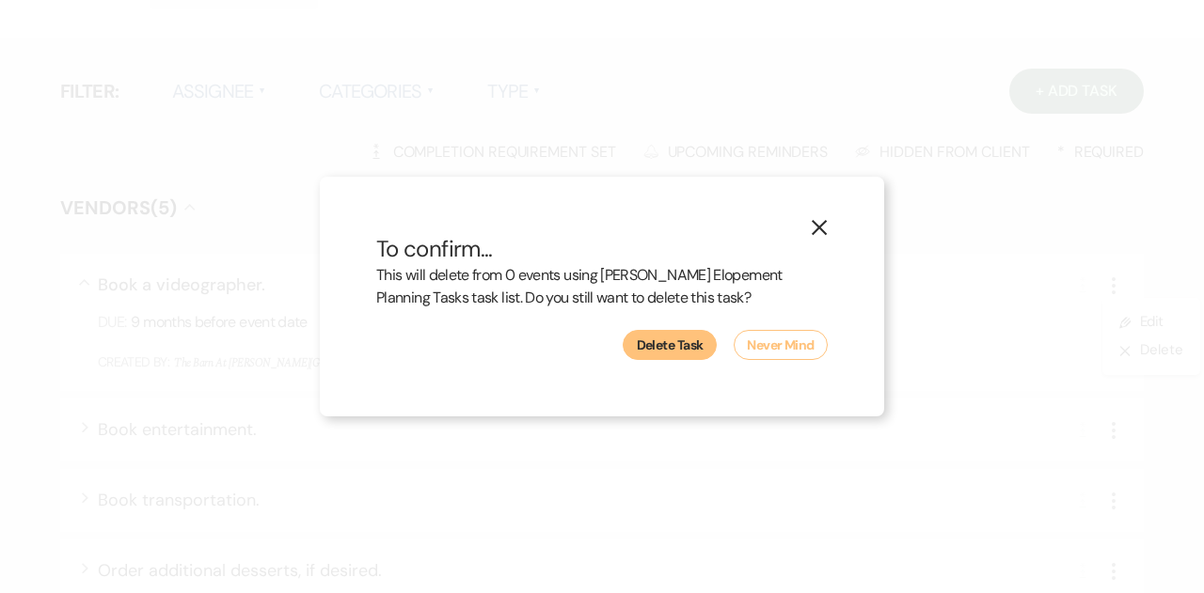
click at [688, 354] on button "Delete Task" at bounding box center [670, 345] width 94 height 30
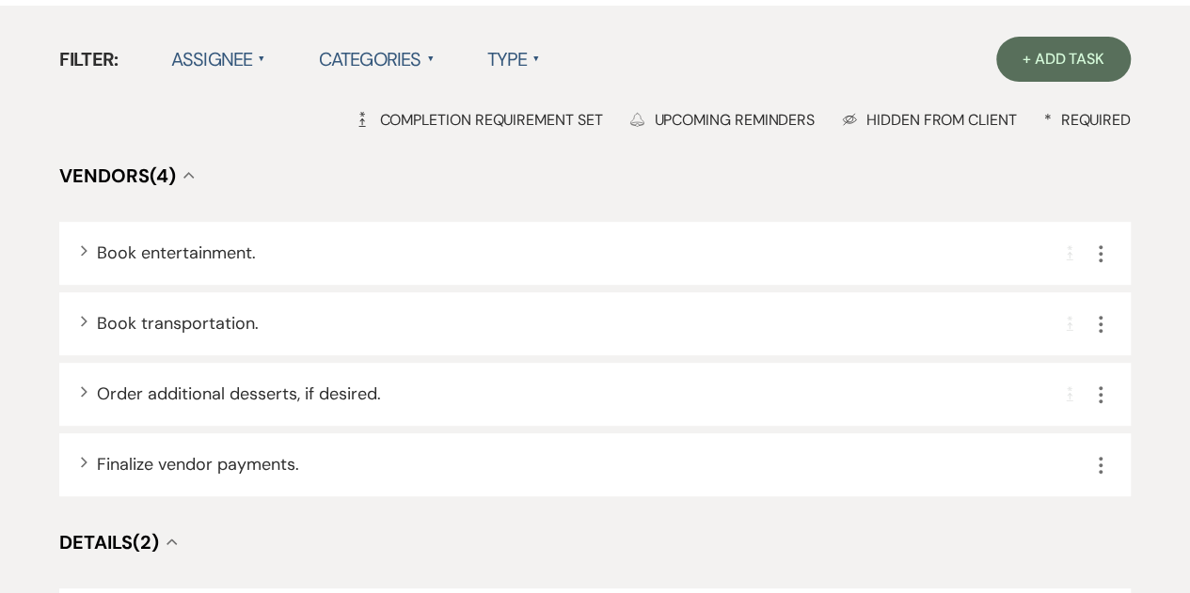
scroll to position [207, 0]
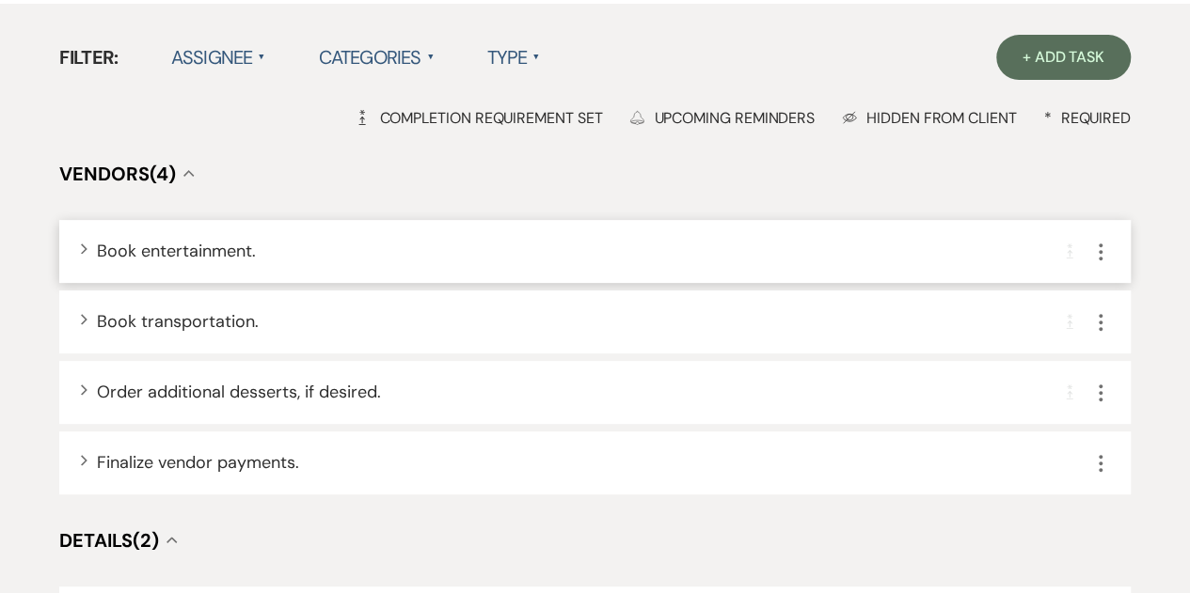
click at [1104, 254] on icon "More" at bounding box center [1100, 252] width 23 height 23
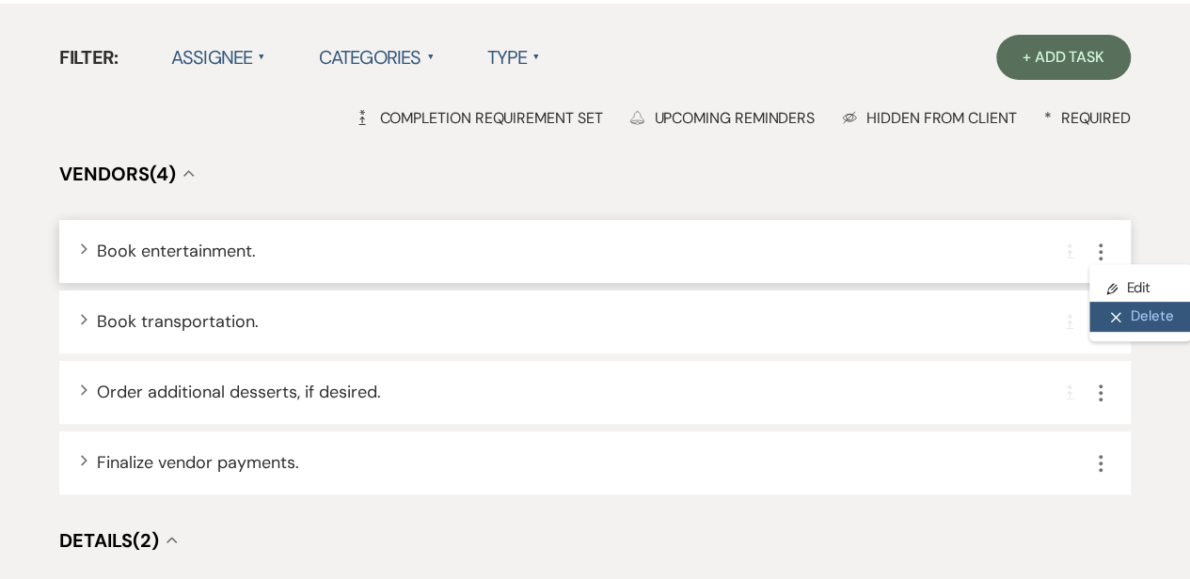
click at [1121, 328] on button "X Delete" at bounding box center [1140, 317] width 102 height 30
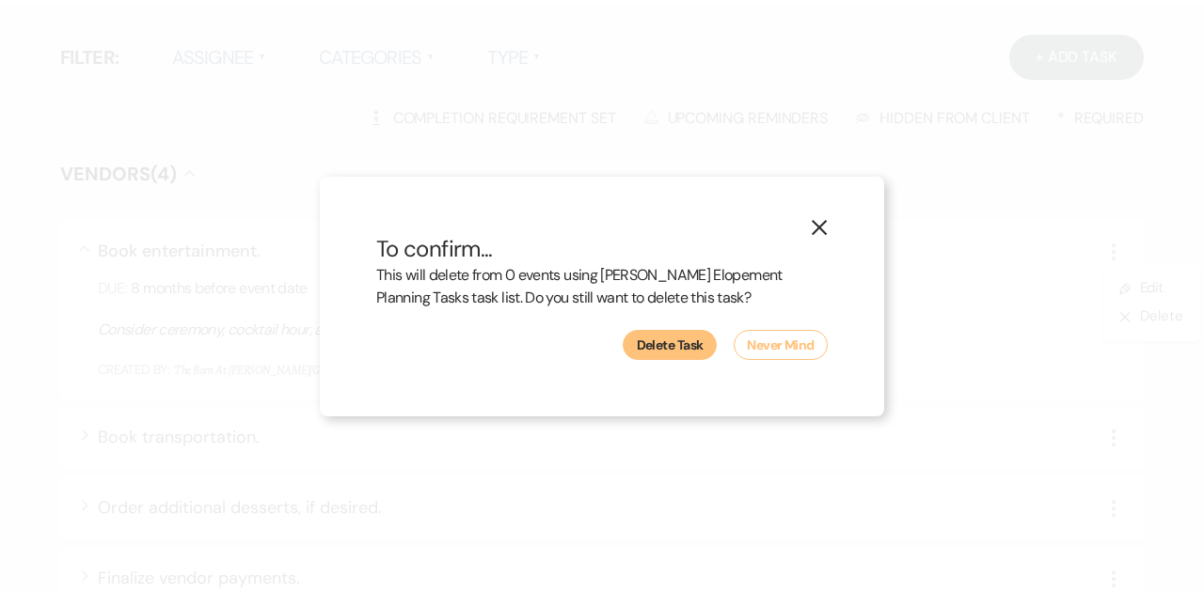
click at [687, 345] on button "Delete Task" at bounding box center [670, 345] width 94 height 30
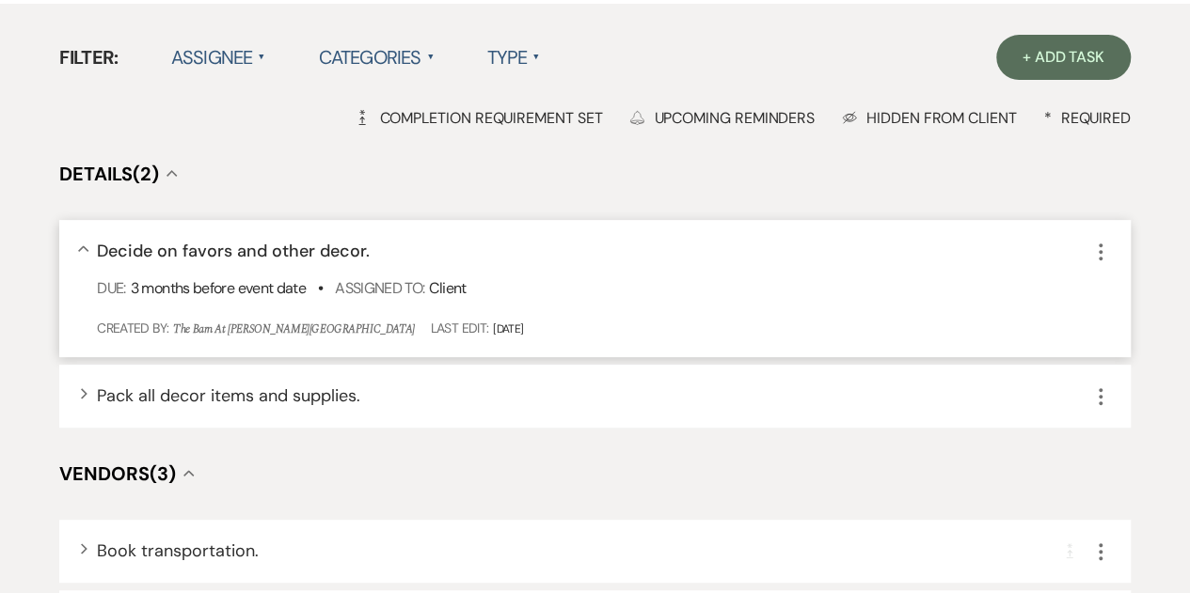
click at [1099, 252] on use "button" at bounding box center [1100, 252] width 4 height 17
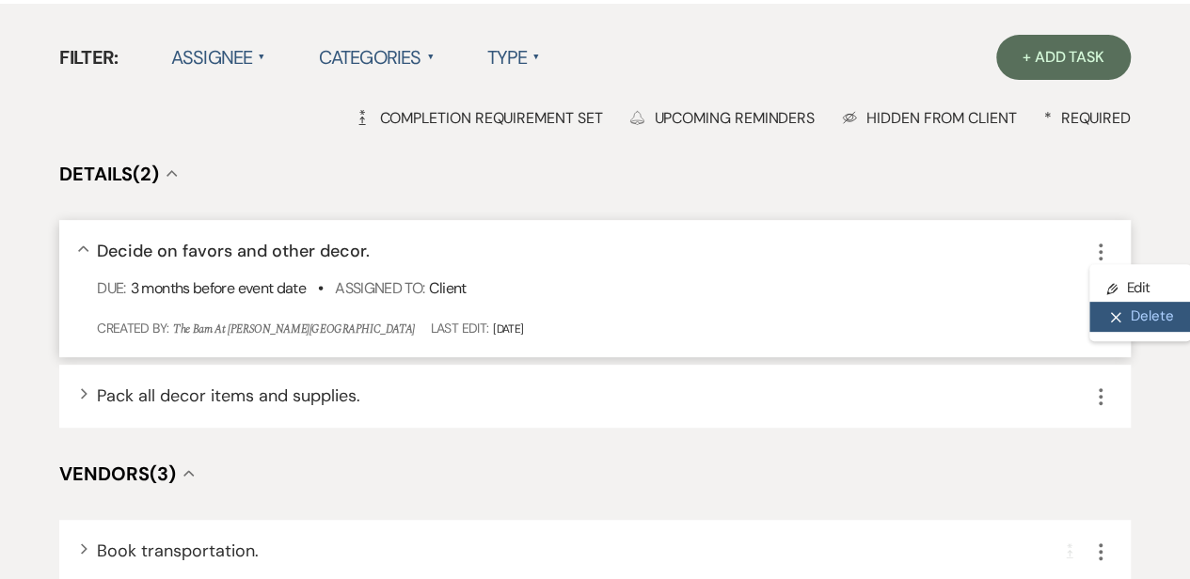
click at [1110, 316] on icon "X" at bounding box center [1115, 317] width 11 height 14
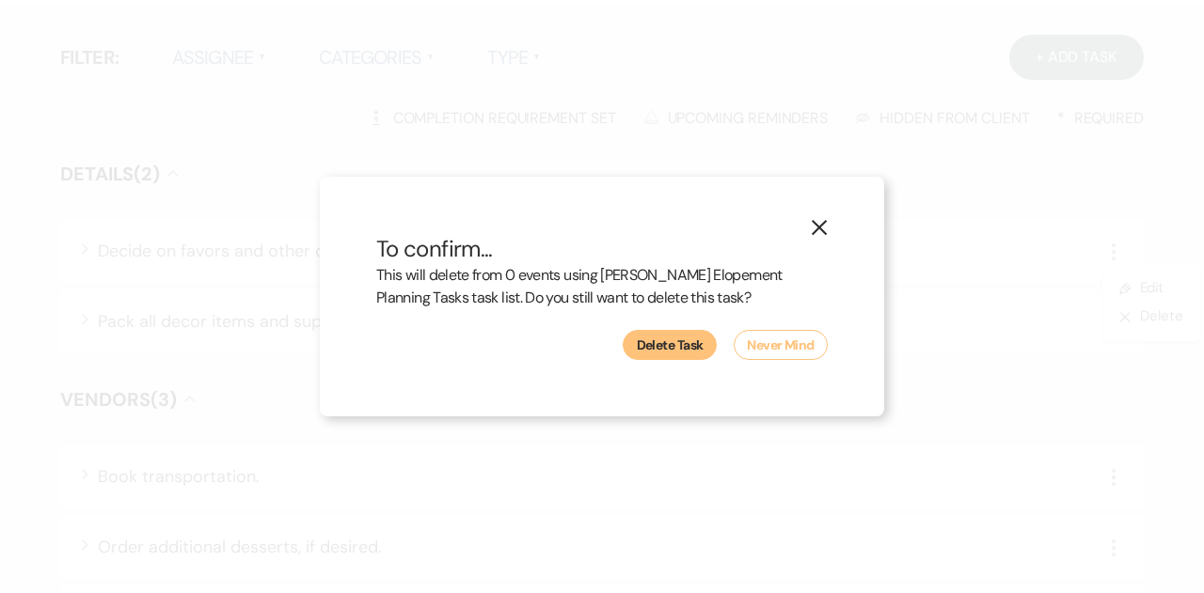
click at [653, 351] on button "Delete Task" at bounding box center [670, 345] width 94 height 30
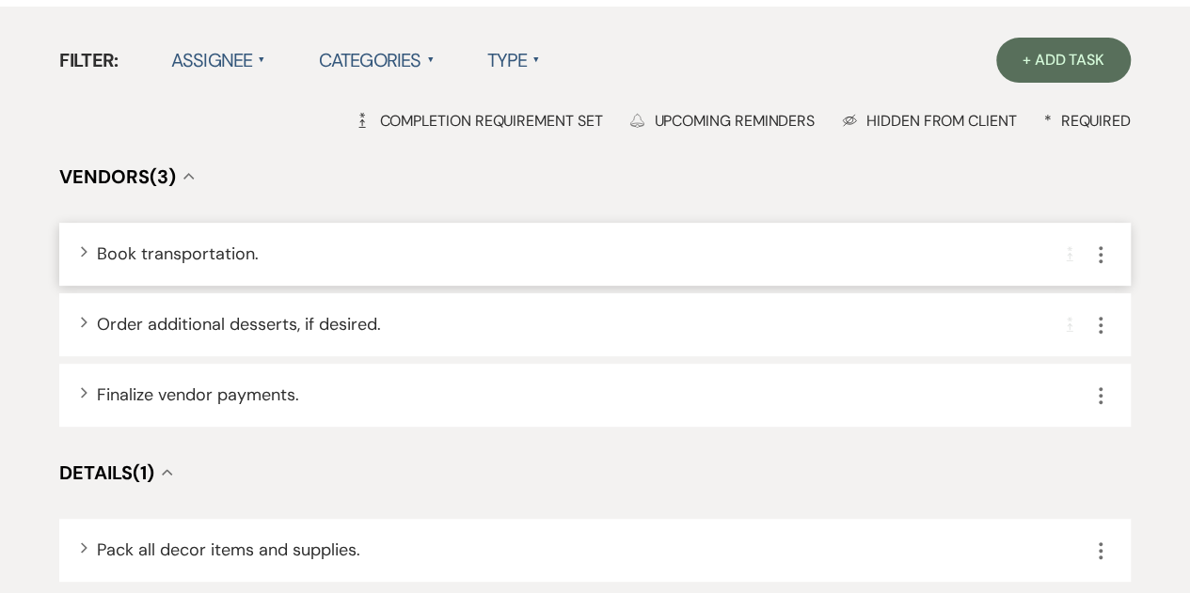
scroll to position [211, 0]
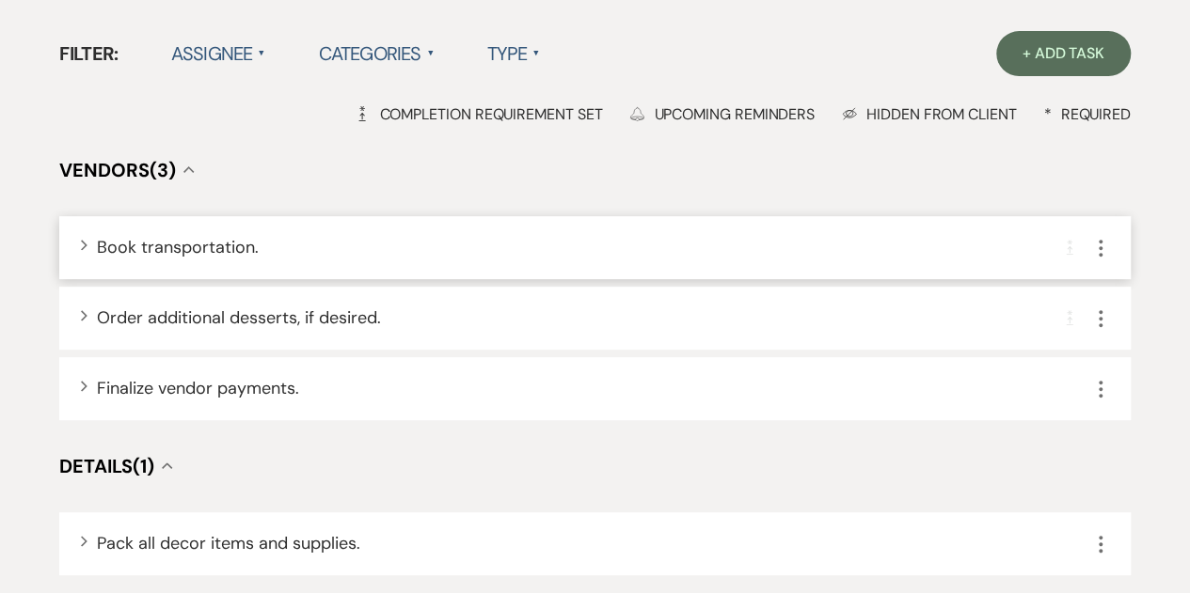
click at [1096, 252] on icon "More" at bounding box center [1100, 248] width 23 height 23
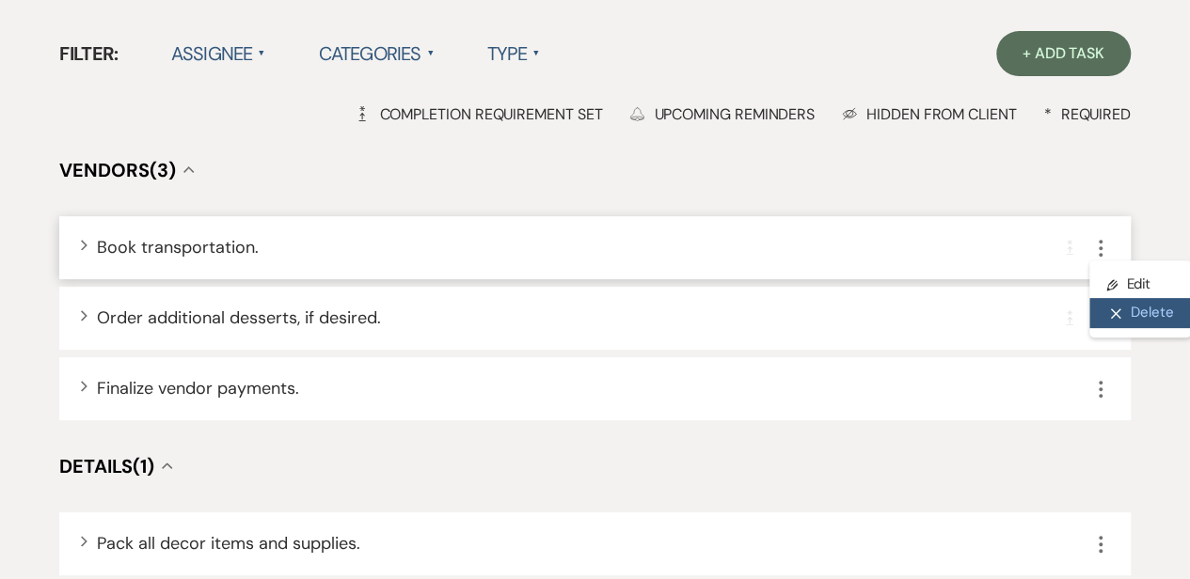
click at [1102, 315] on button "X Delete" at bounding box center [1140, 313] width 102 height 30
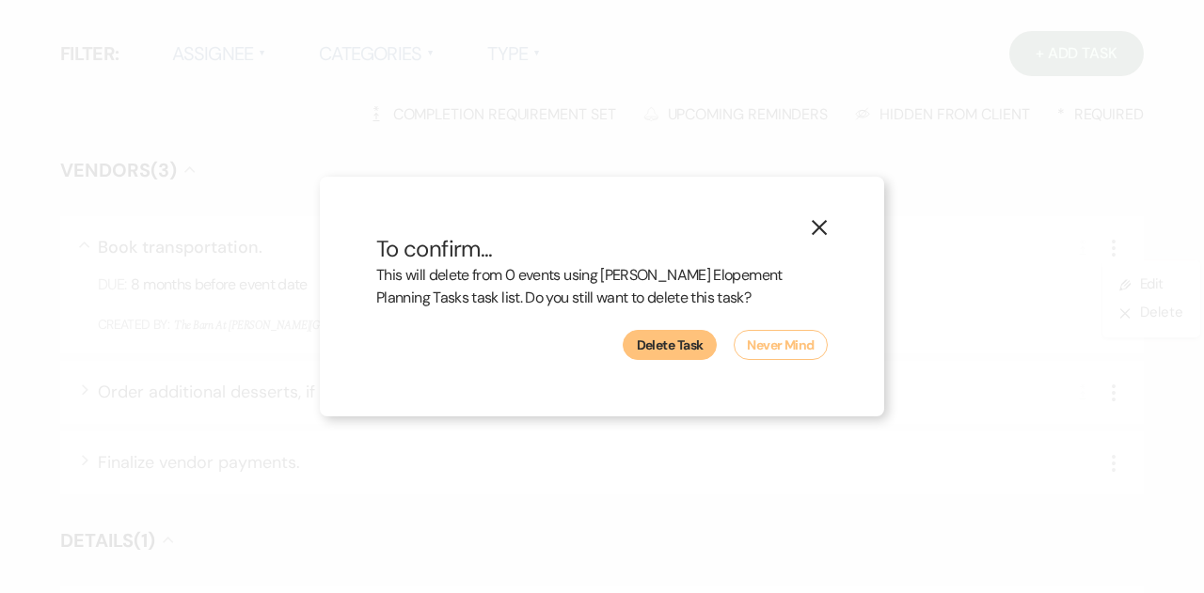
click at [666, 351] on button "Delete Task" at bounding box center [670, 345] width 94 height 30
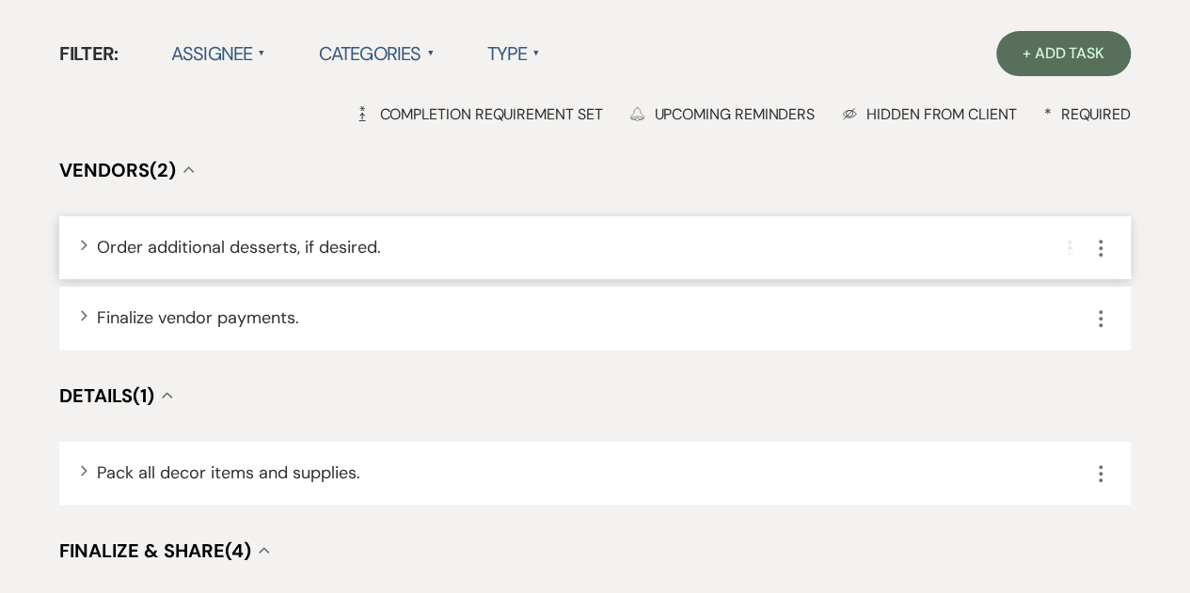
click at [1106, 236] on button "More" at bounding box center [1100, 247] width 23 height 24
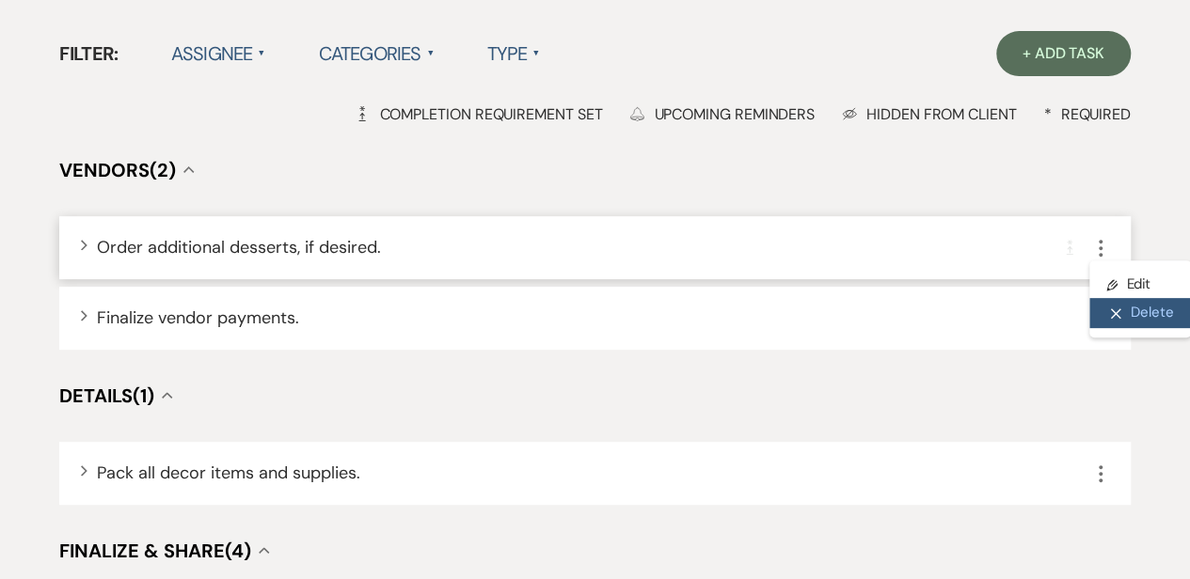
click at [1125, 311] on button "X Delete" at bounding box center [1140, 313] width 102 height 30
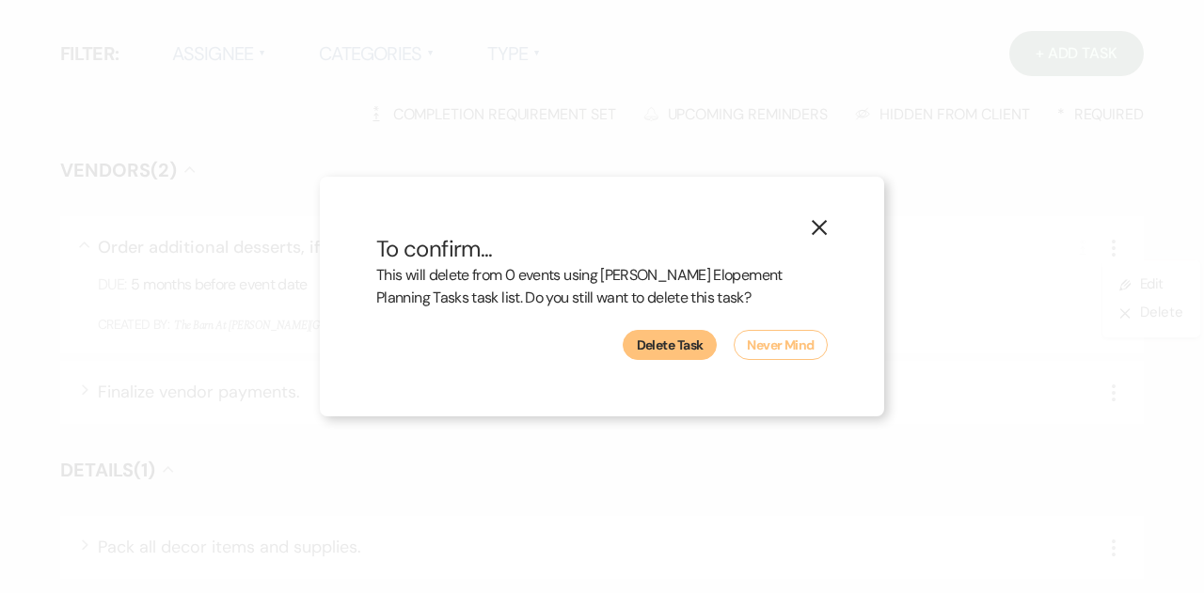
click at [656, 347] on button "Delete Task" at bounding box center [670, 345] width 94 height 30
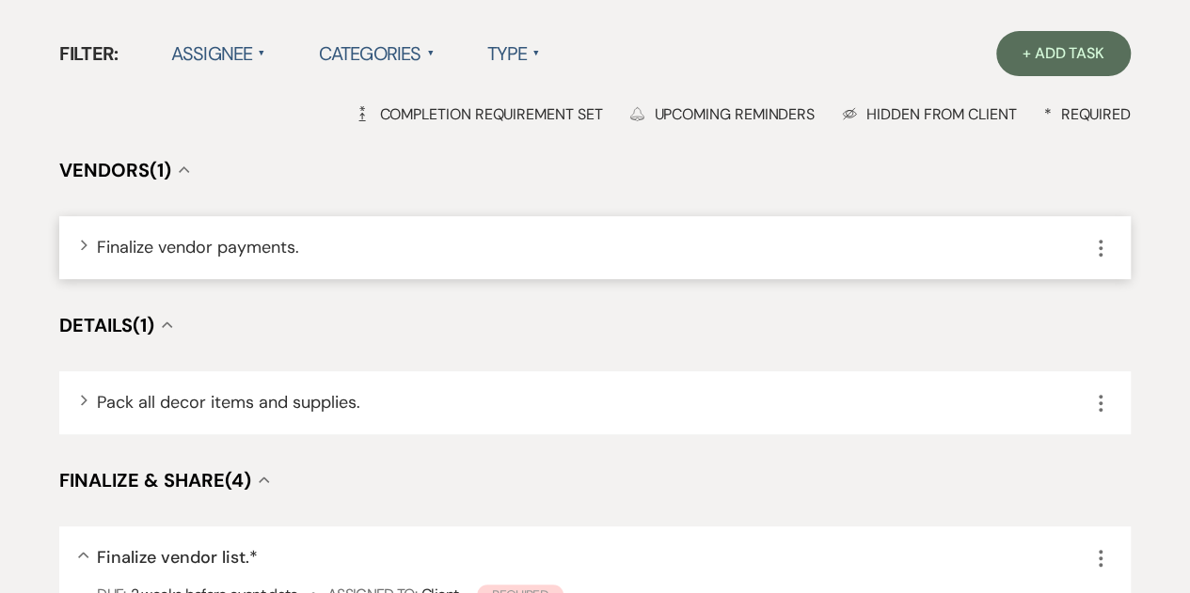
click at [1098, 251] on icon "More" at bounding box center [1100, 248] width 23 height 23
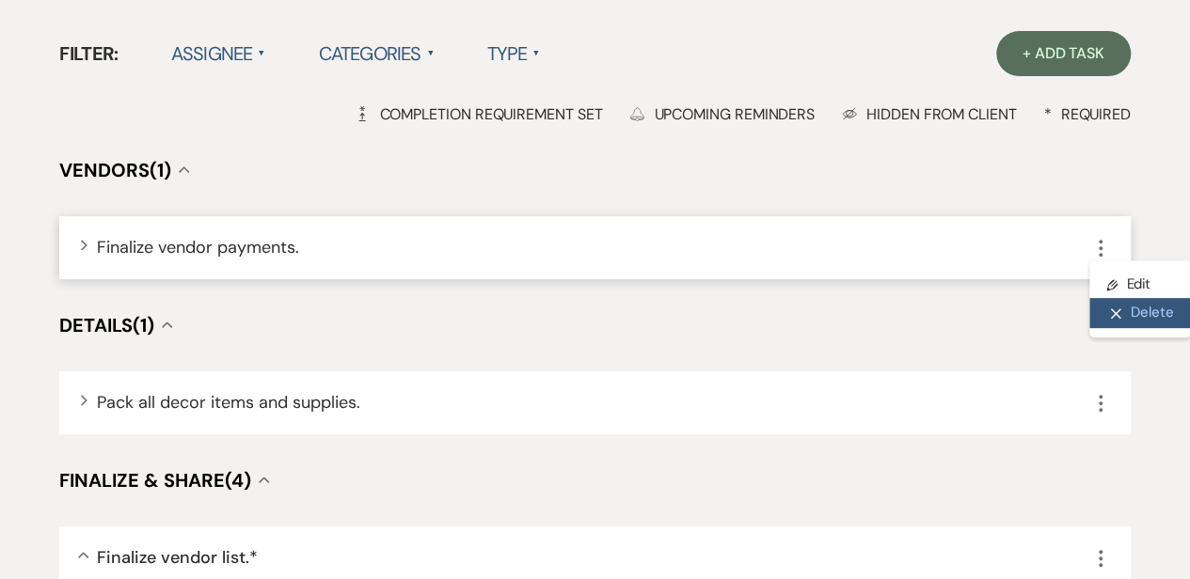
click at [1111, 308] on icon "X" at bounding box center [1115, 314] width 11 height 14
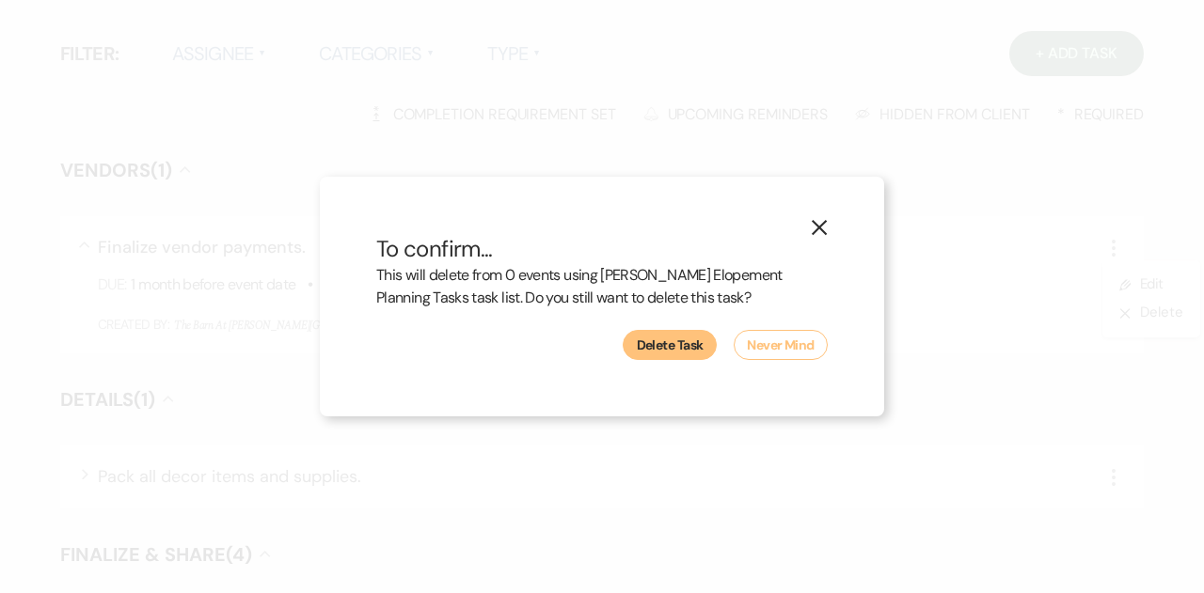
click at [666, 347] on button "Delete Task" at bounding box center [670, 345] width 94 height 30
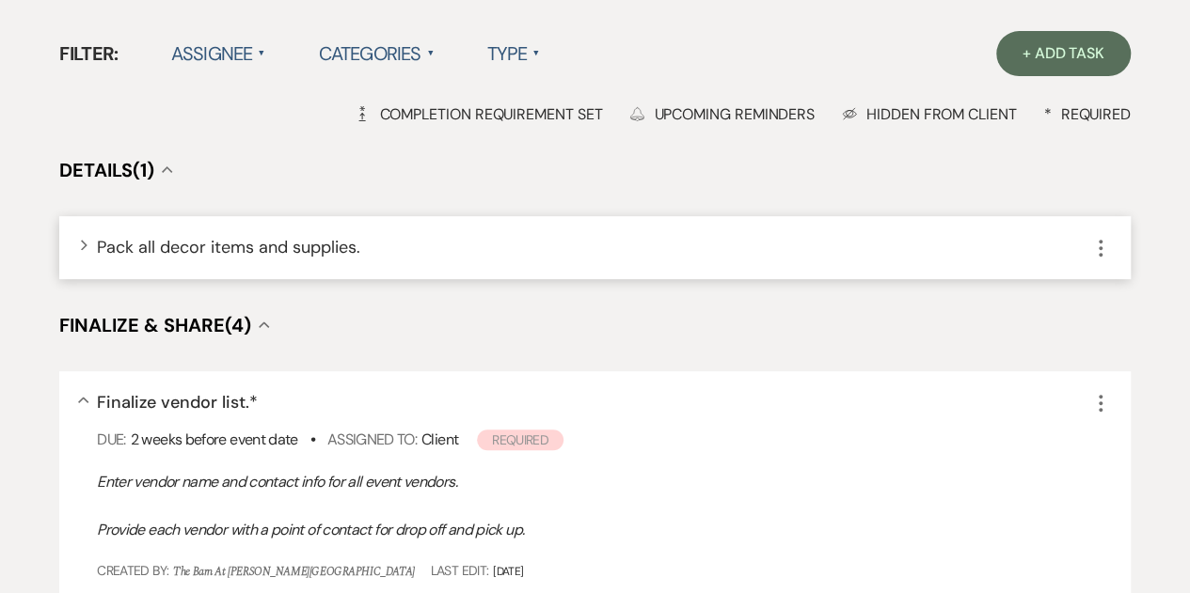
click at [1098, 245] on icon "More" at bounding box center [1100, 248] width 23 height 23
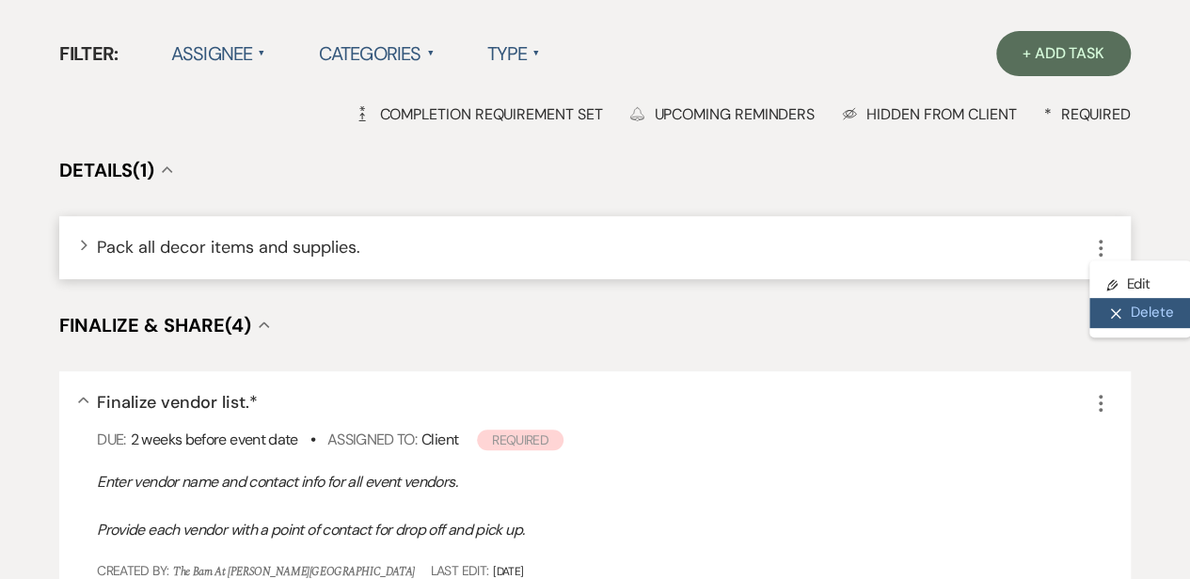
click at [1117, 310] on use "button" at bounding box center [1115, 313] width 10 height 10
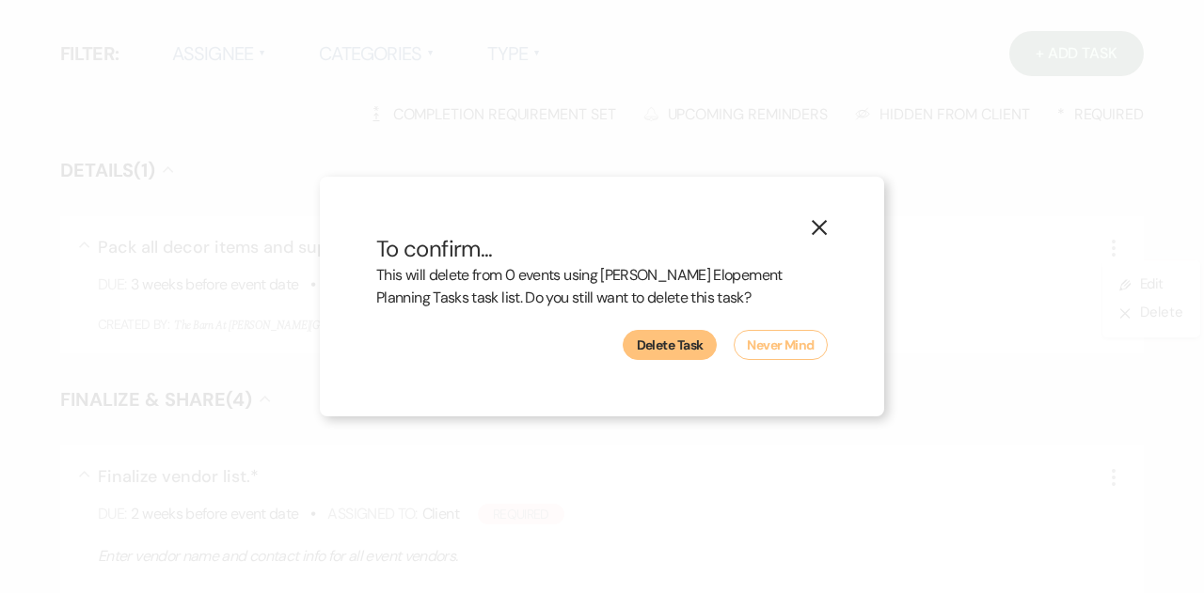
click at [681, 356] on button "Delete Task" at bounding box center [670, 345] width 94 height 30
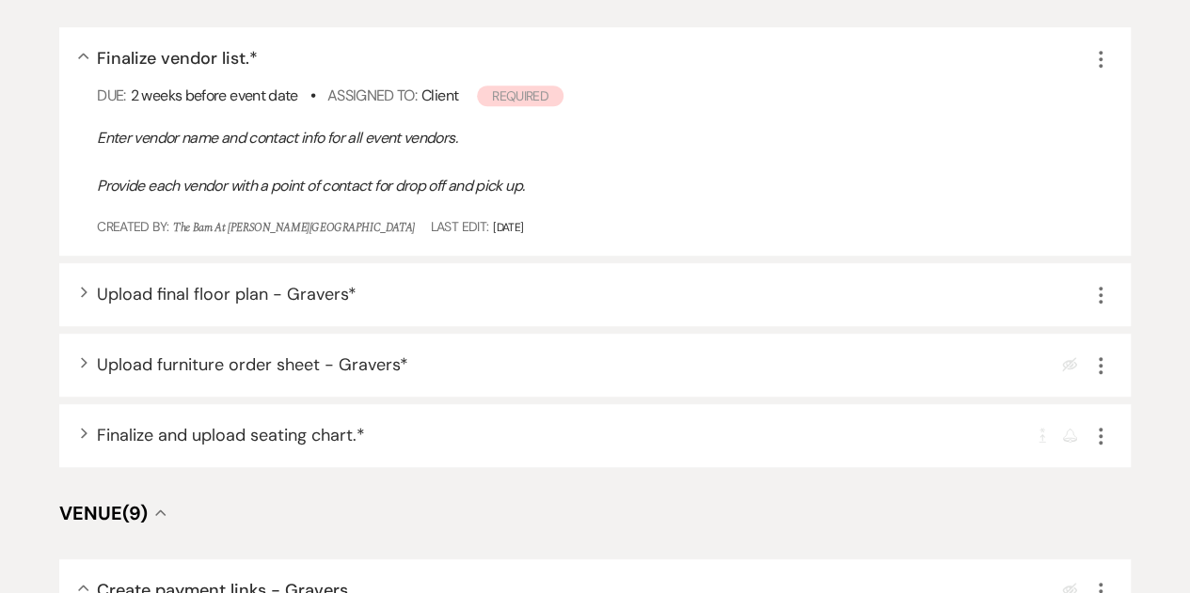
scroll to position [401, 0]
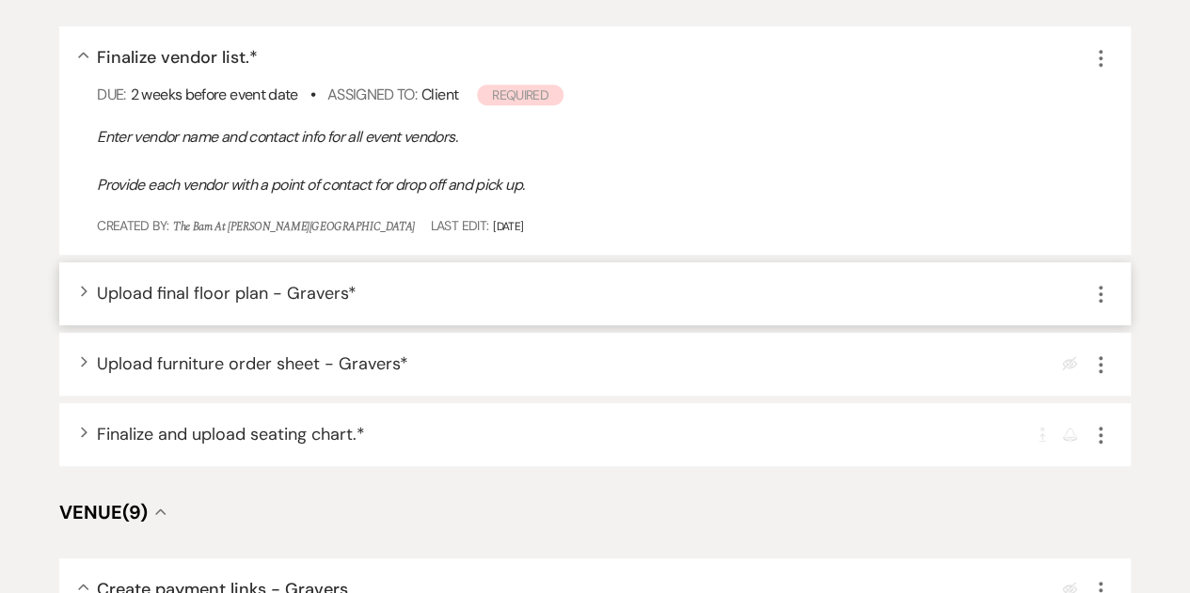
click at [1101, 298] on icon "More" at bounding box center [1100, 294] width 23 height 23
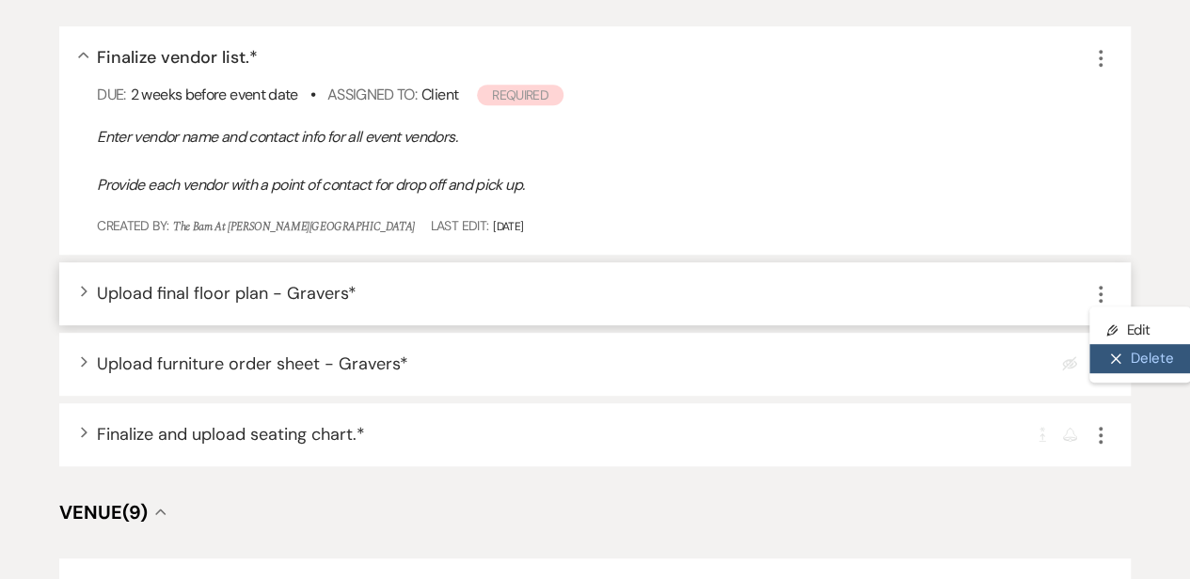
click at [1127, 353] on button "X Delete" at bounding box center [1140, 359] width 102 height 30
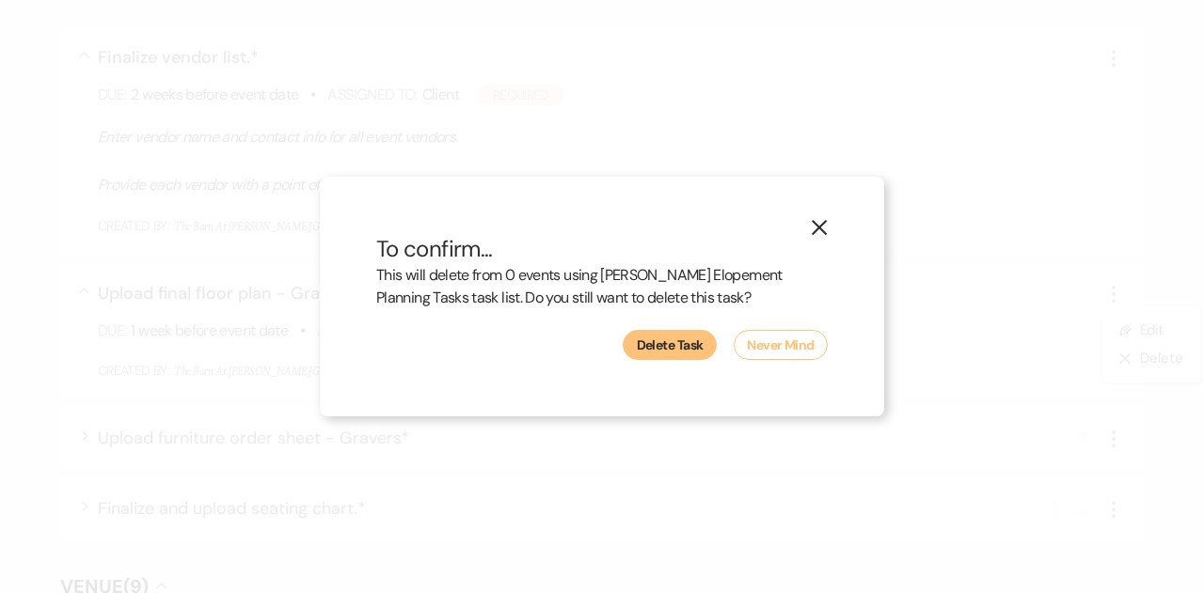
click at [687, 343] on button "Delete Task" at bounding box center [670, 345] width 94 height 30
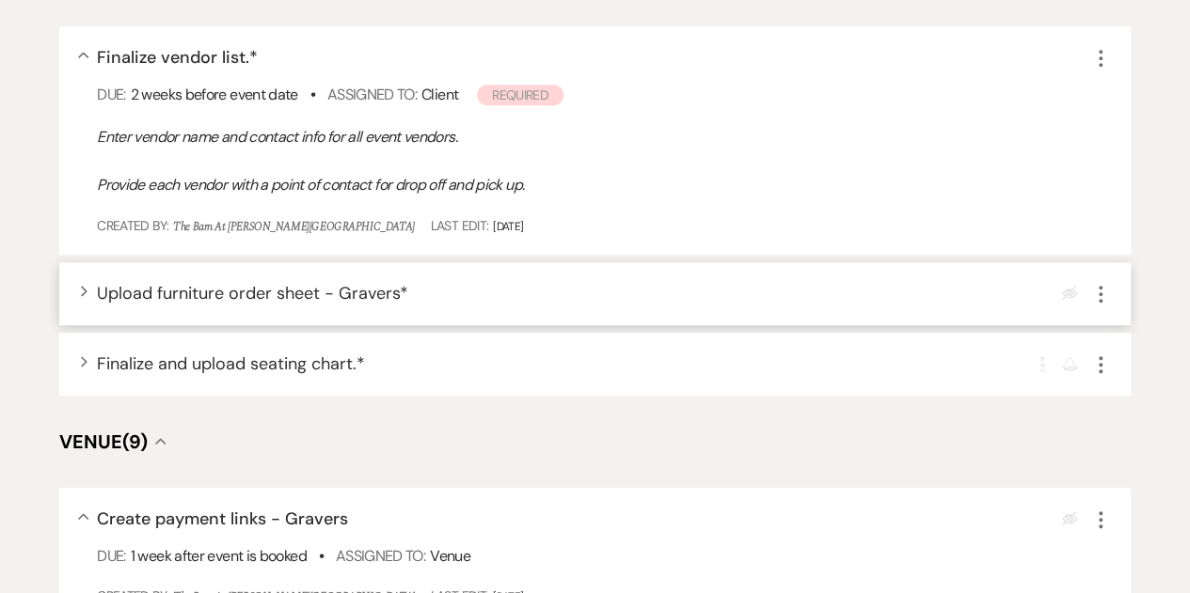
click at [1099, 291] on icon "More" at bounding box center [1100, 294] width 23 height 23
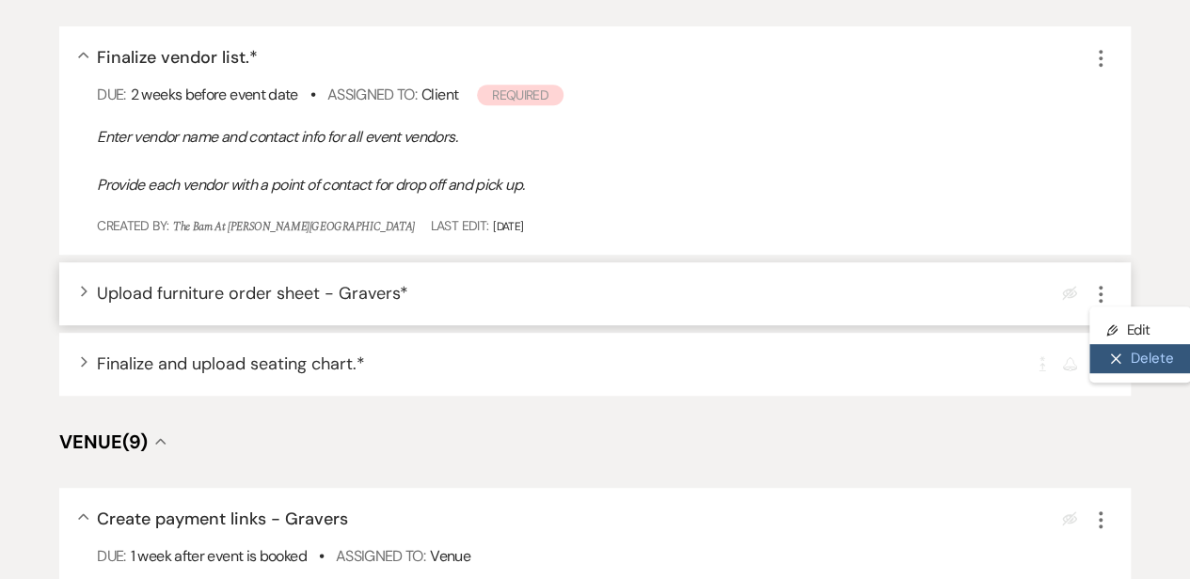
click at [1120, 359] on icon "X" at bounding box center [1115, 359] width 11 height 14
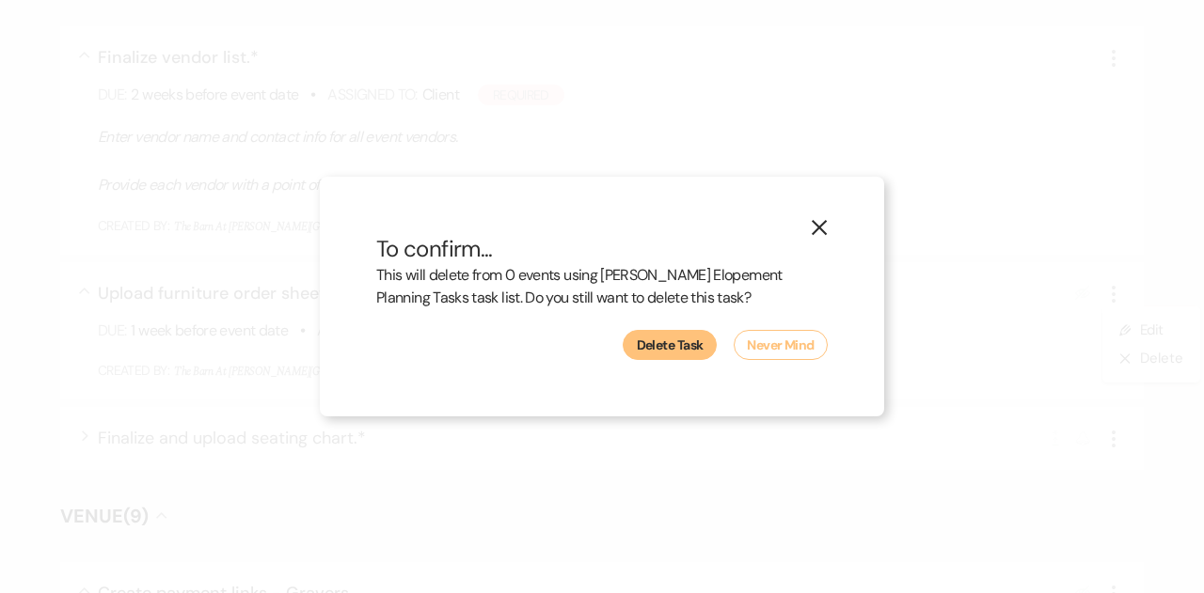
click at [670, 356] on button "Delete Task" at bounding box center [670, 345] width 94 height 30
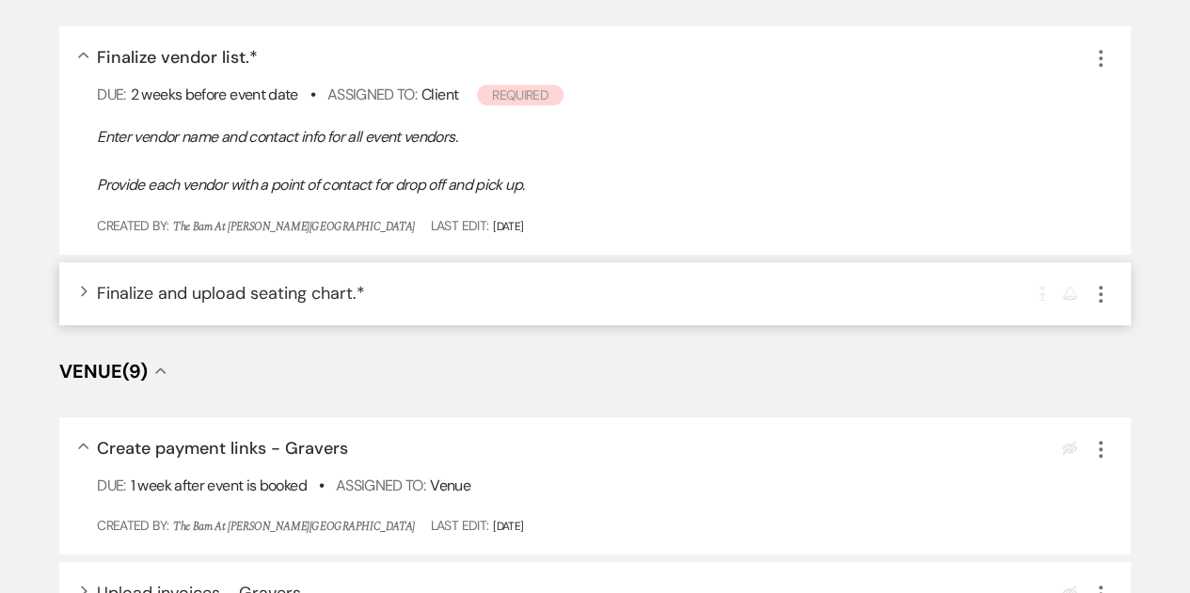
click at [1101, 289] on icon "More" at bounding box center [1100, 294] width 23 height 23
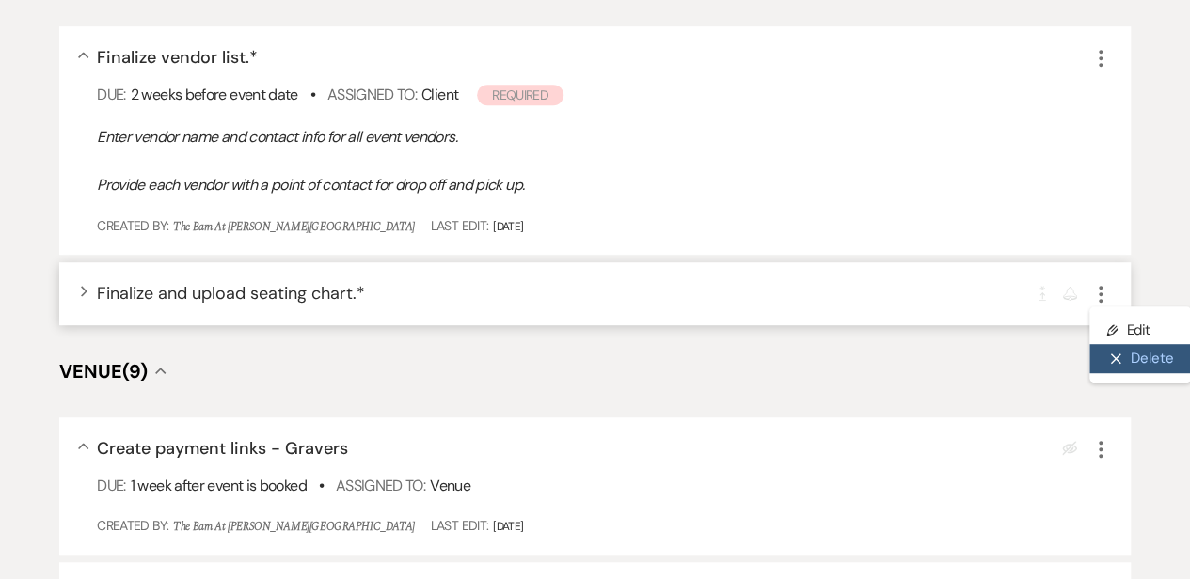
click at [1130, 356] on button "X Delete" at bounding box center [1140, 359] width 102 height 30
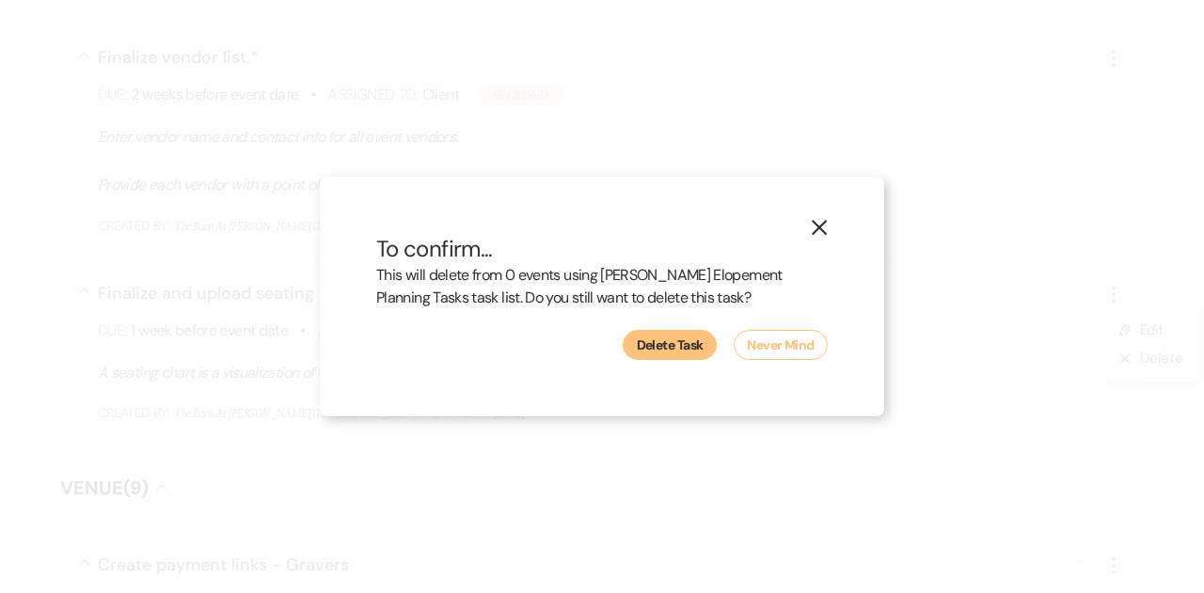
click at [687, 343] on button "Delete Task" at bounding box center [670, 345] width 94 height 30
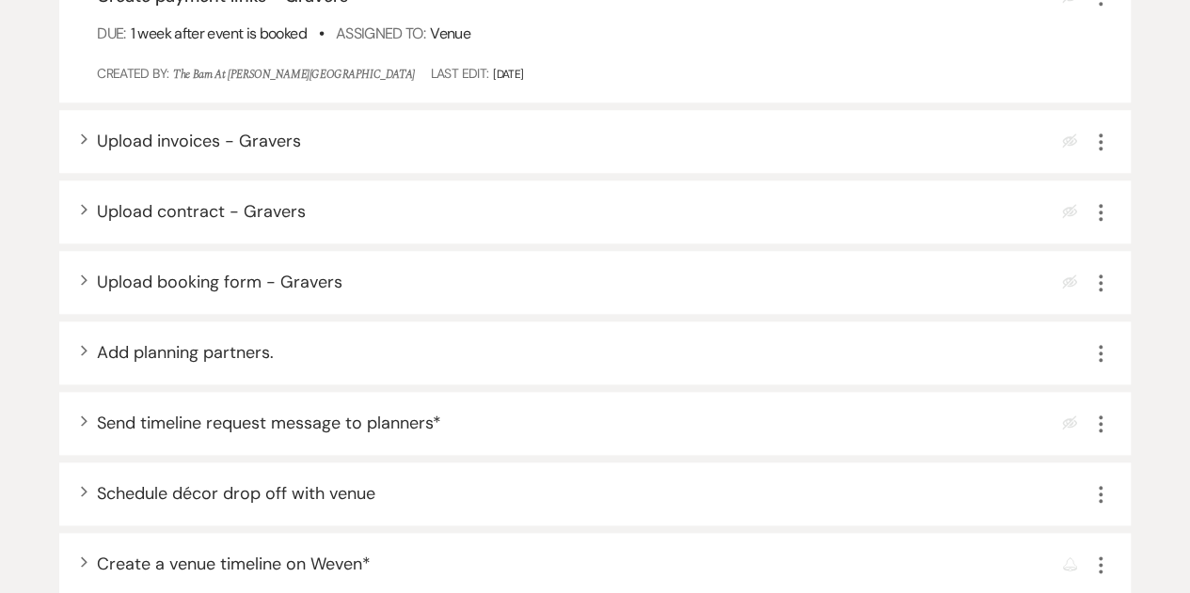
scroll to position [783, 0]
click at [88, 347] on div "Expand Add planning partners. More" at bounding box center [594, 352] width 1071 height 63
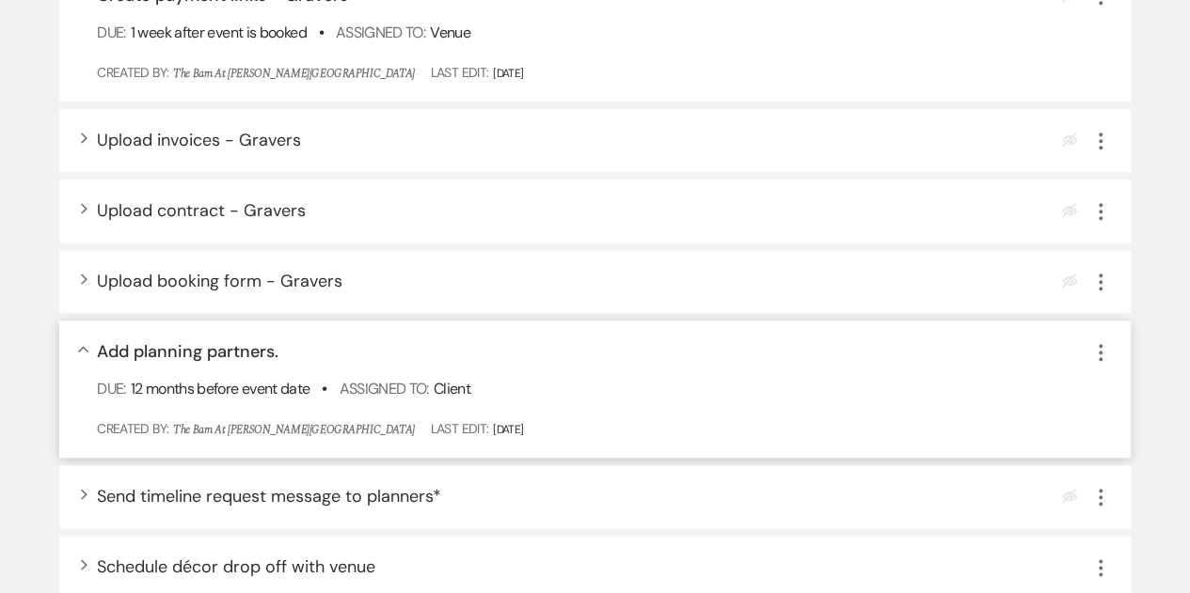
click at [1098, 355] on icon "More" at bounding box center [1100, 352] width 23 height 23
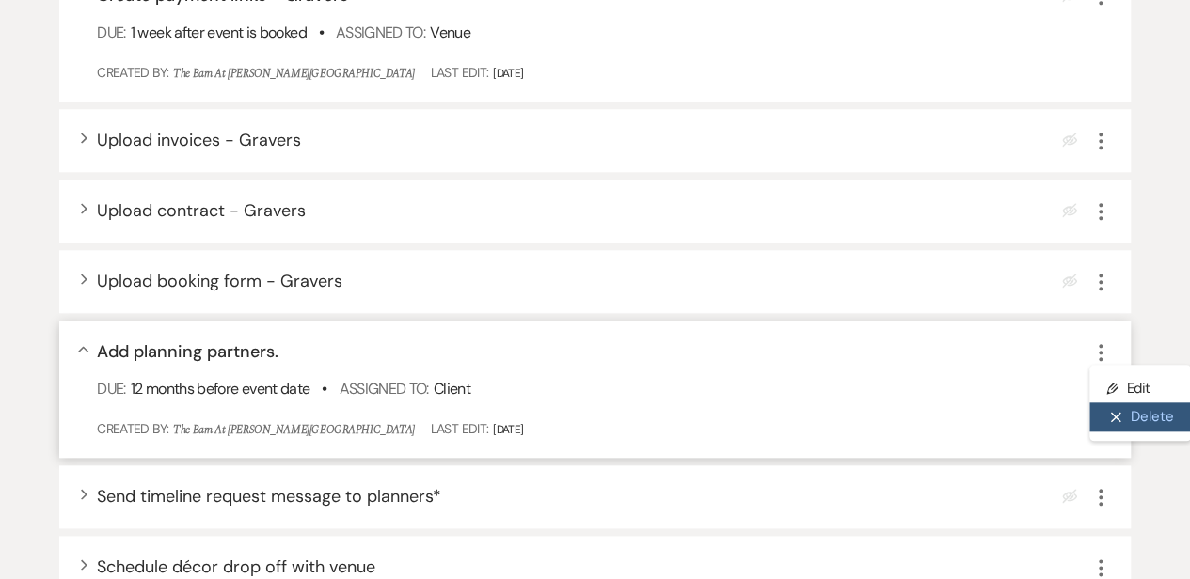
click at [1144, 414] on button "X Delete" at bounding box center [1140, 418] width 102 height 30
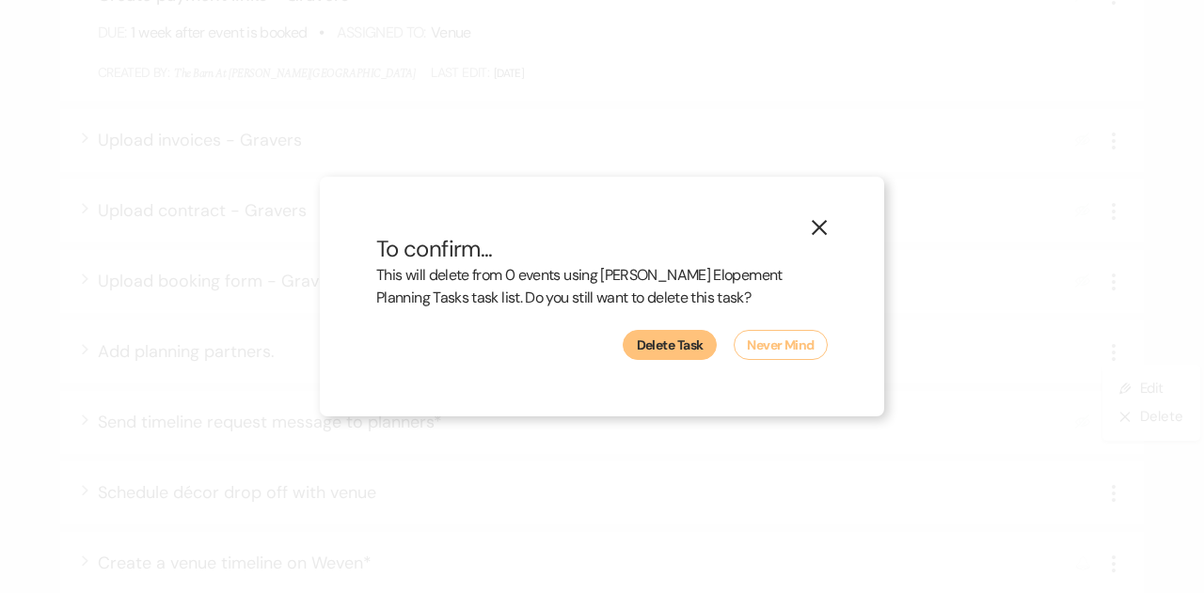
click at [656, 343] on button "Delete Task" at bounding box center [670, 345] width 94 height 30
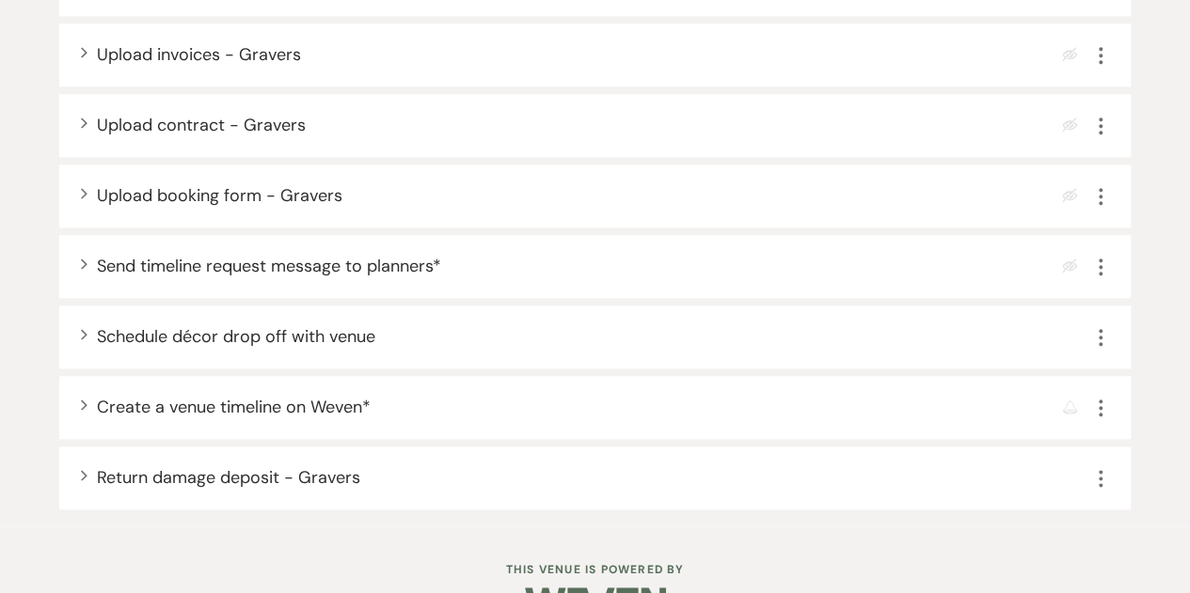
scroll to position [870, 0]
click at [87, 401] on icon "Expand" at bounding box center [85, 403] width 8 height 11
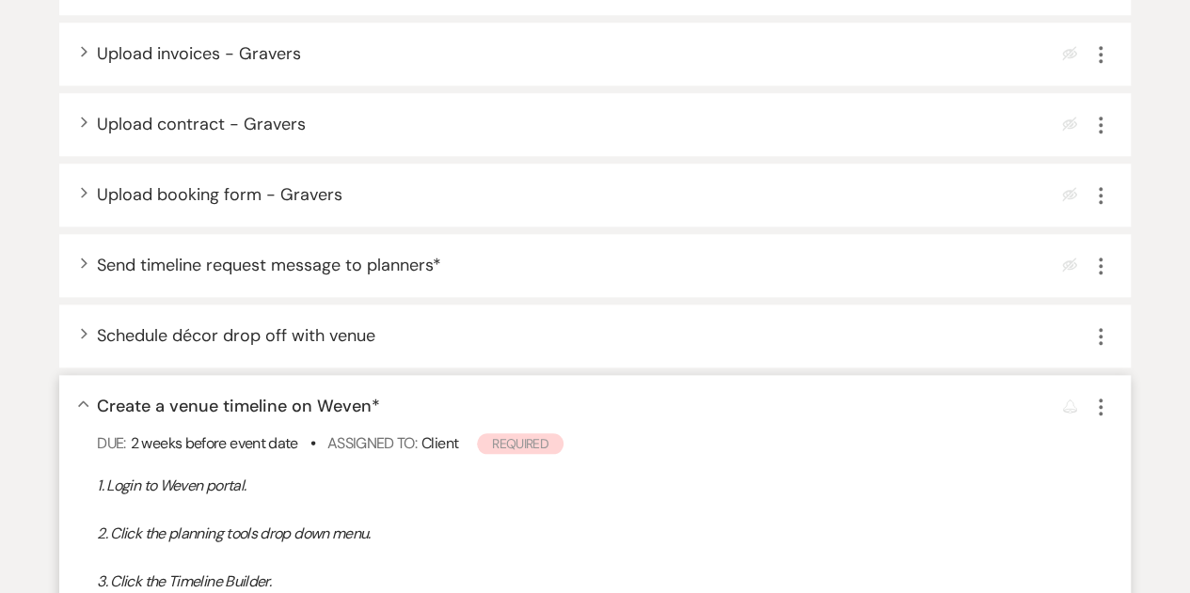
click at [87, 401] on icon "Collapse" at bounding box center [83, 405] width 11 height 8
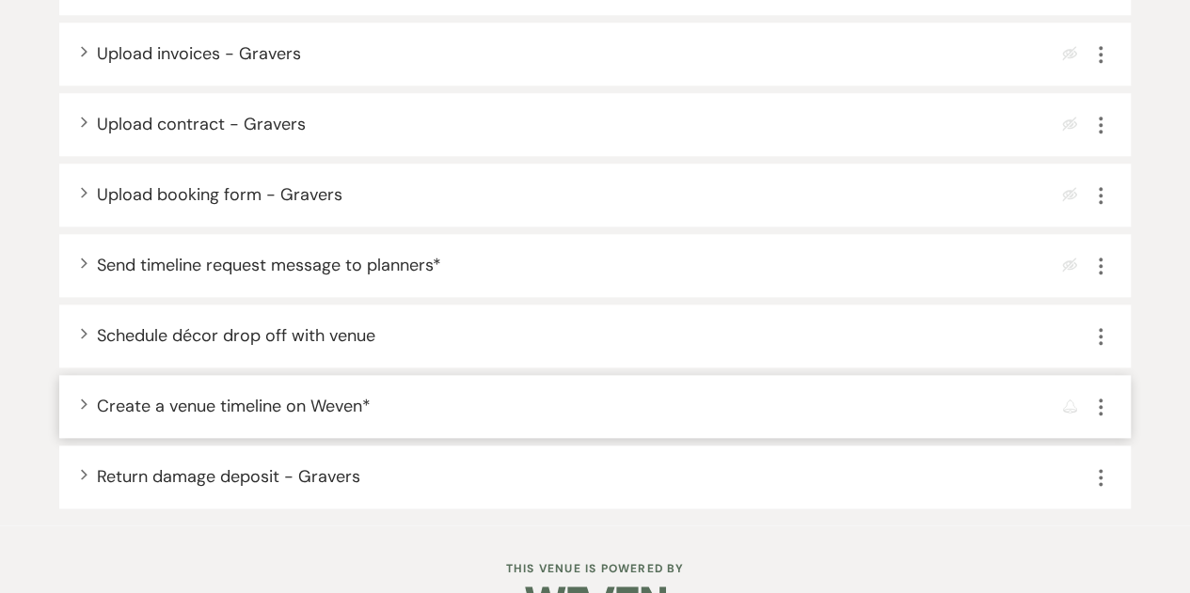
scroll to position [922, 0]
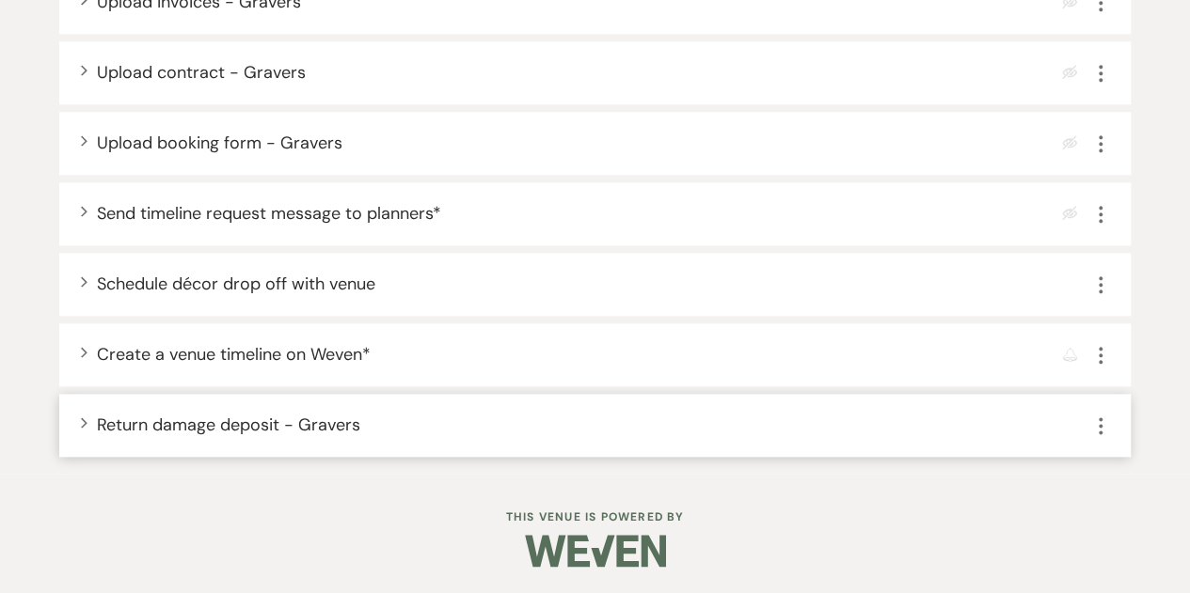
click at [1101, 426] on icon "More" at bounding box center [1100, 426] width 23 height 23
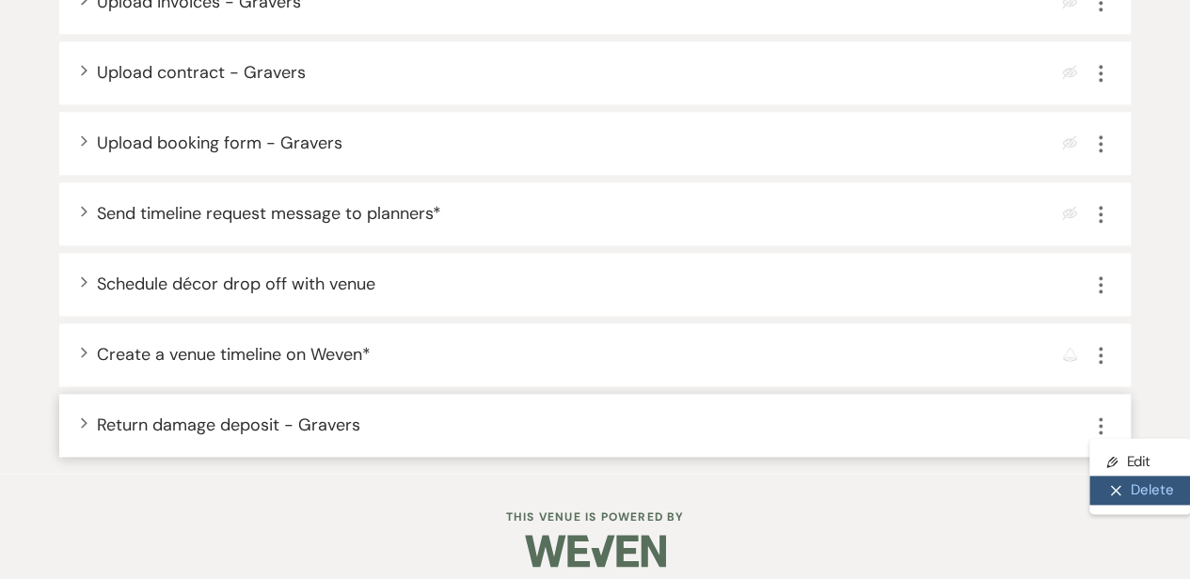
click at [1134, 492] on button "X Delete" at bounding box center [1140, 491] width 102 height 30
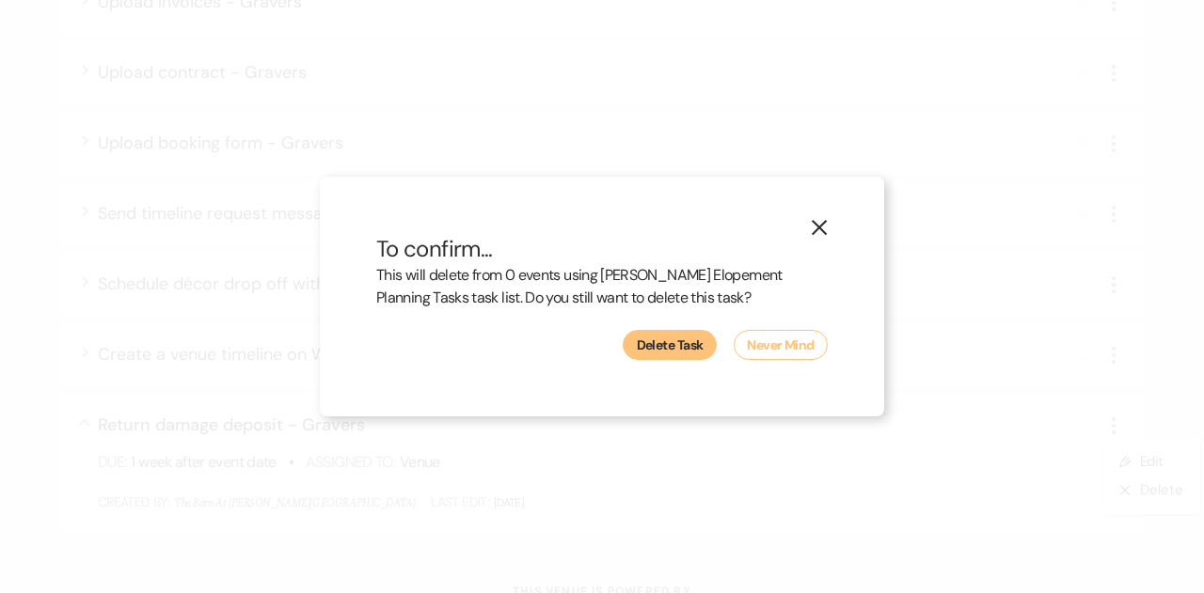
click at [656, 353] on button "Delete Task" at bounding box center [670, 345] width 94 height 30
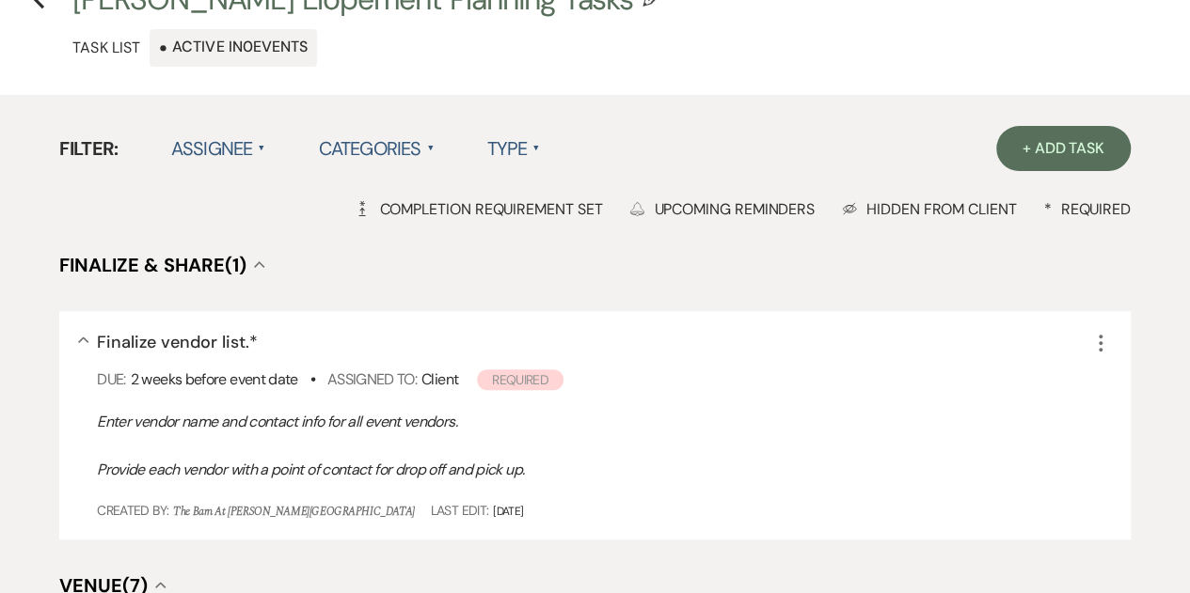
scroll to position [0, 0]
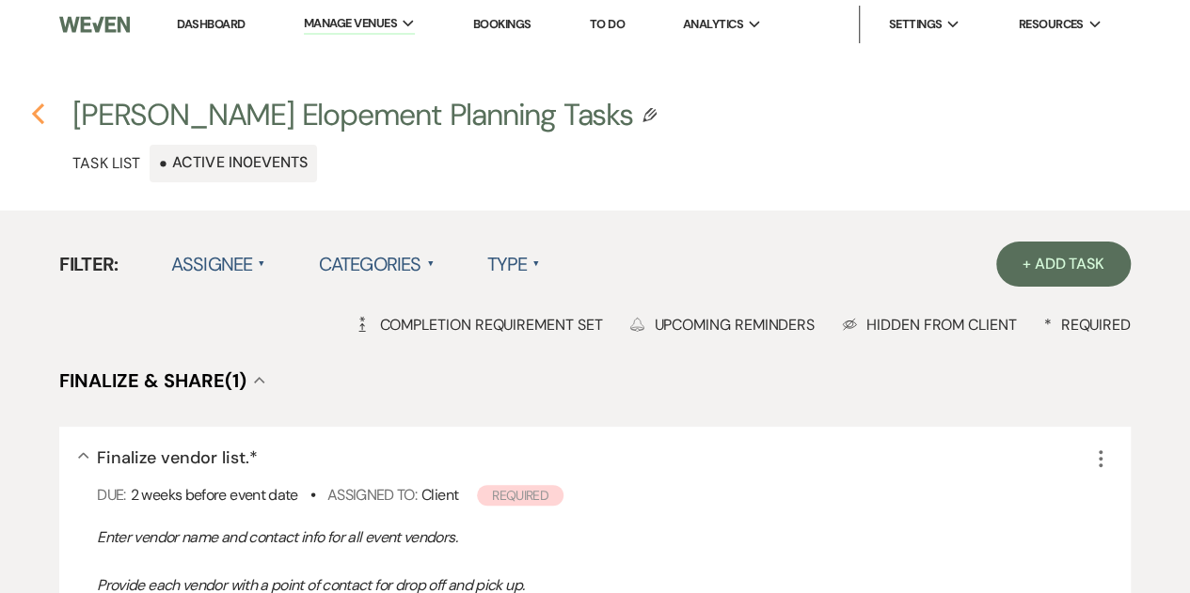
click at [37, 119] on use "button" at bounding box center [38, 113] width 12 height 21
select select "Task List"
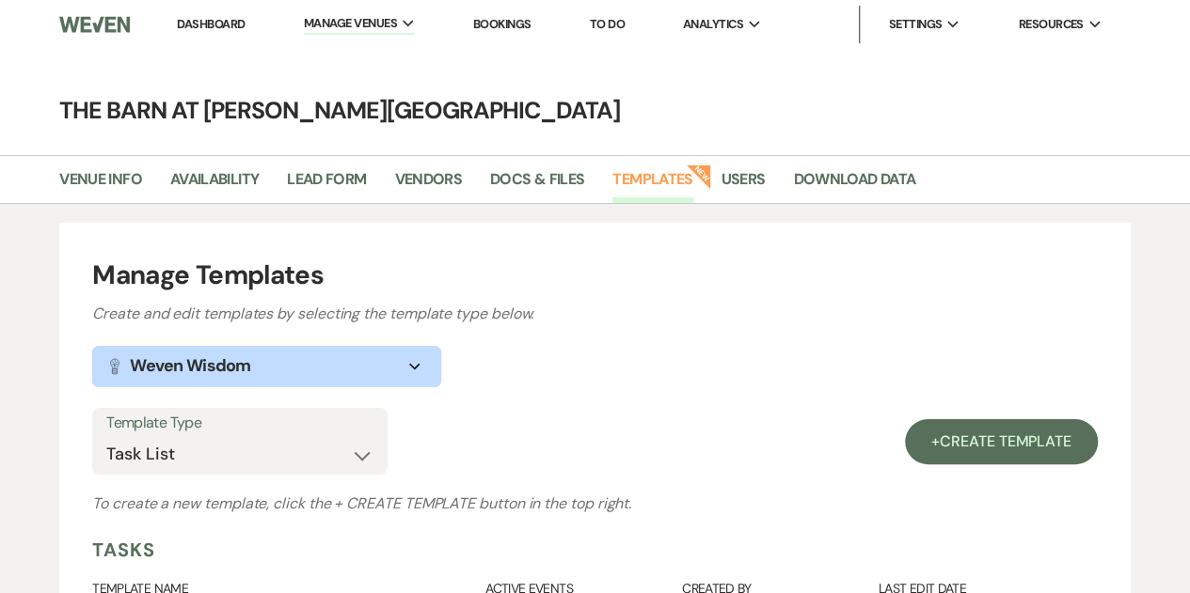
click at [213, 27] on link "Dashboard" at bounding box center [211, 24] width 68 height 16
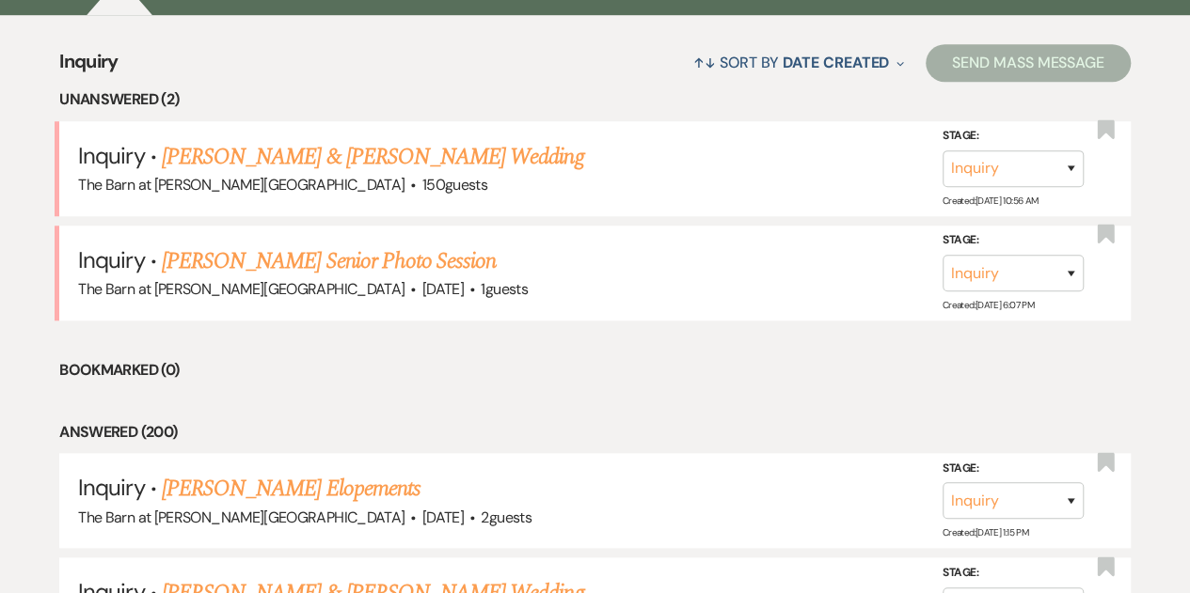
scroll to position [722, 0]
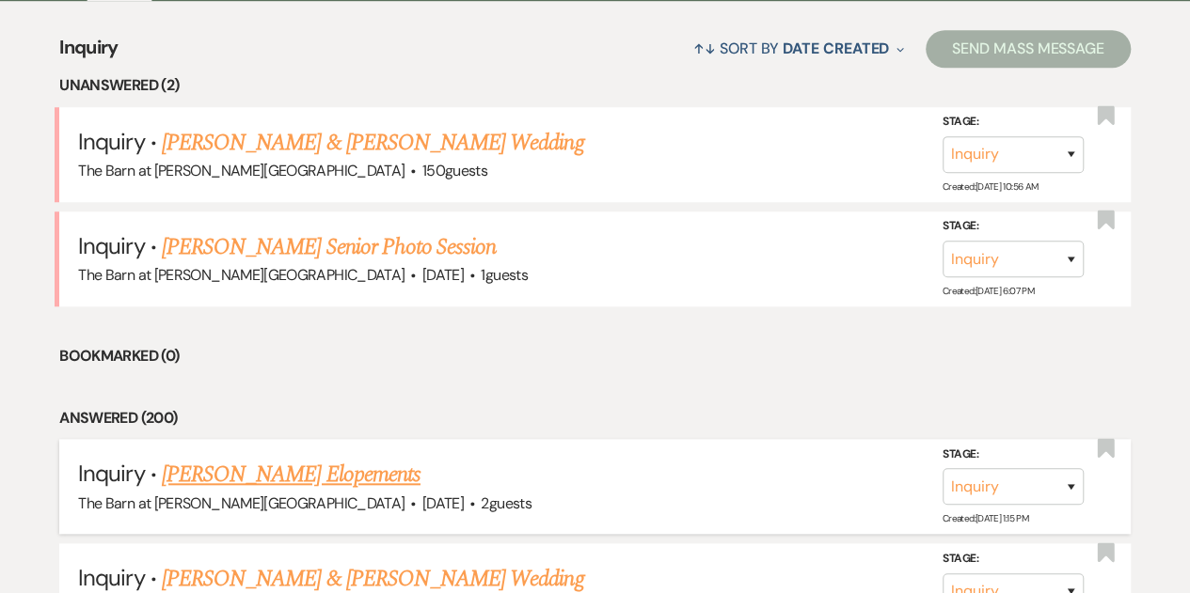
click at [273, 469] on link "[PERSON_NAME] Elopements" at bounding box center [291, 475] width 259 height 34
select select "5"
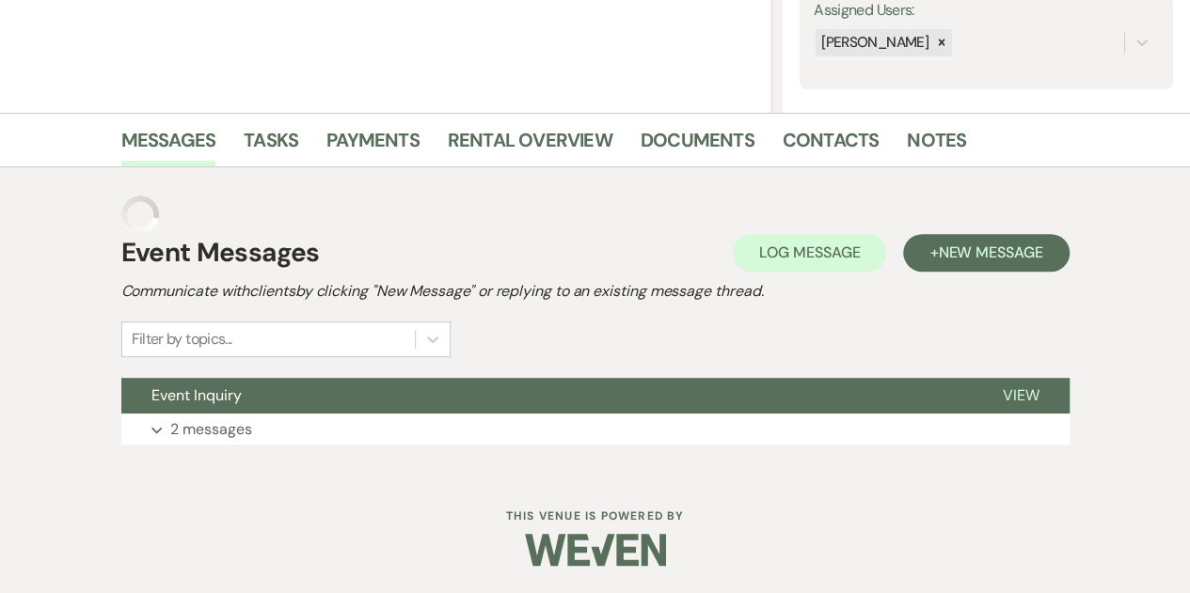
scroll to position [322, 0]
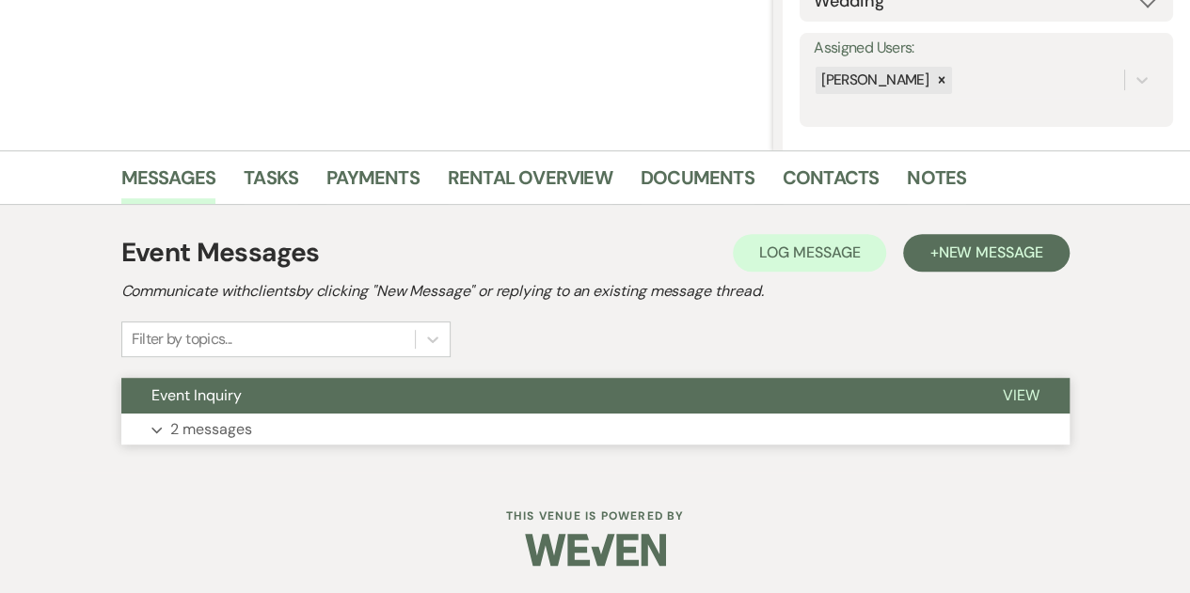
click at [168, 427] on button "Expand 2 messages" at bounding box center [595, 430] width 948 height 32
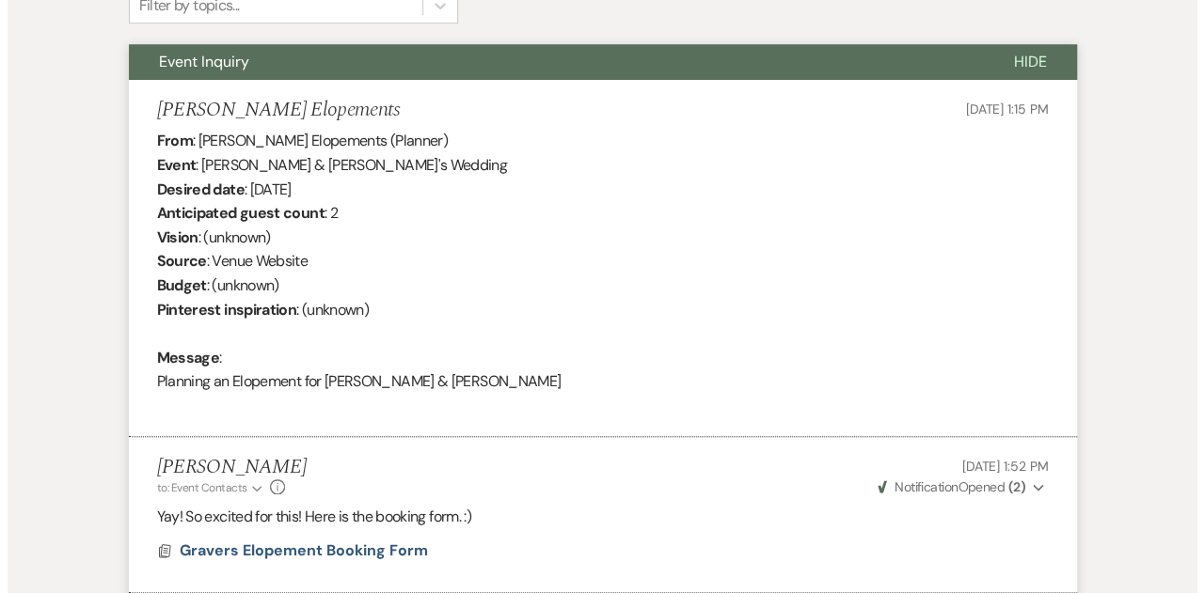
scroll to position [856, 0]
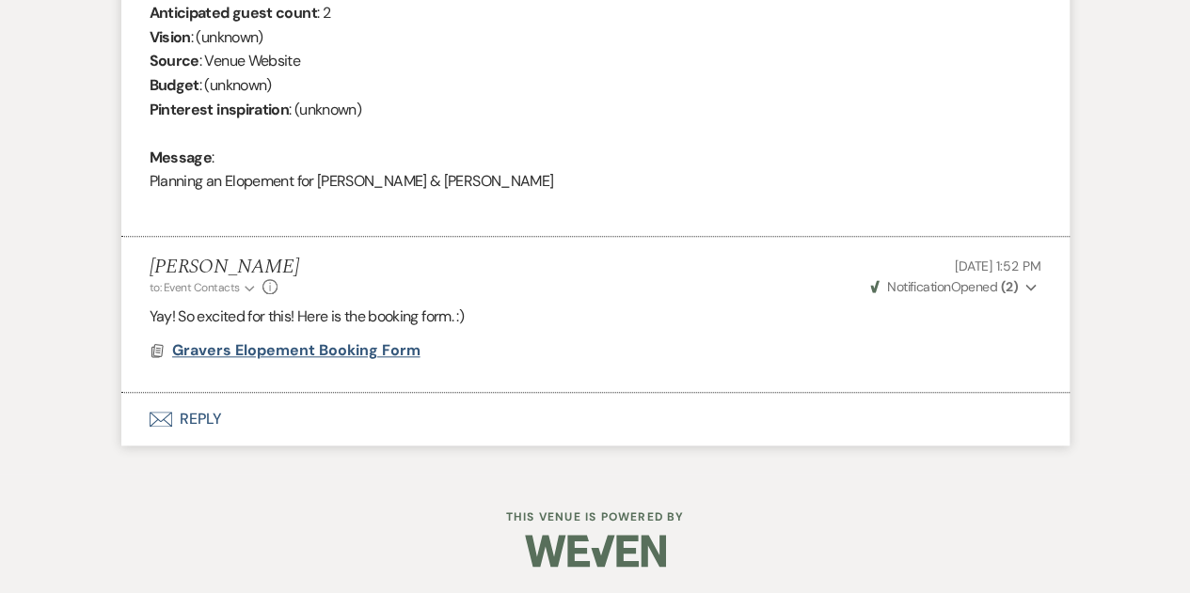
click at [350, 349] on span "Gravers Elopement Booking Form" at bounding box center [296, 350] width 248 height 20
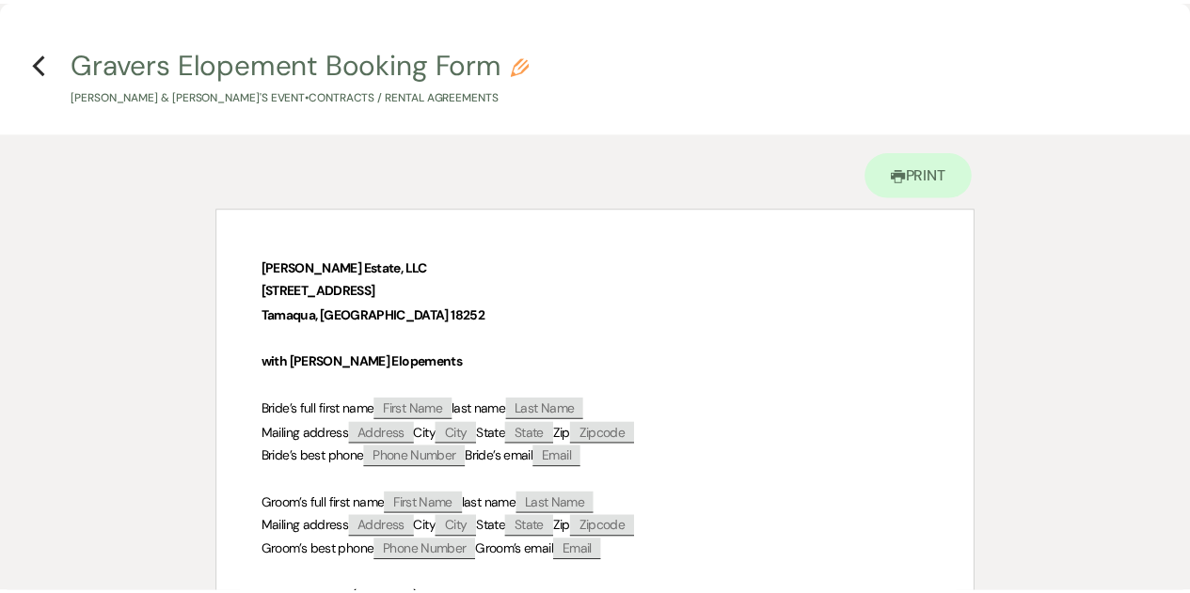
scroll to position [0, 0]
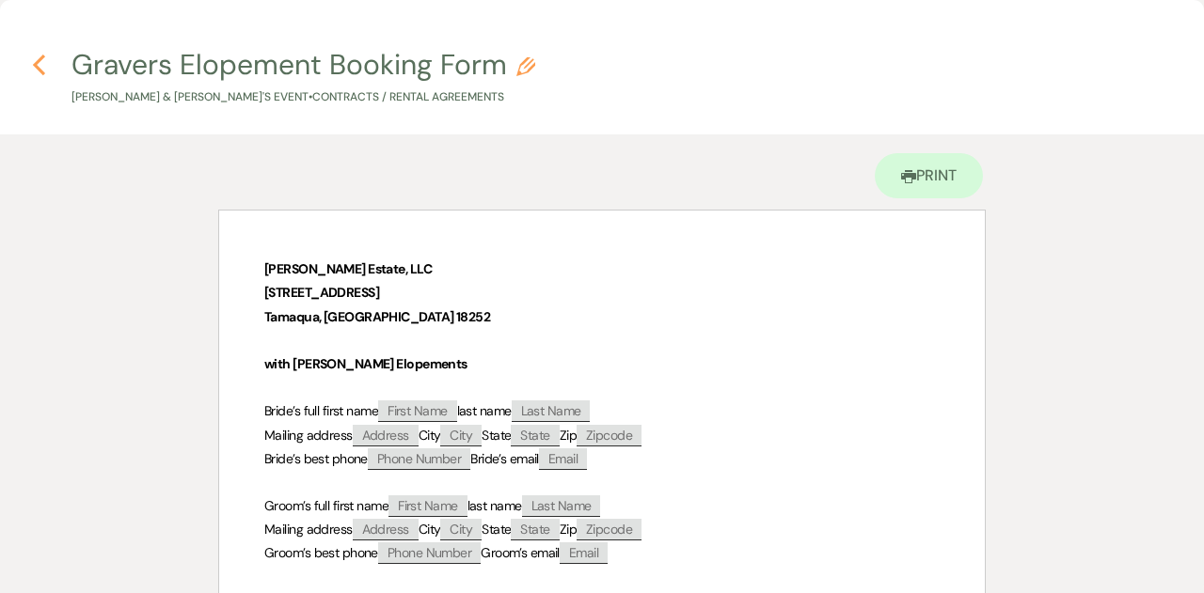
click at [36, 67] on use "button" at bounding box center [39, 65] width 12 height 21
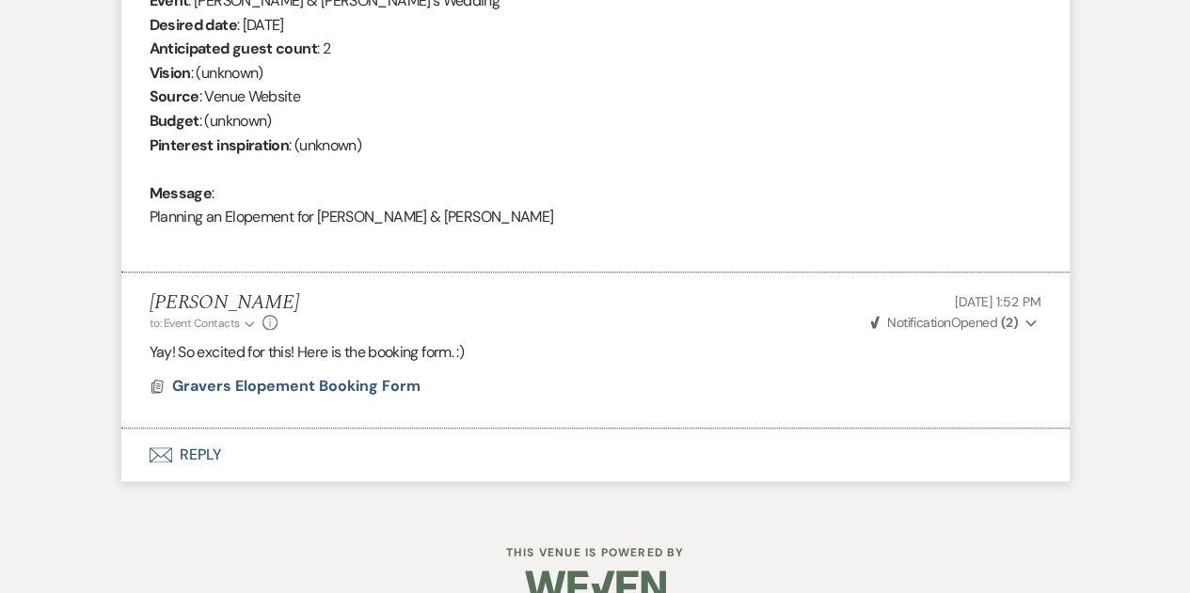
scroll to position [816, 0]
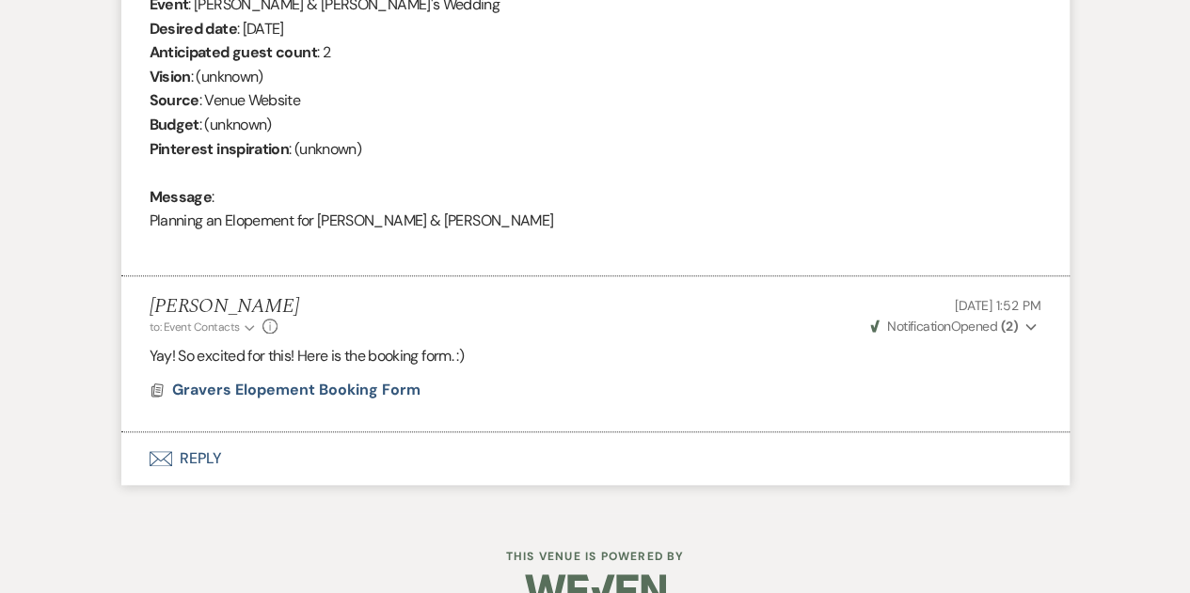
click at [237, 449] on button "Envelope Reply" at bounding box center [595, 459] width 948 height 53
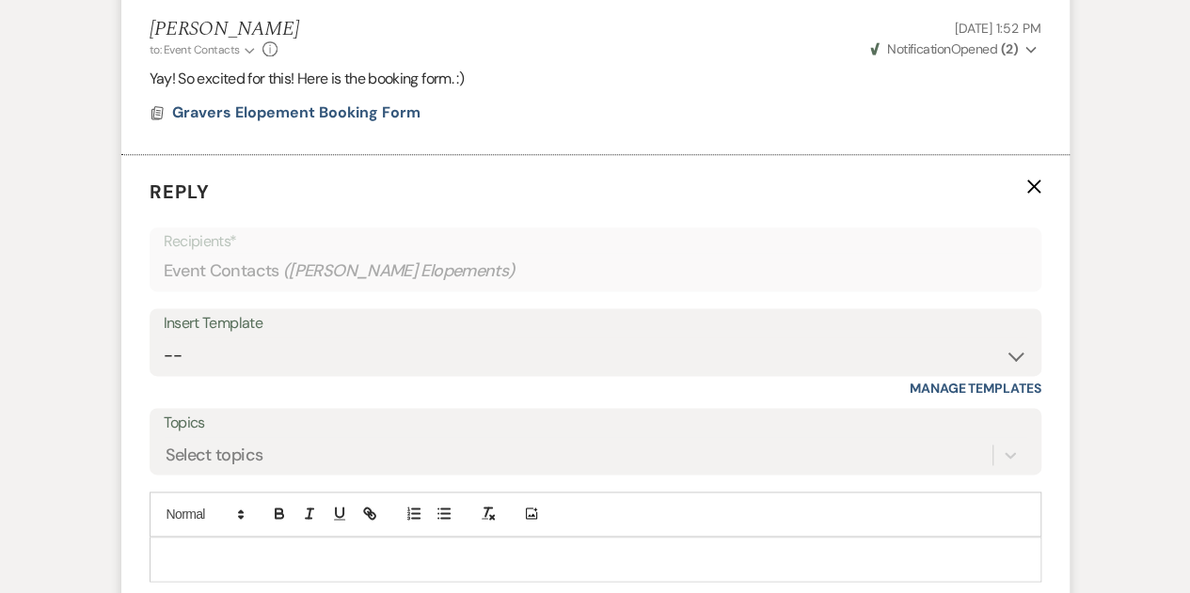
scroll to position [1011, 0]
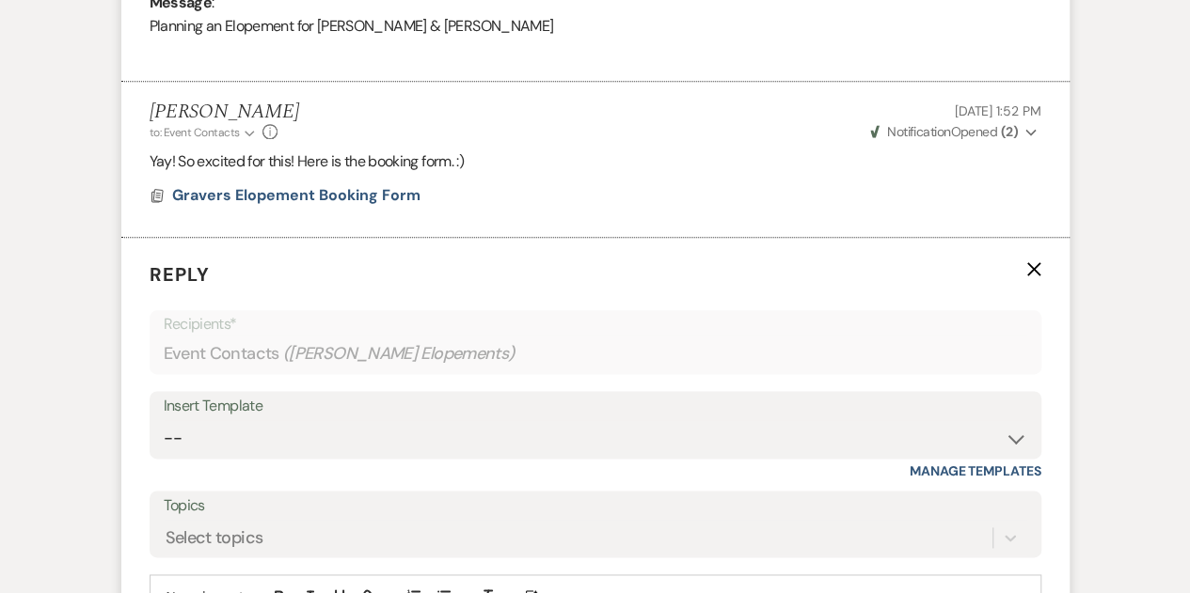
click at [1034, 274] on icon "X" at bounding box center [1033, 268] width 15 height 15
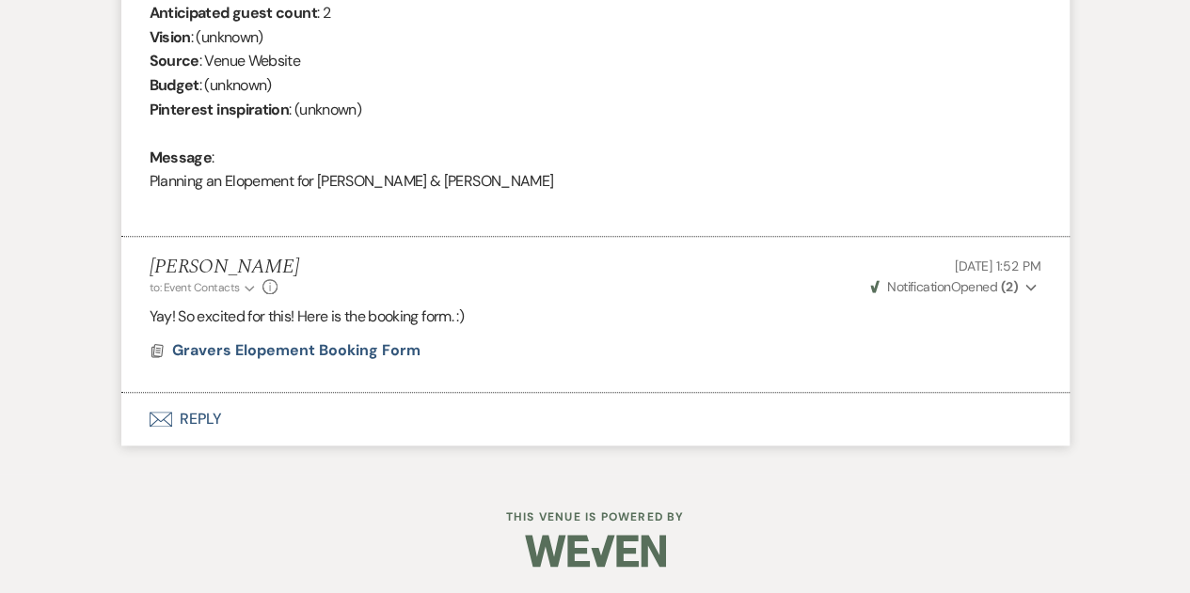
click at [257, 403] on button "Envelope Reply" at bounding box center [595, 419] width 948 height 53
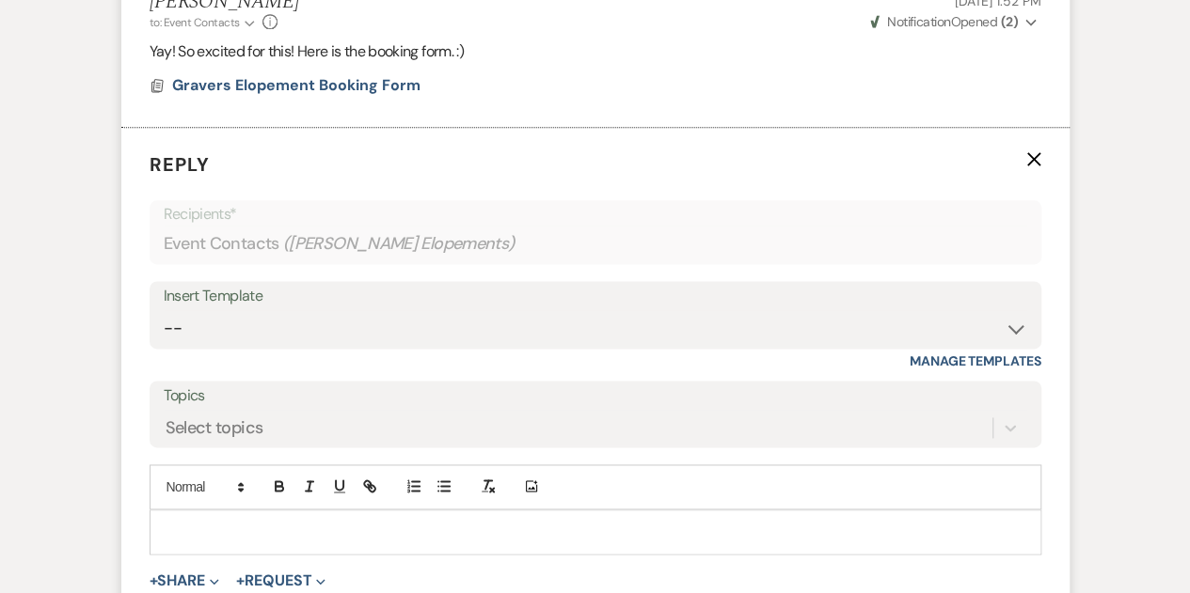
scroll to position [1120, 0]
click at [1035, 161] on use "button" at bounding box center [1033, 160] width 14 height 14
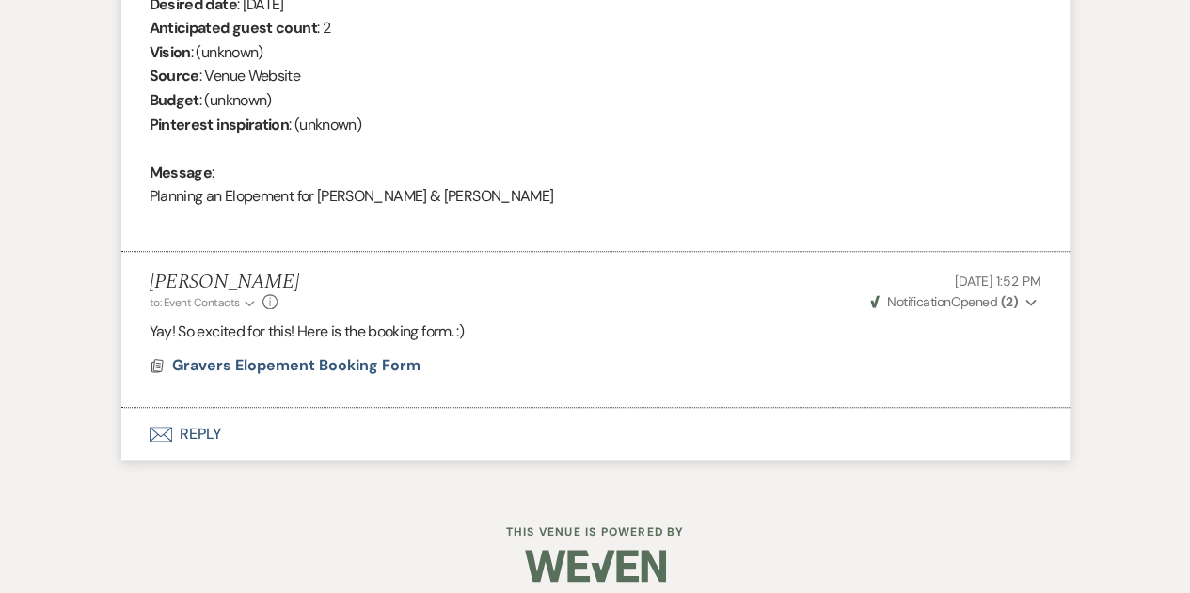
scroll to position [856, 0]
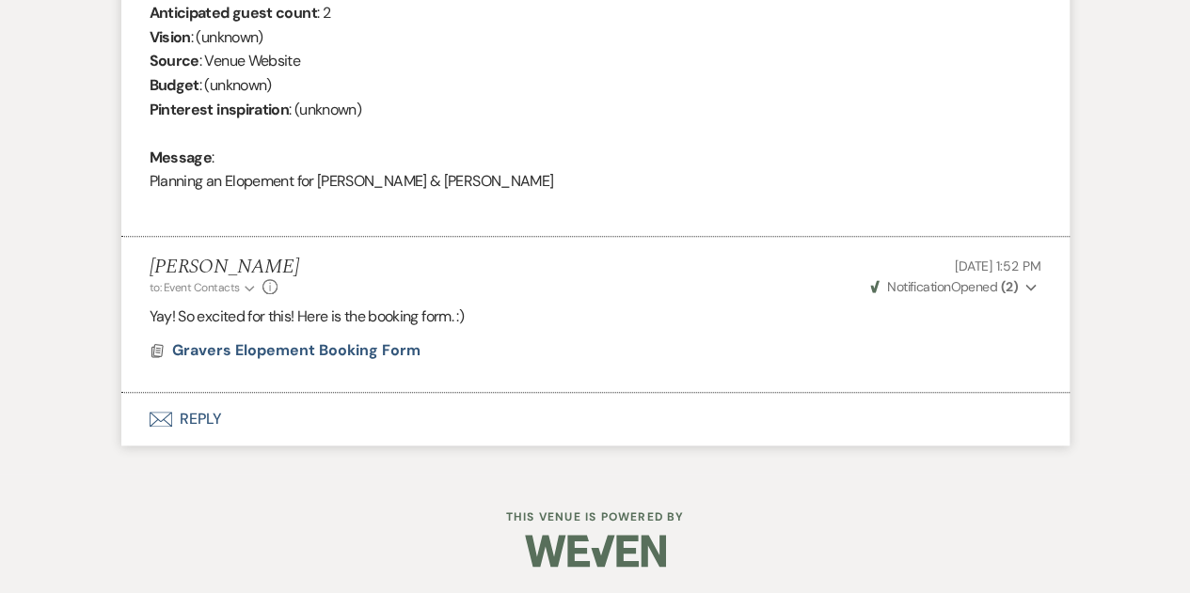
click at [248, 408] on button "Envelope Reply" at bounding box center [595, 419] width 948 height 53
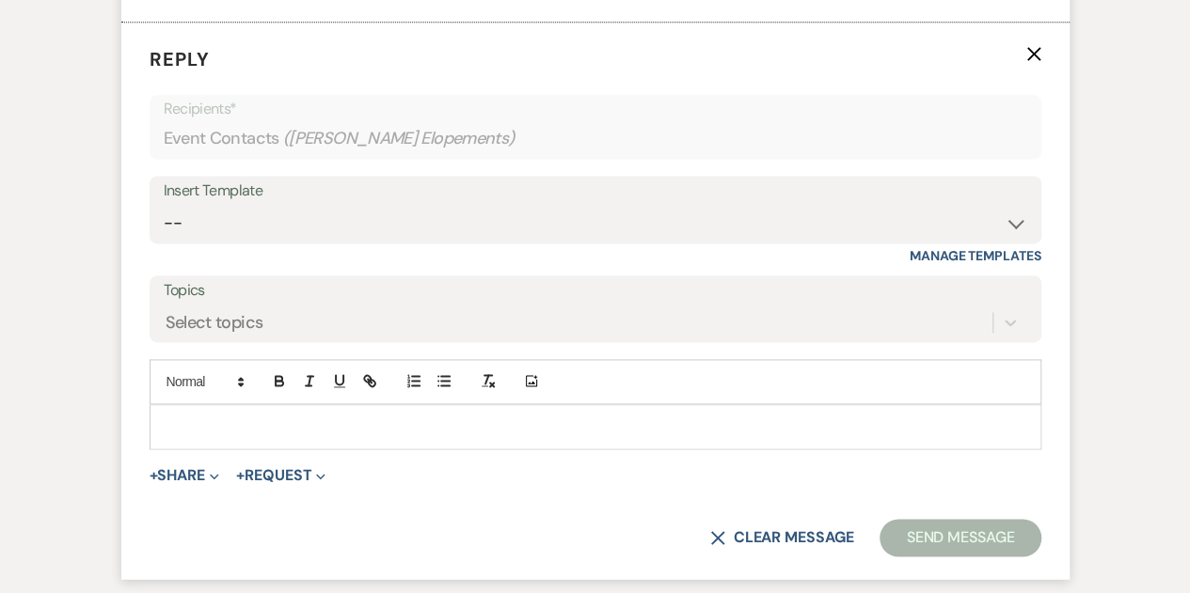
scroll to position [1229, 0]
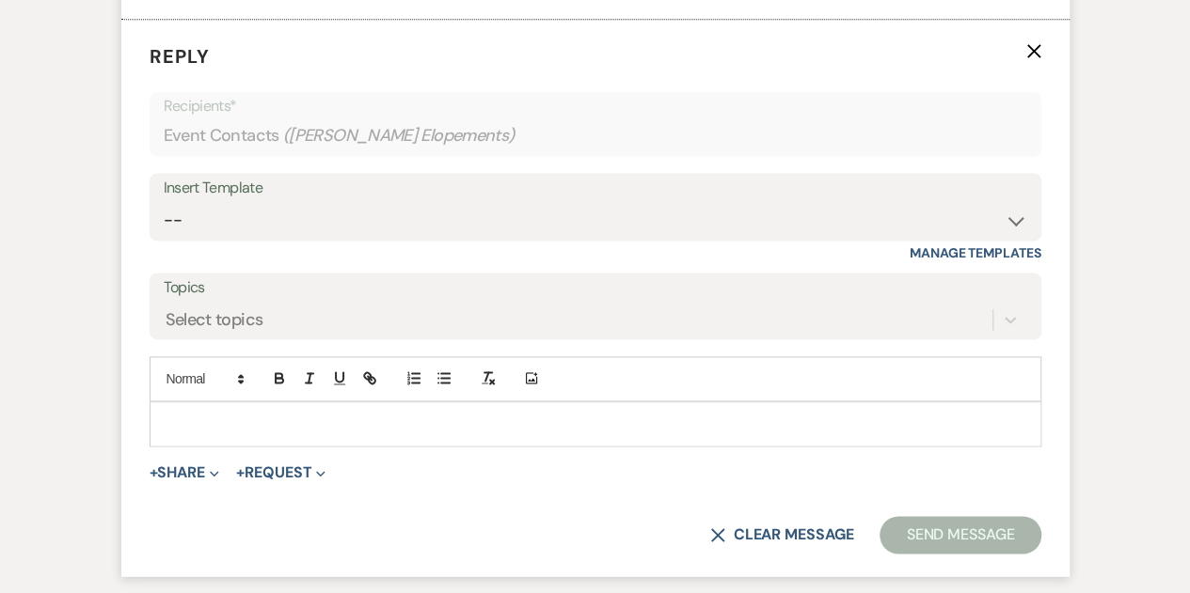
click at [217, 414] on p at bounding box center [595, 424] width 861 height 21
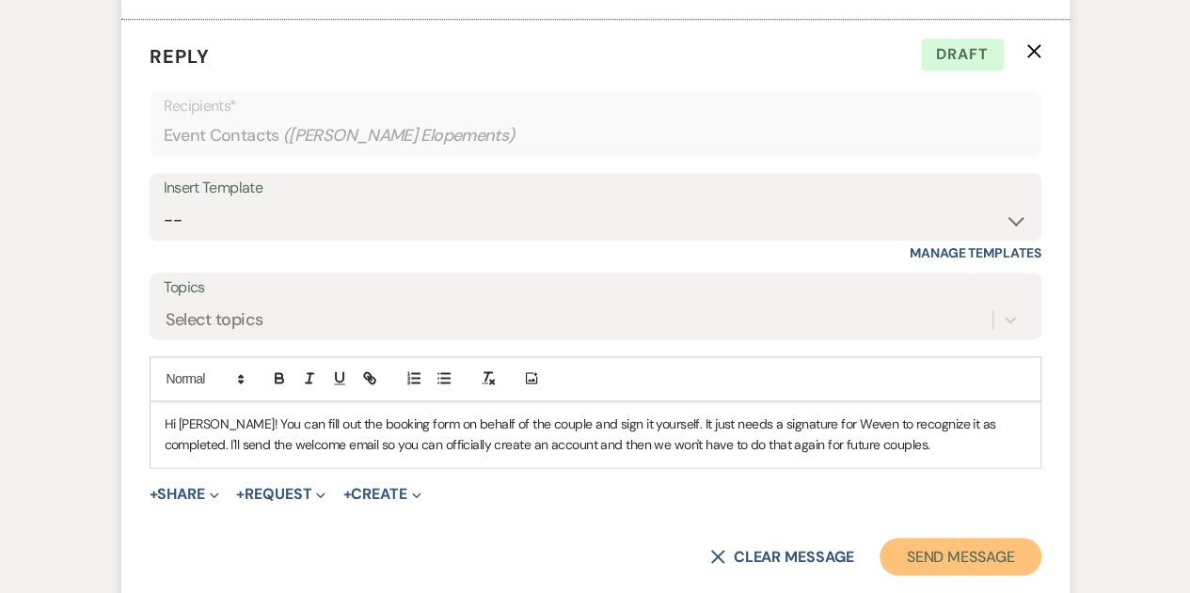
click at [945, 553] on button "Send Message" at bounding box center [959, 557] width 161 height 38
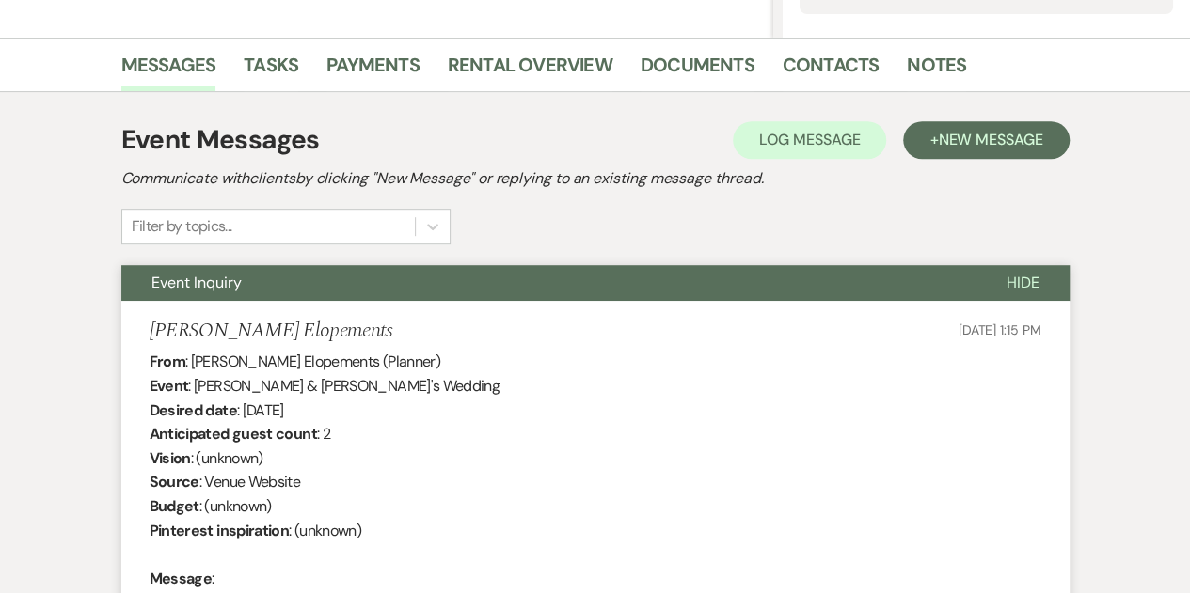
scroll to position [433, 0]
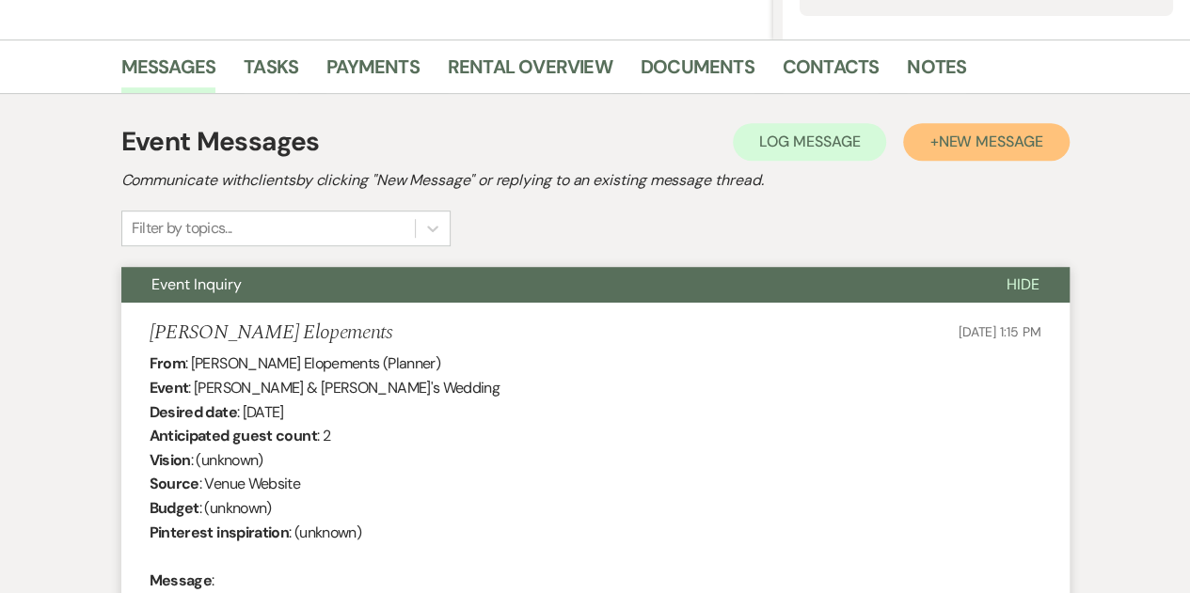
click at [938, 146] on span "New Message" at bounding box center [990, 142] width 104 height 20
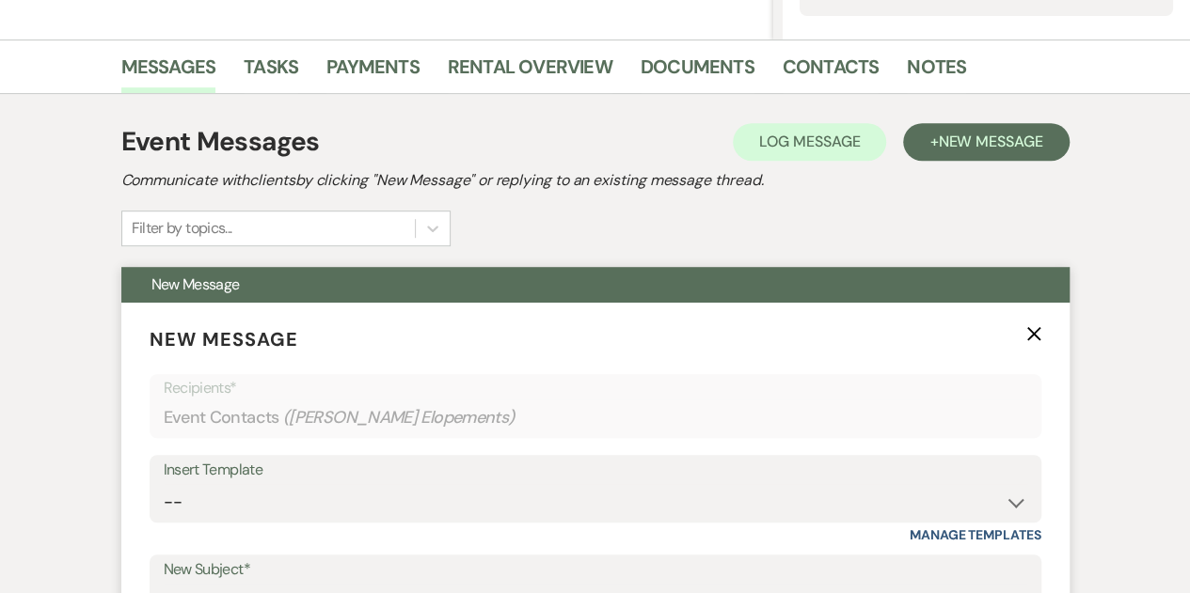
click at [1027, 335] on icon "X" at bounding box center [1033, 333] width 15 height 15
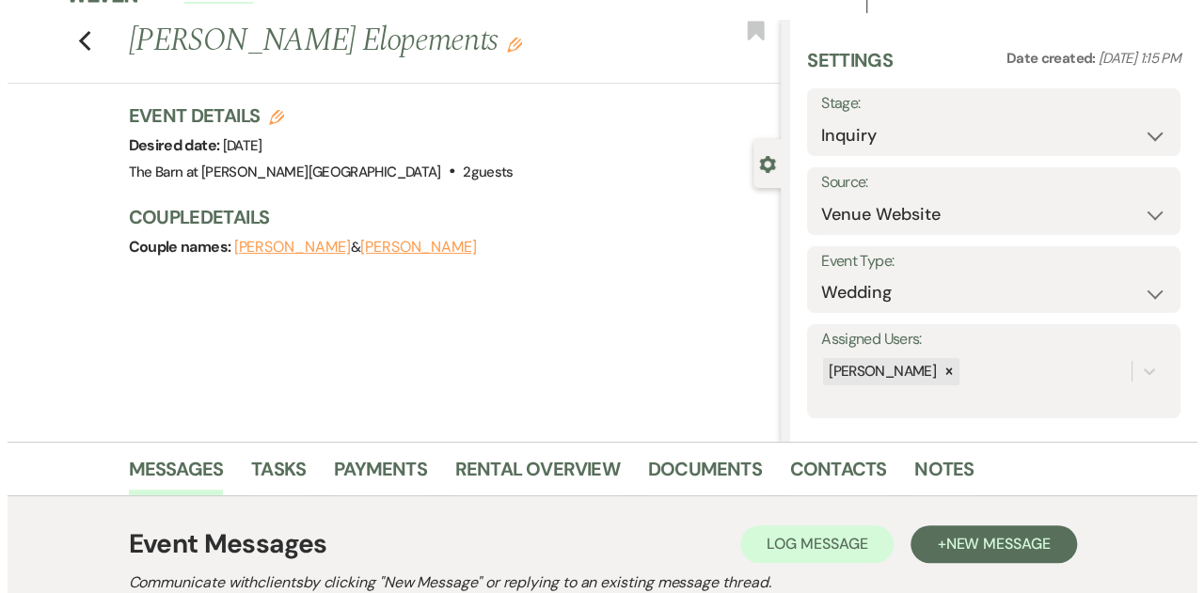
scroll to position [0, 0]
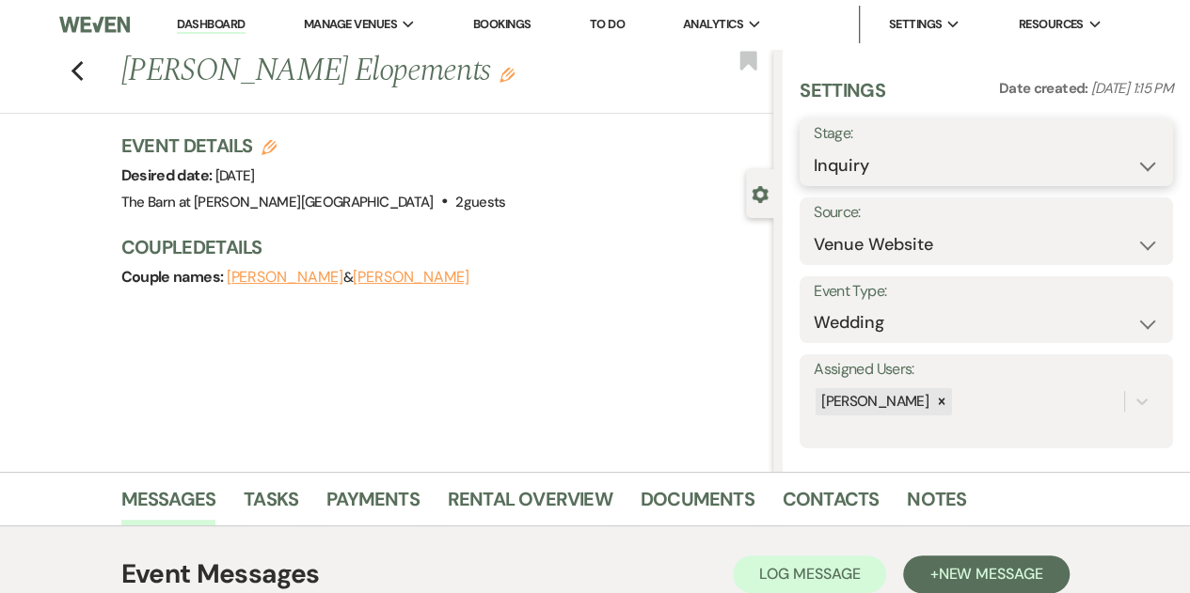
click at [870, 165] on select "Inquiry Follow Up Tour Requested Tour Confirmed Toured Proposal Sent Booked Lost" at bounding box center [986, 166] width 345 height 37
select select "7"
click at [814, 148] on select "Inquiry Follow Up Tour Requested Tour Confirmed Toured Proposal Sent Booked Lost" at bounding box center [986, 166] width 345 height 37
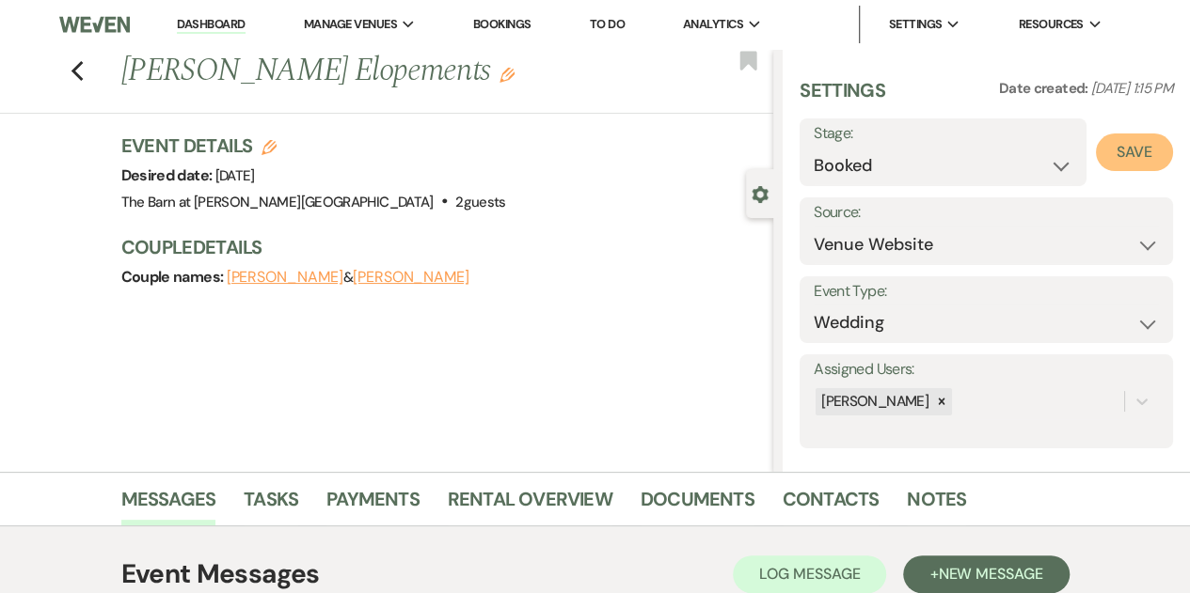
click at [1130, 150] on button "Save" at bounding box center [1134, 153] width 77 height 38
select select "1"
select select "522"
select select "false"
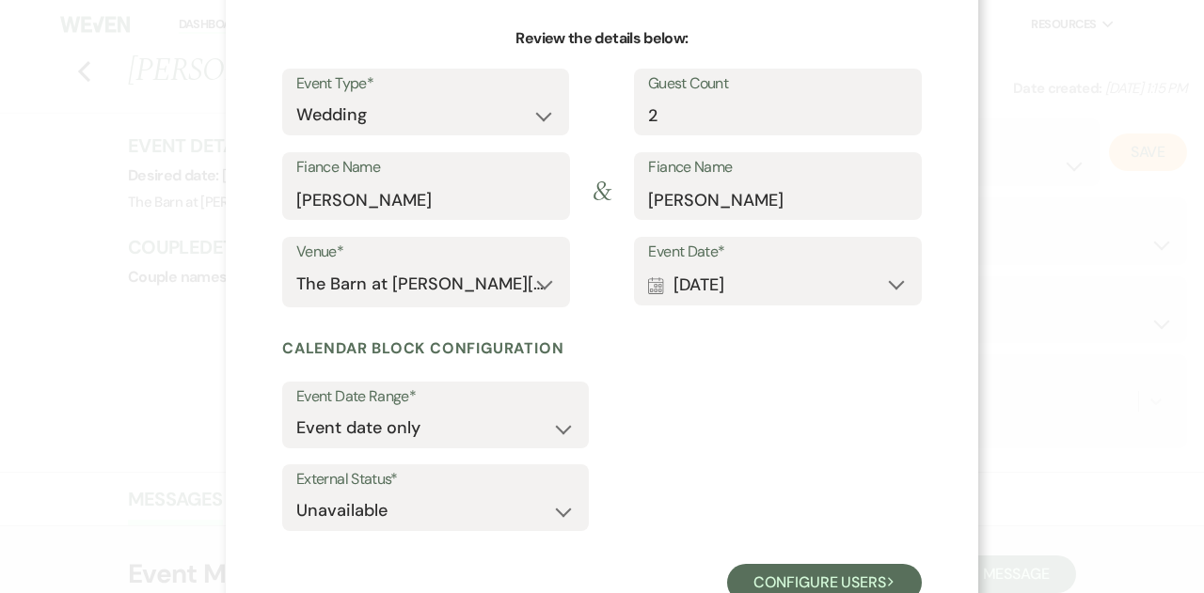
scroll to position [236, 0]
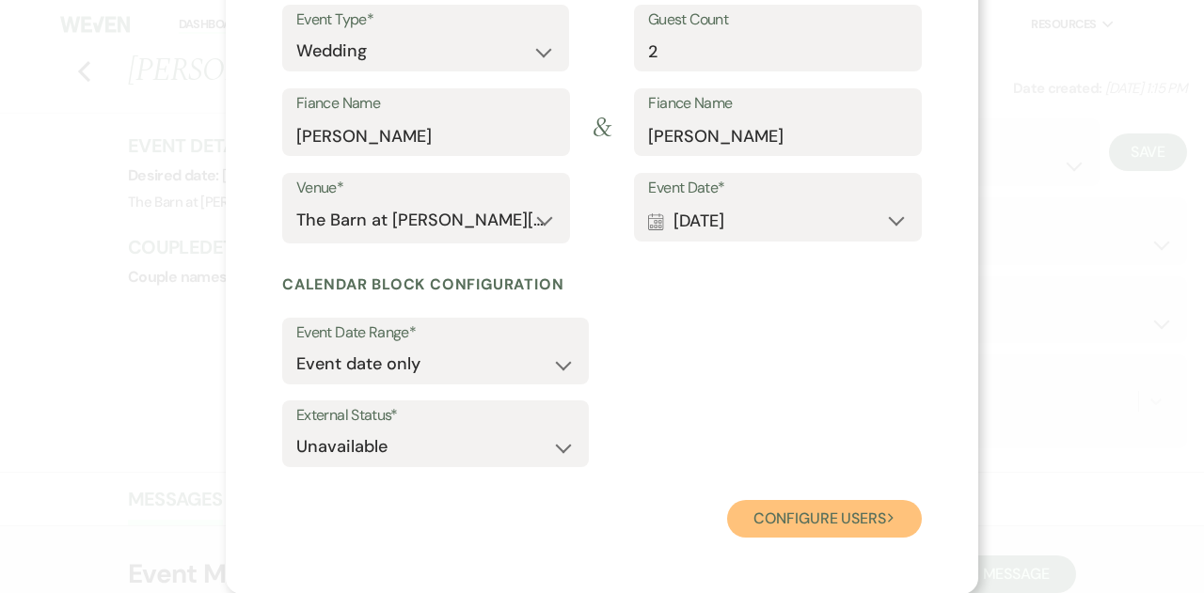
click at [777, 526] on button "Configure users Next" at bounding box center [824, 519] width 195 height 38
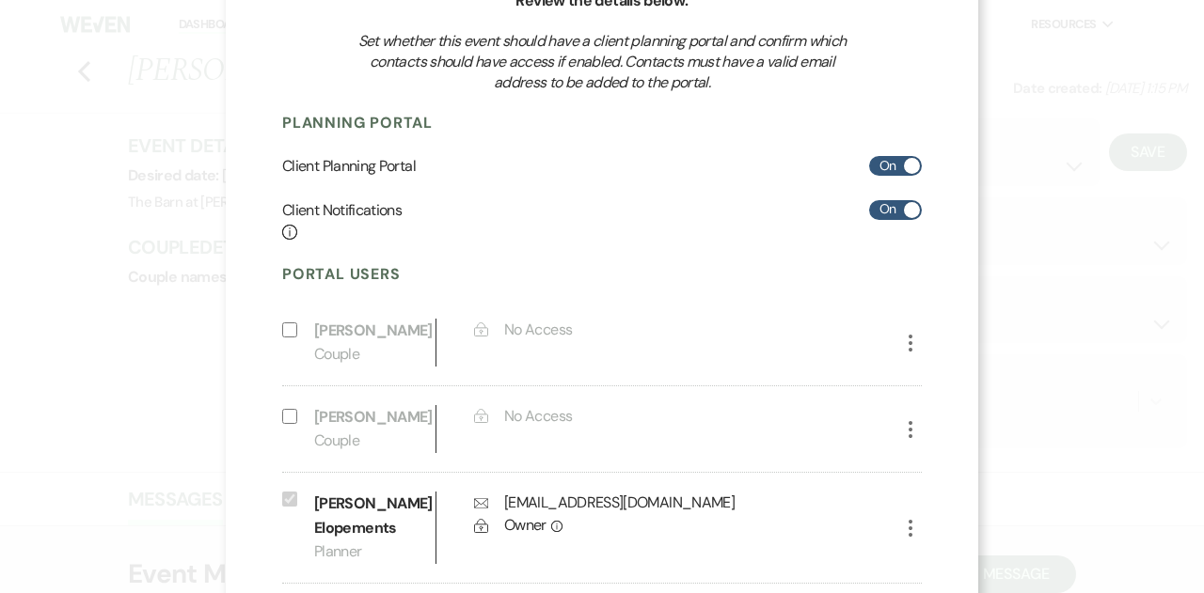
scroll to position [360, 0]
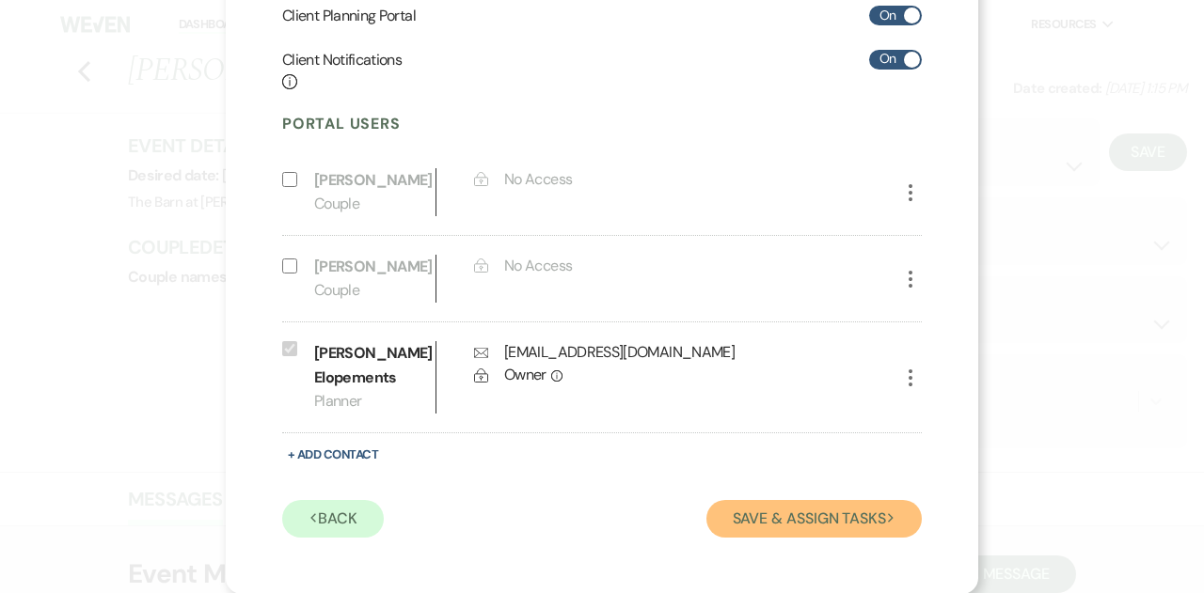
click at [756, 509] on button "Save & Assign Tasks Next" at bounding box center [813, 519] width 215 height 38
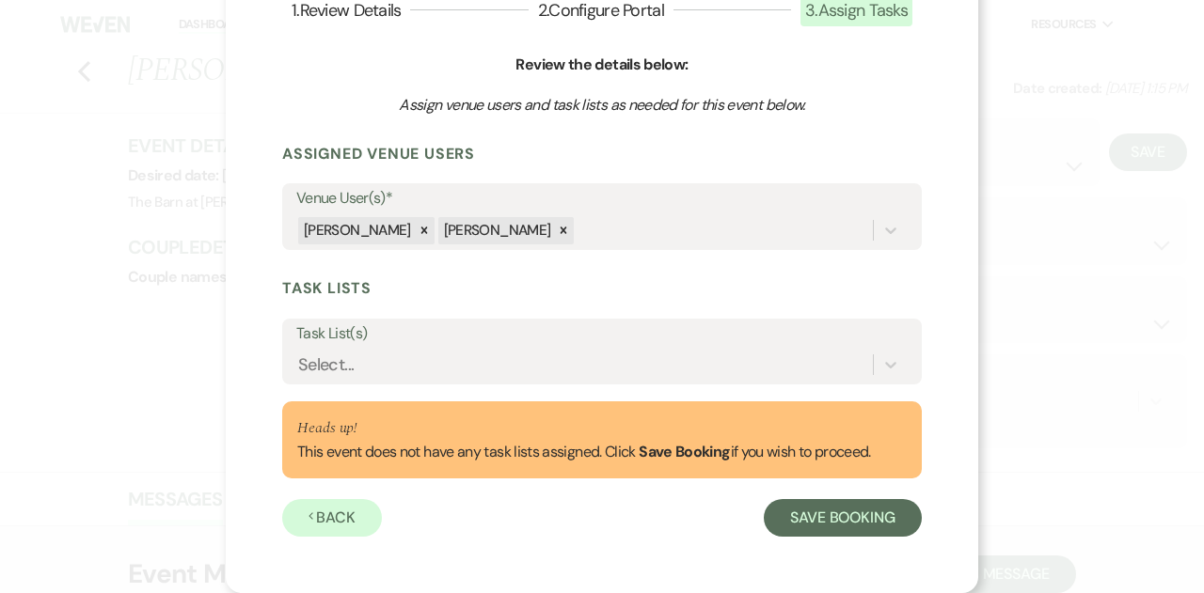
scroll to position [145, 0]
click at [557, 234] on icon at bounding box center [563, 231] width 13 height 13
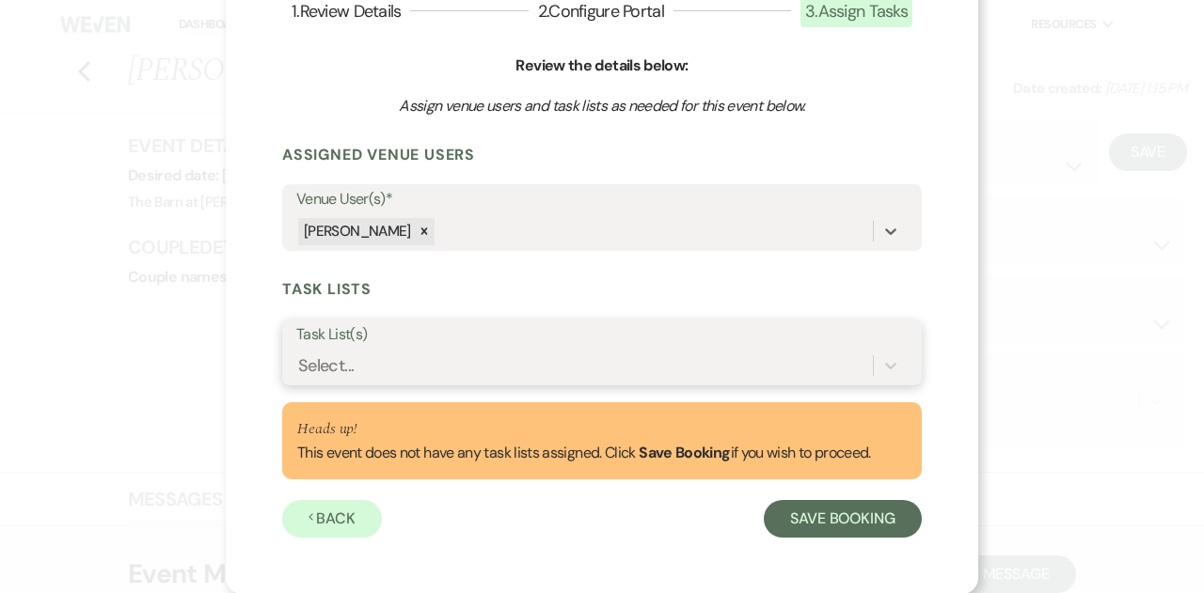
click at [340, 362] on div "Select..." at bounding box center [325, 366] width 55 height 25
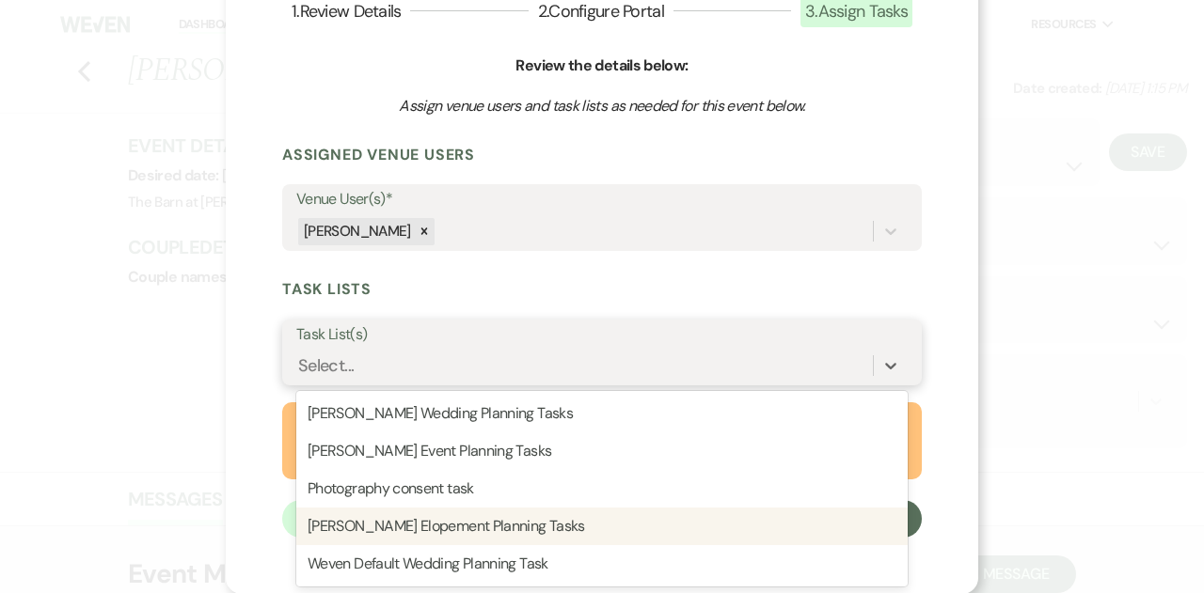
click at [365, 531] on div "Graver's Elopement Planning Tasks" at bounding box center [601, 527] width 611 height 38
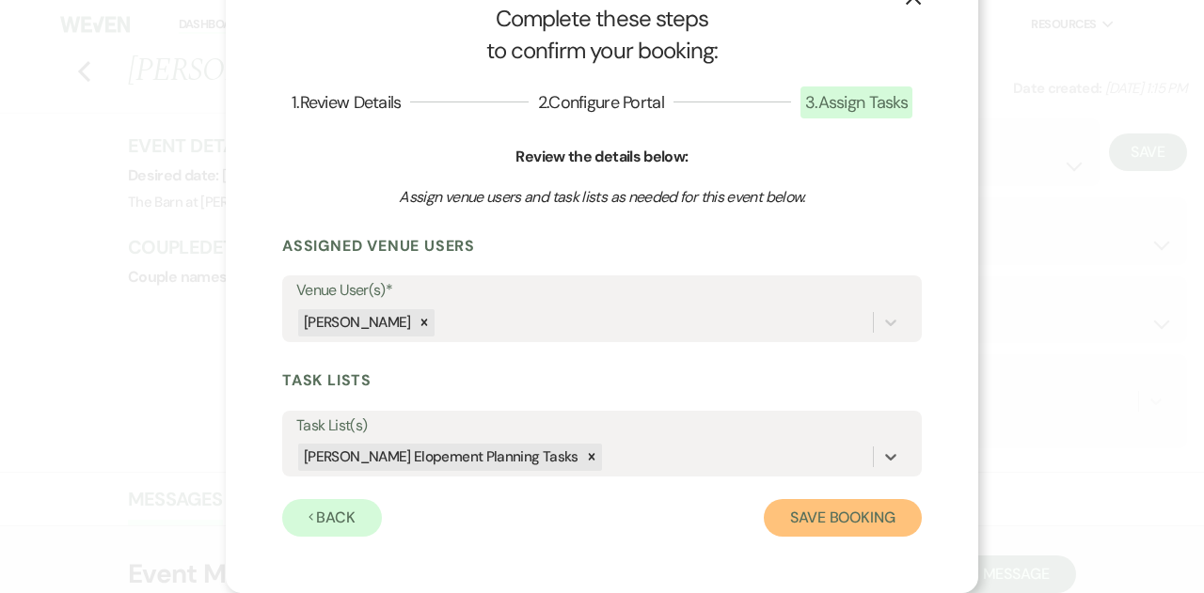
click at [805, 525] on button "Save Booking" at bounding box center [843, 518] width 158 height 38
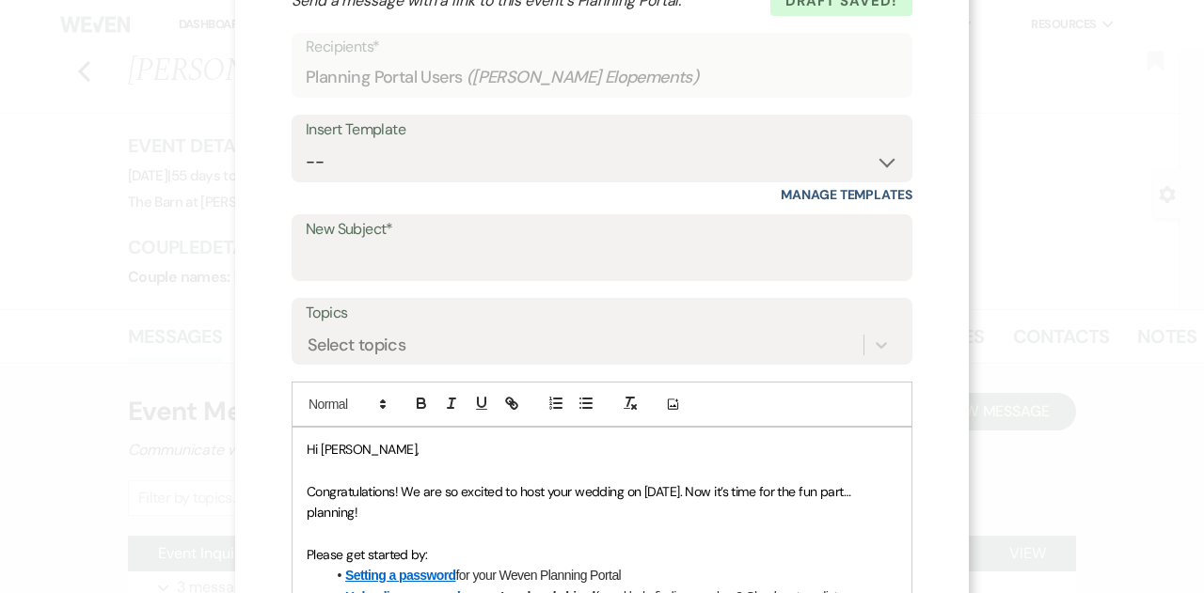
scroll to position [92, 0]
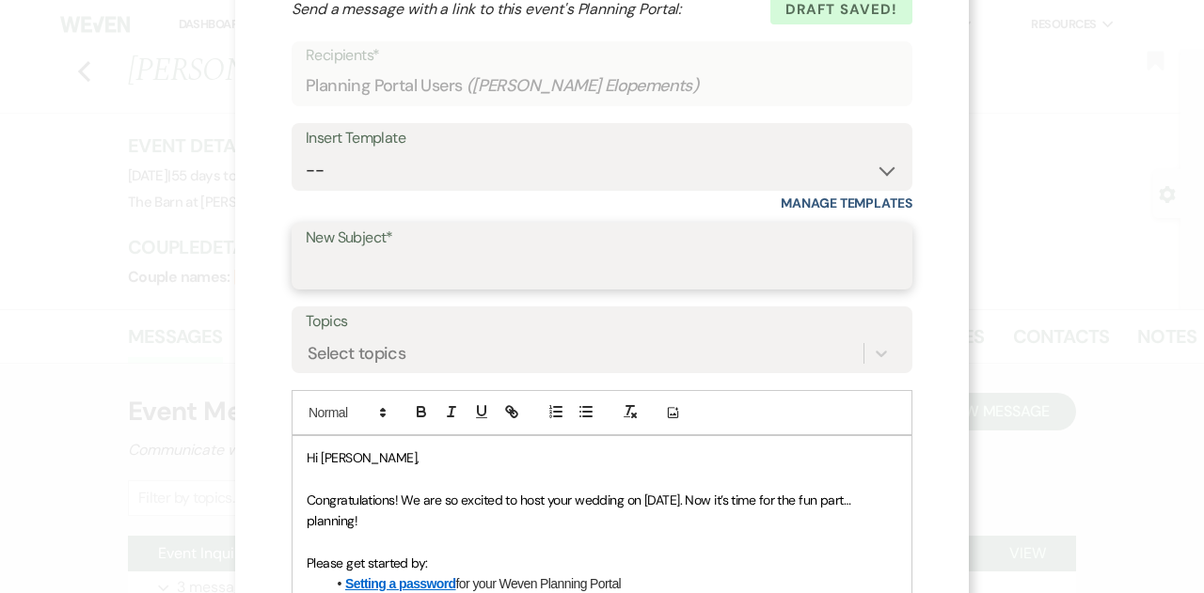
click at [393, 268] on input "New Subject*" at bounding box center [602, 269] width 593 height 37
type input "Congratulations and Welcome!"
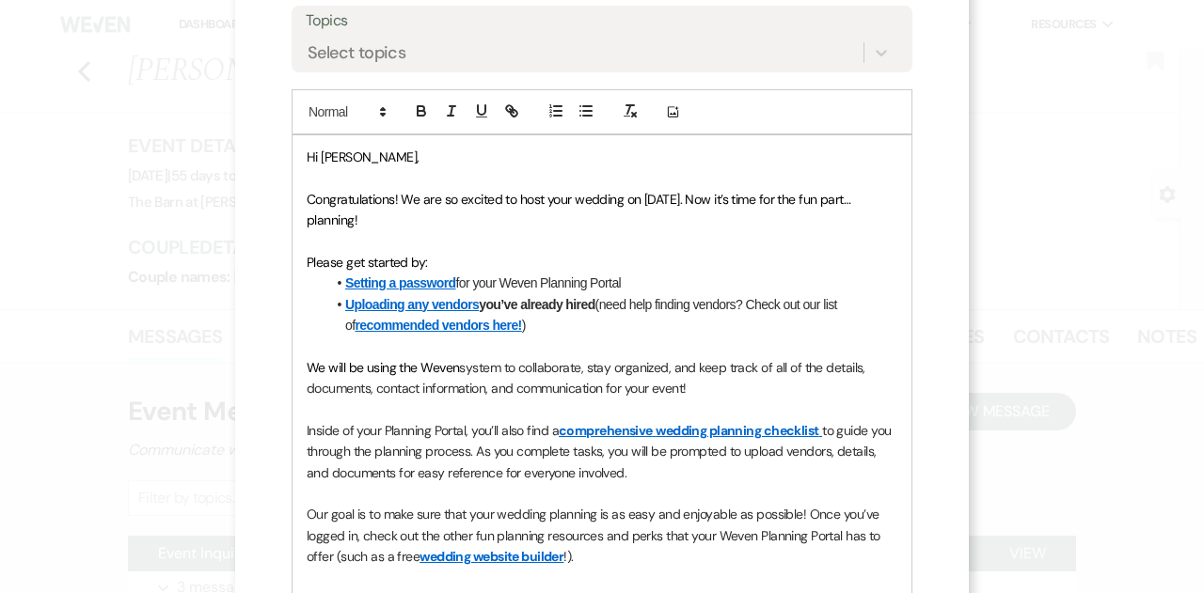
scroll to position [394, 0]
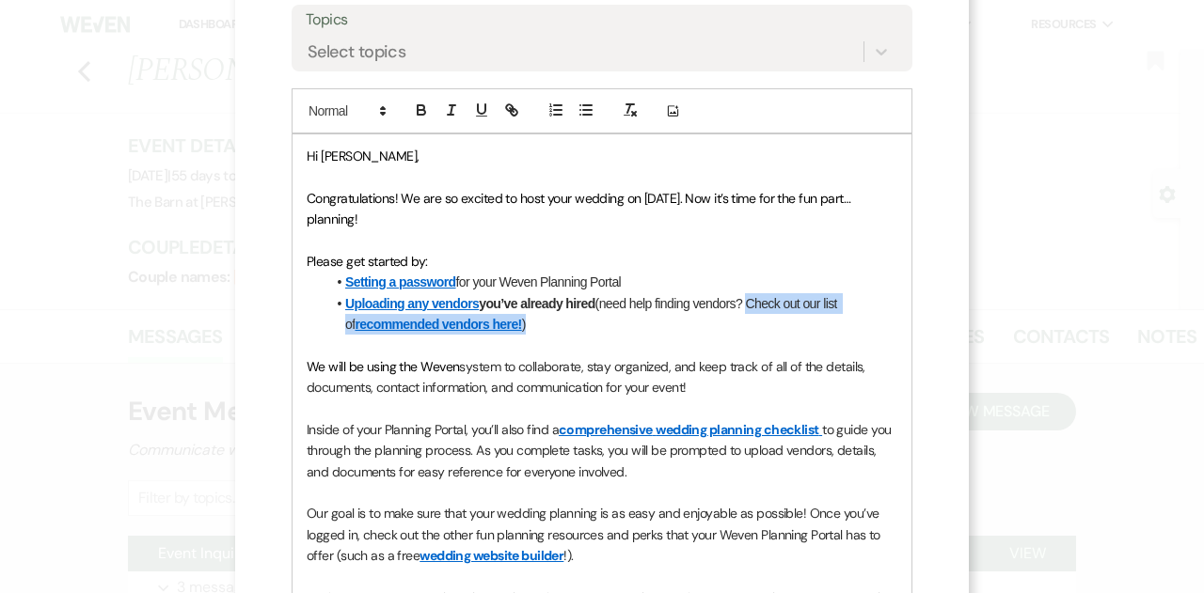
drag, startPoint x: 744, startPoint y: 298, endPoint x: 779, endPoint y: 330, distance: 47.3
click at [779, 330] on li "Uploading any vendors you’ve already hired (need help finding vendors? Check ou…" at bounding box center [611, 314] width 572 height 42
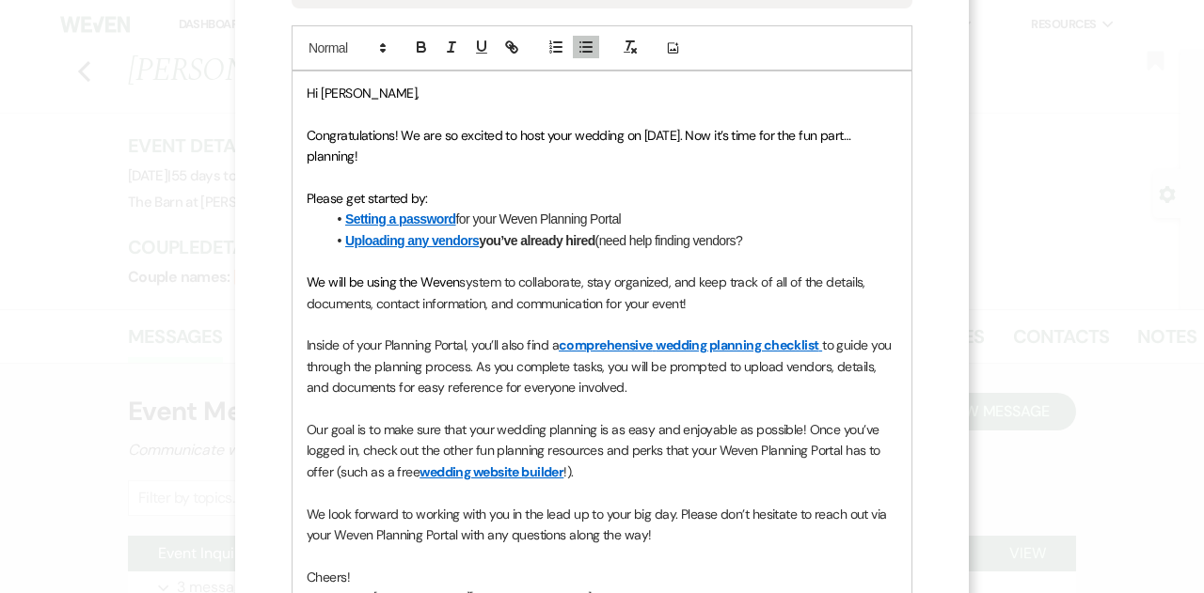
scroll to position [459, 0]
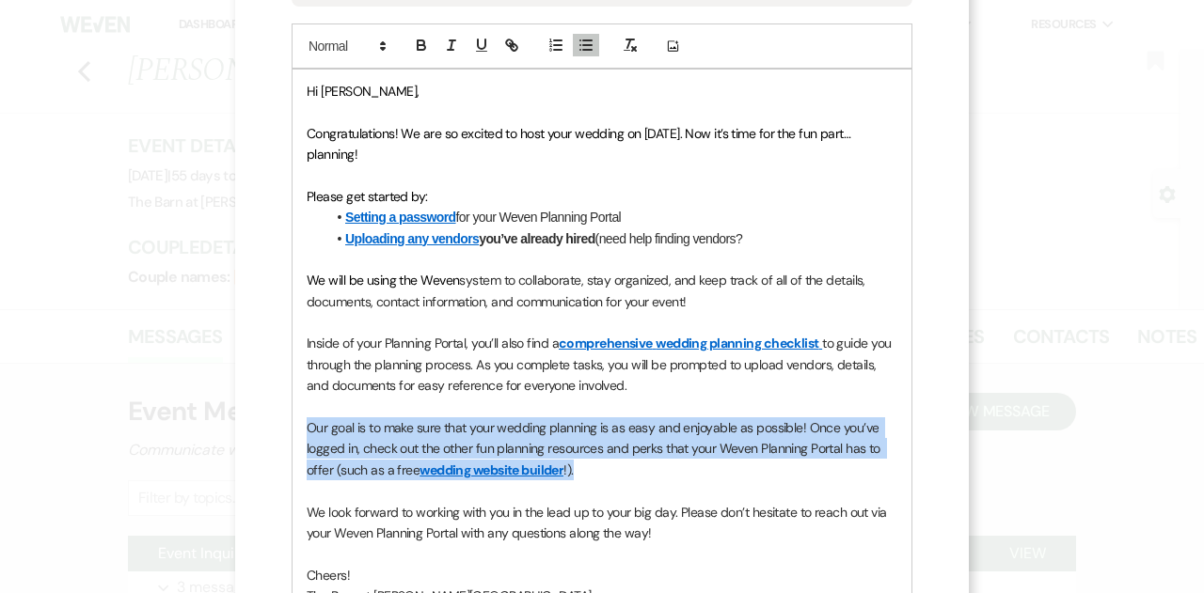
drag, startPoint x: 589, startPoint y: 475, endPoint x: 278, endPoint y: 430, distance: 313.6
click at [278, 430] on div "X Invite To Planning Portal Send a message with a link to this event's Planning…" at bounding box center [602, 157] width 734 height 1233
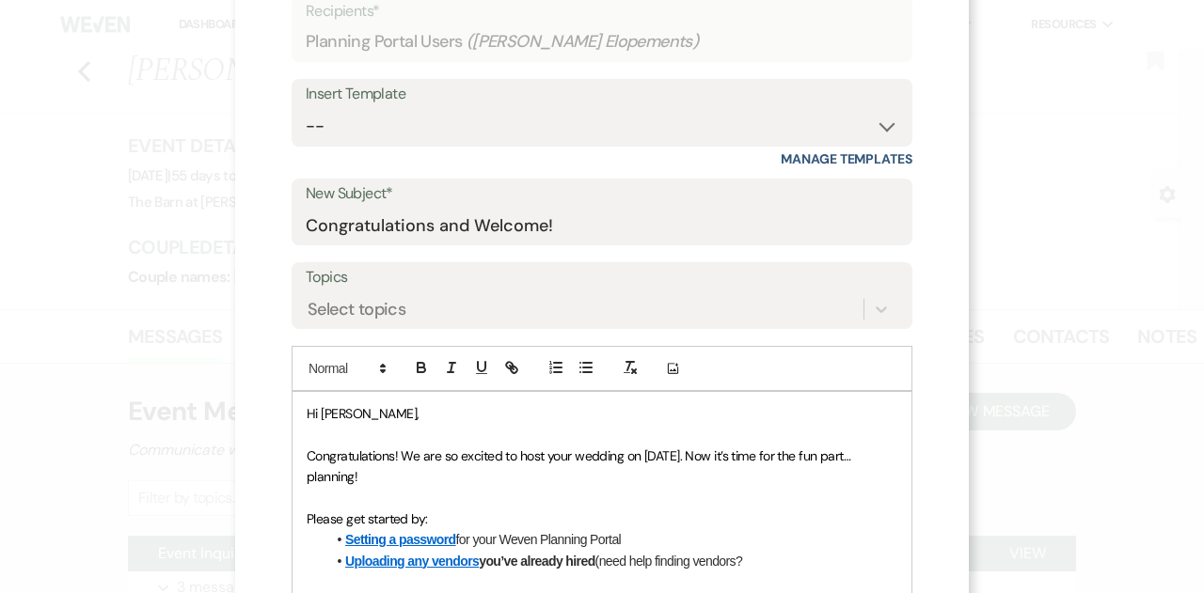
scroll to position [135, 0]
click at [364, 134] on select "-- Gravers Inquiry - out of season Gravers booking form Gravers Contract and de…" at bounding box center [602, 127] width 593 height 37
select select "754"
click at [306, 109] on select "-- Gravers Inquiry - out of season Gravers booking form Gravers Contract and de…" at bounding box center [602, 127] width 593 height 37
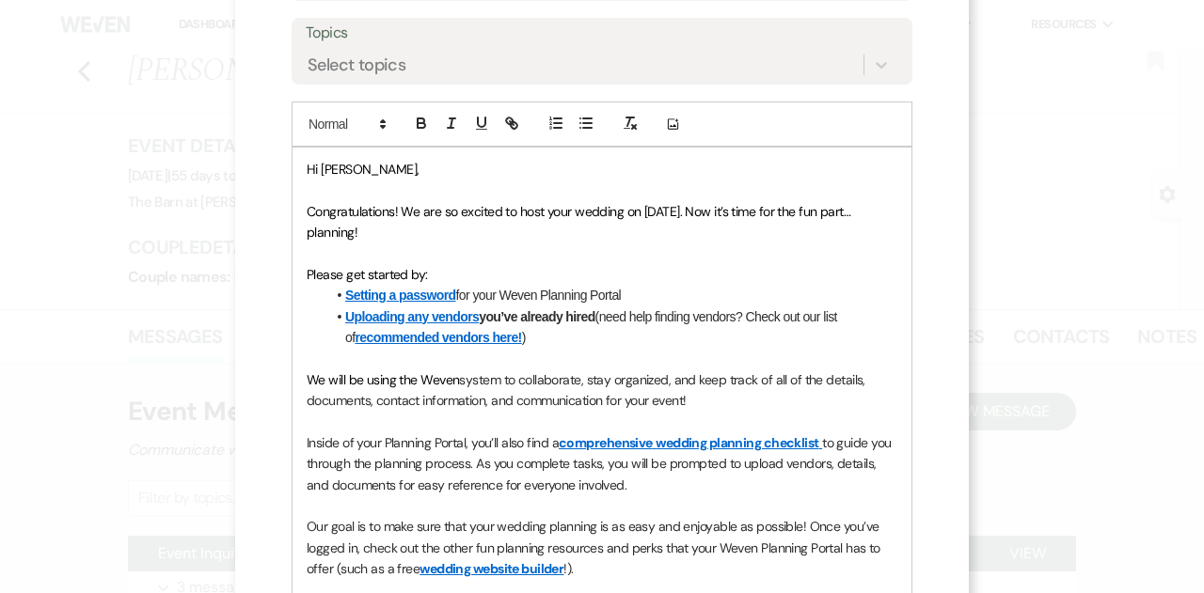
scroll to position [401, 0]
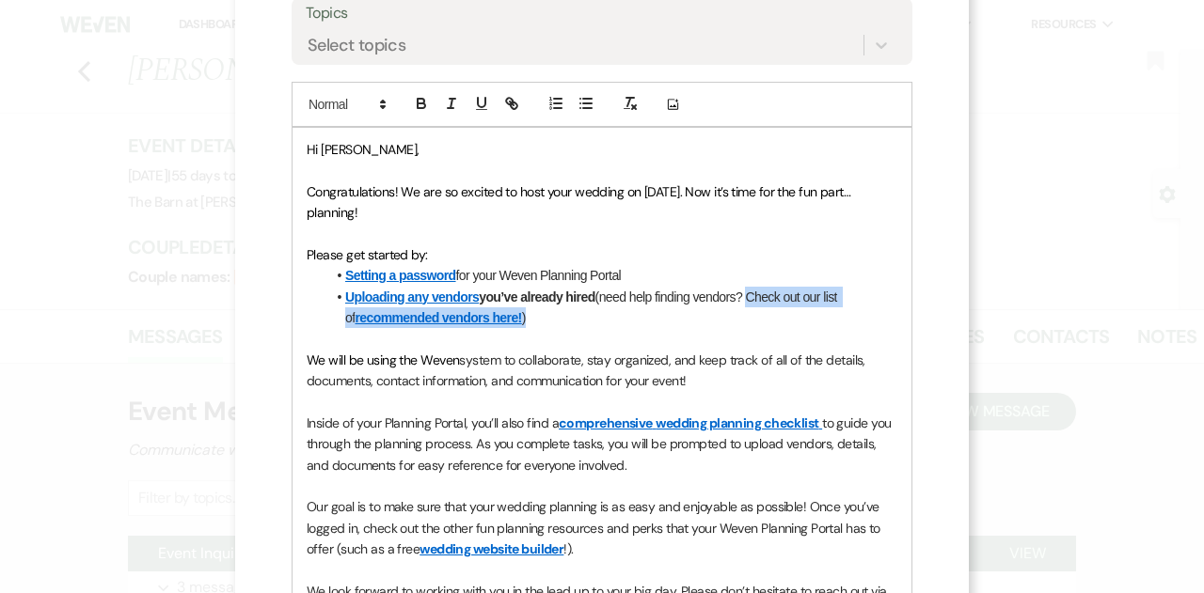
drag, startPoint x: 746, startPoint y: 293, endPoint x: 789, endPoint y: 315, distance: 48.4
click at [789, 315] on li "Uploading any vendors you’ve already hired (need help finding vendors? Check ou…" at bounding box center [611, 308] width 572 height 42
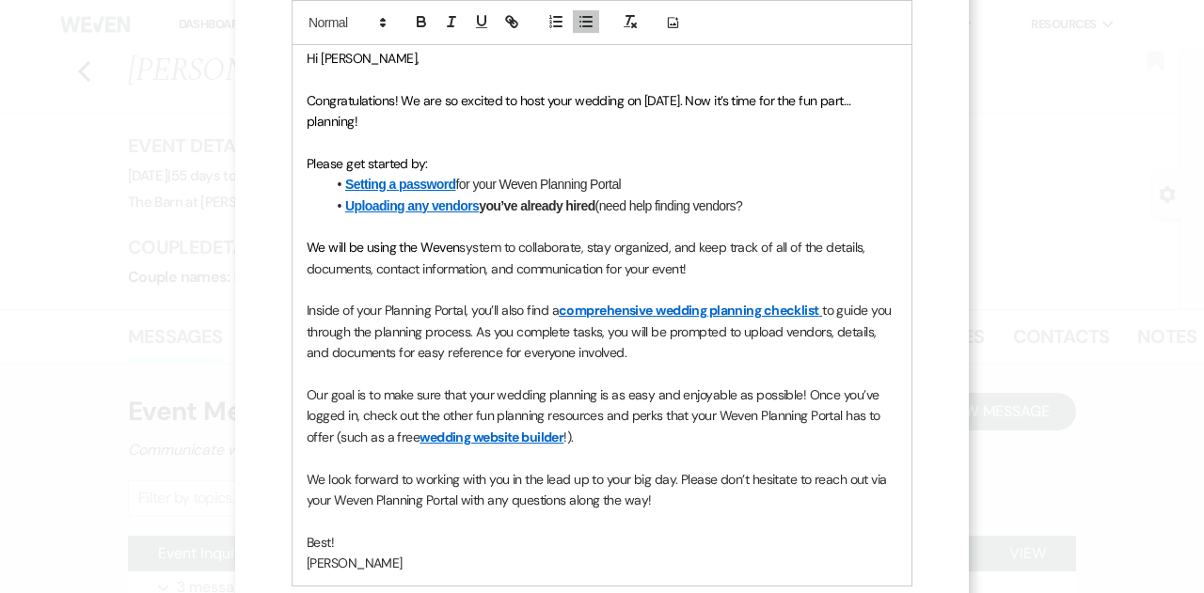
scroll to position [493, 0]
click at [609, 428] on p "Our goal is to make sure that your wedding planning is as easy and enjoyable as…" at bounding box center [602, 415] width 591 height 63
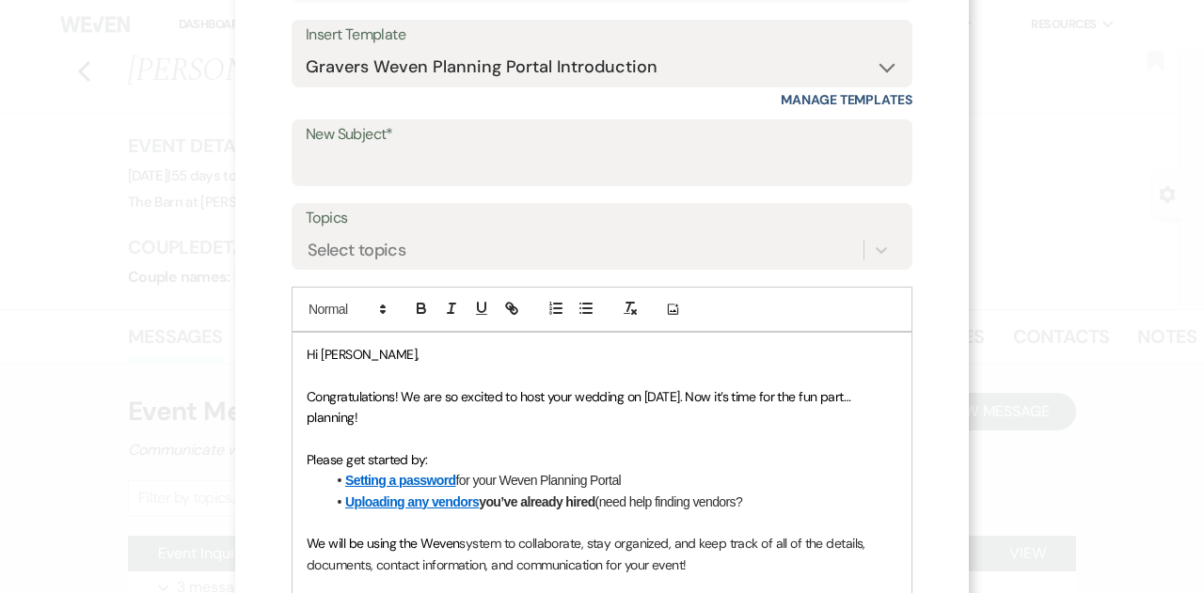
scroll to position [186, 0]
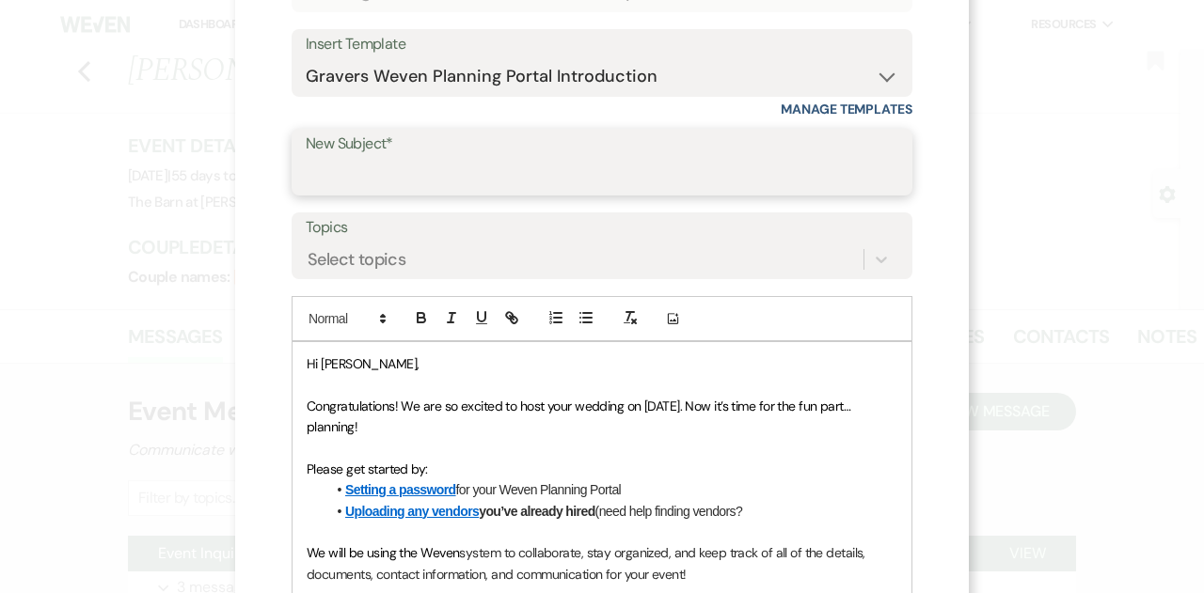
click at [358, 178] on input "New Subject*" at bounding box center [602, 175] width 593 height 37
type input "Congratulations and Welcome!"
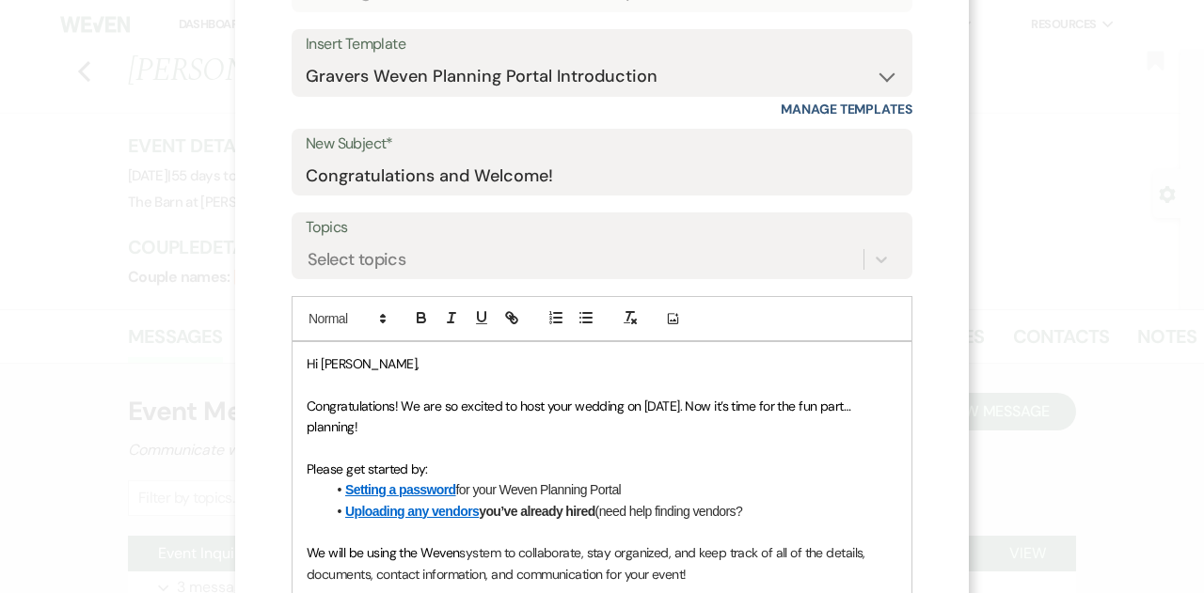
click at [520, 448] on p at bounding box center [602, 447] width 591 height 21
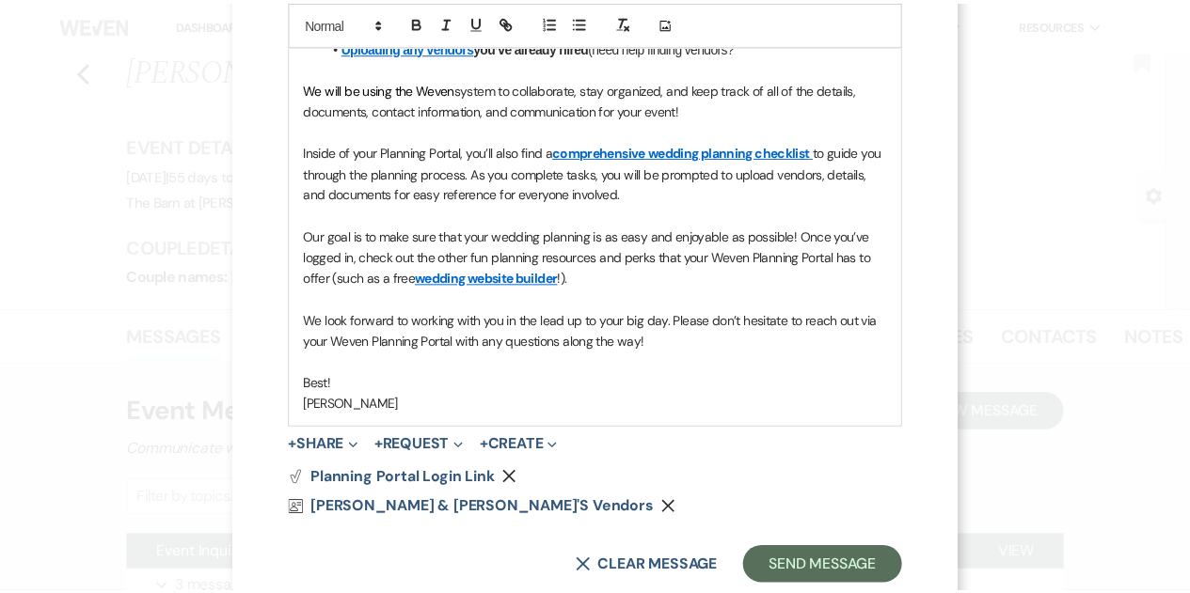
scroll to position [699, 0]
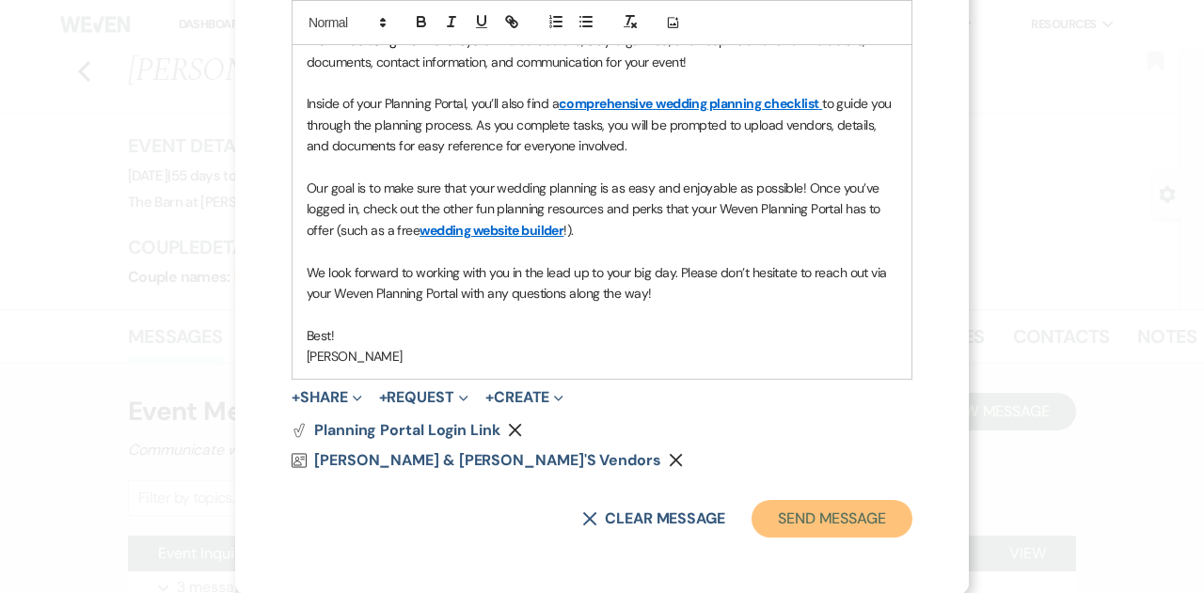
click at [839, 513] on button "Send Message" at bounding box center [831, 519] width 161 height 38
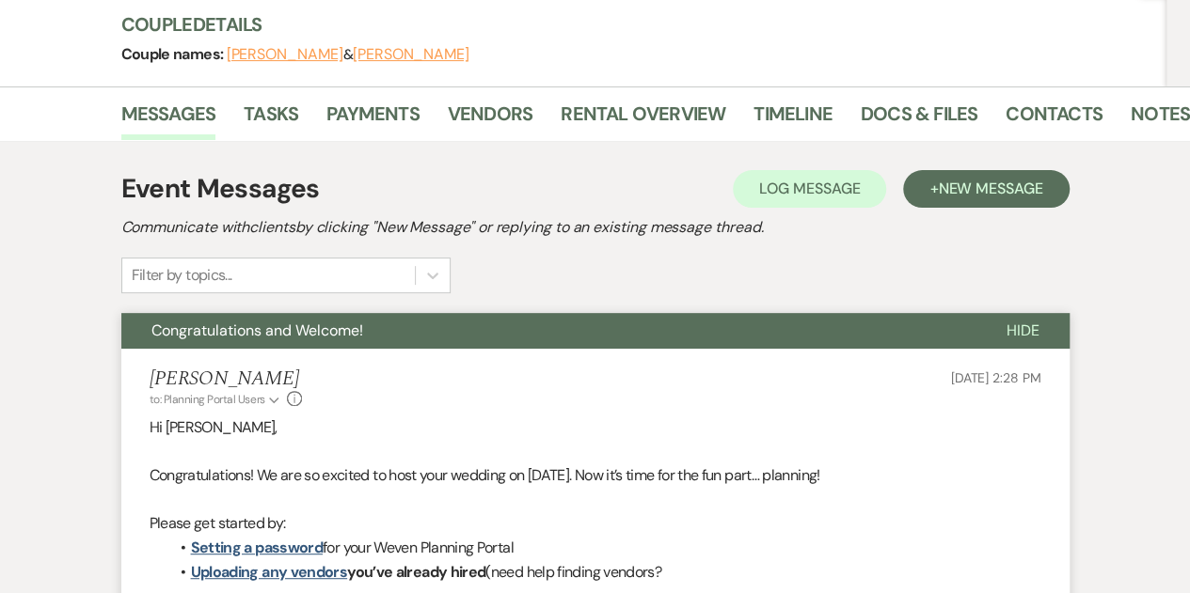
scroll to position [224, 0]
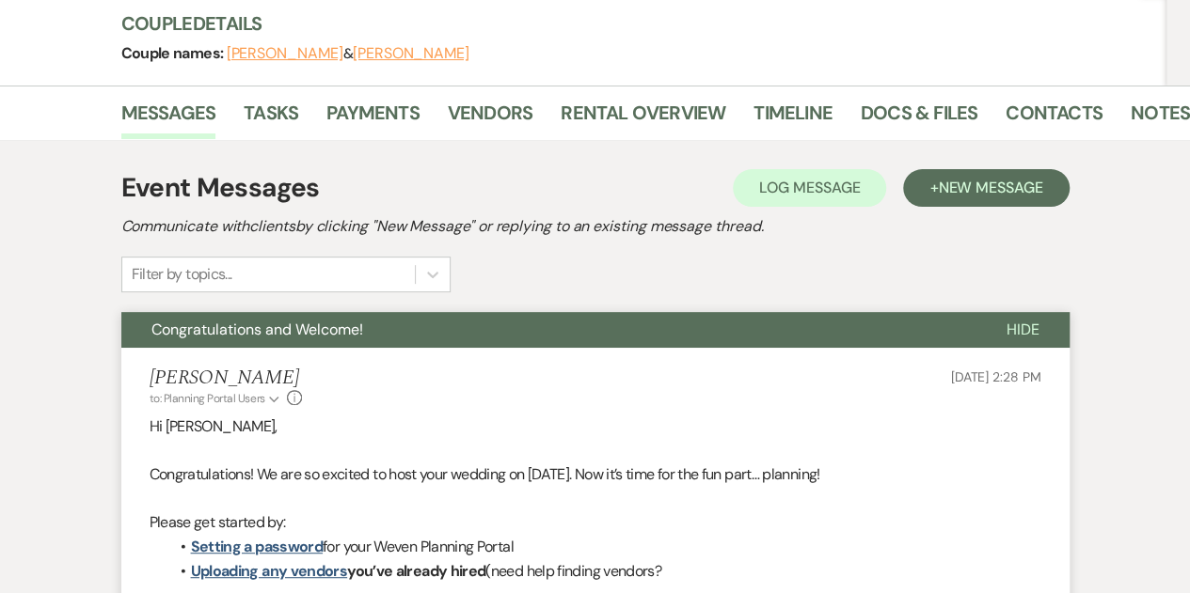
click at [1029, 330] on span "Hide" at bounding box center [1022, 330] width 33 height 20
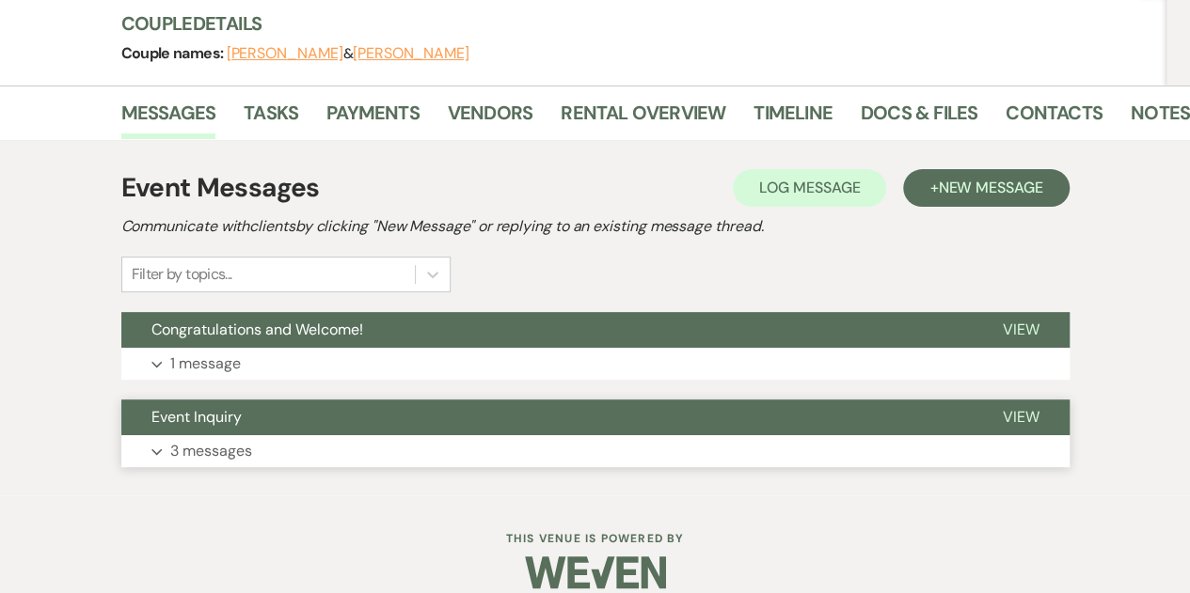
click at [158, 445] on button "Expand 3 messages" at bounding box center [595, 451] width 948 height 32
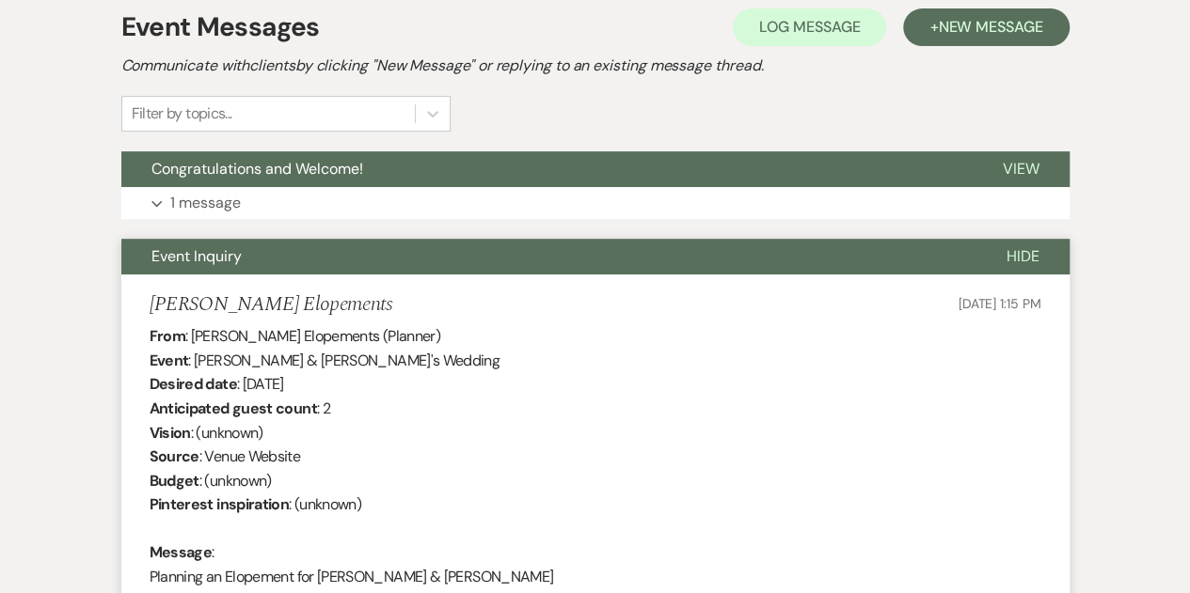
scroll to position [380, 0]
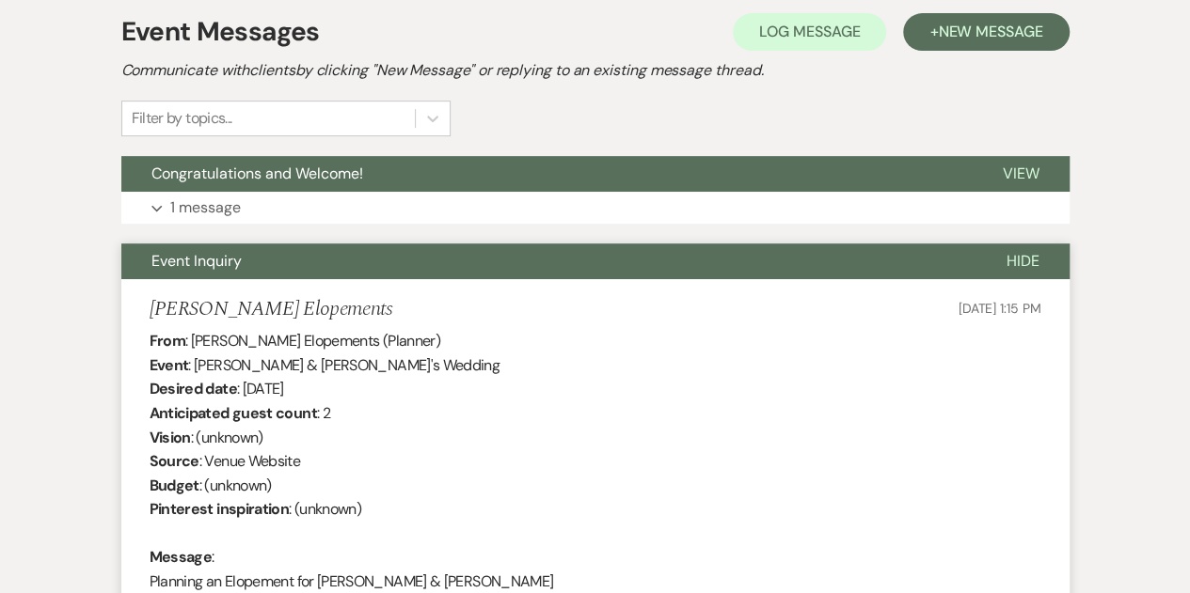
click at [1035, 257] on span "Hide" at bounding box center [1022, 261] width 33 height 20
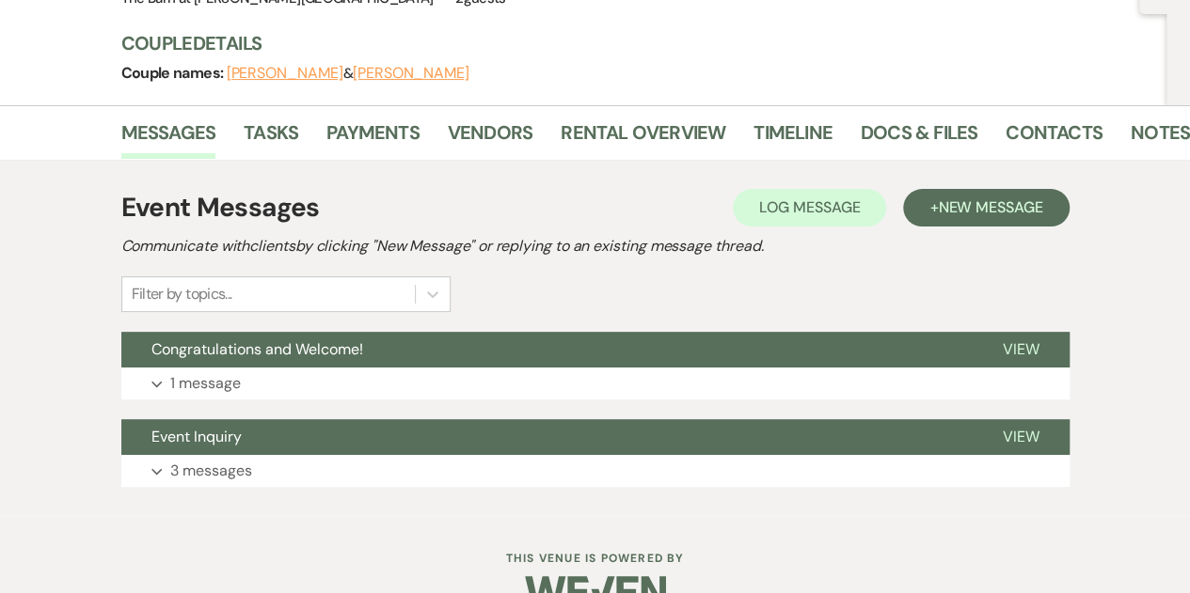
scroll to position [202, 0]
